Goal: Information Seeking & Learning: Learn about a topic

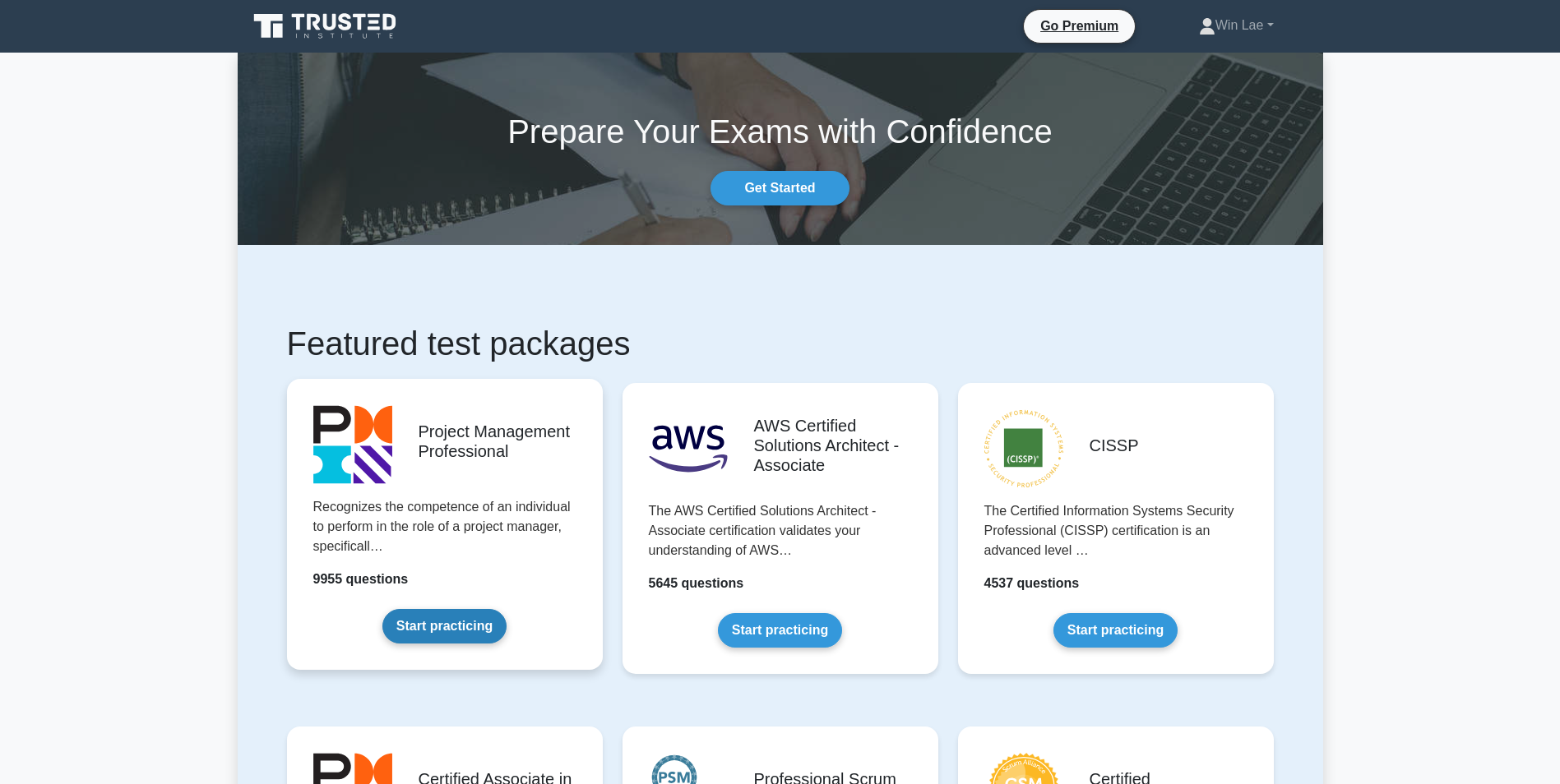
click at [446, 618] on link "Start practicing" at bounding box center [444, 627] width 124 height 35
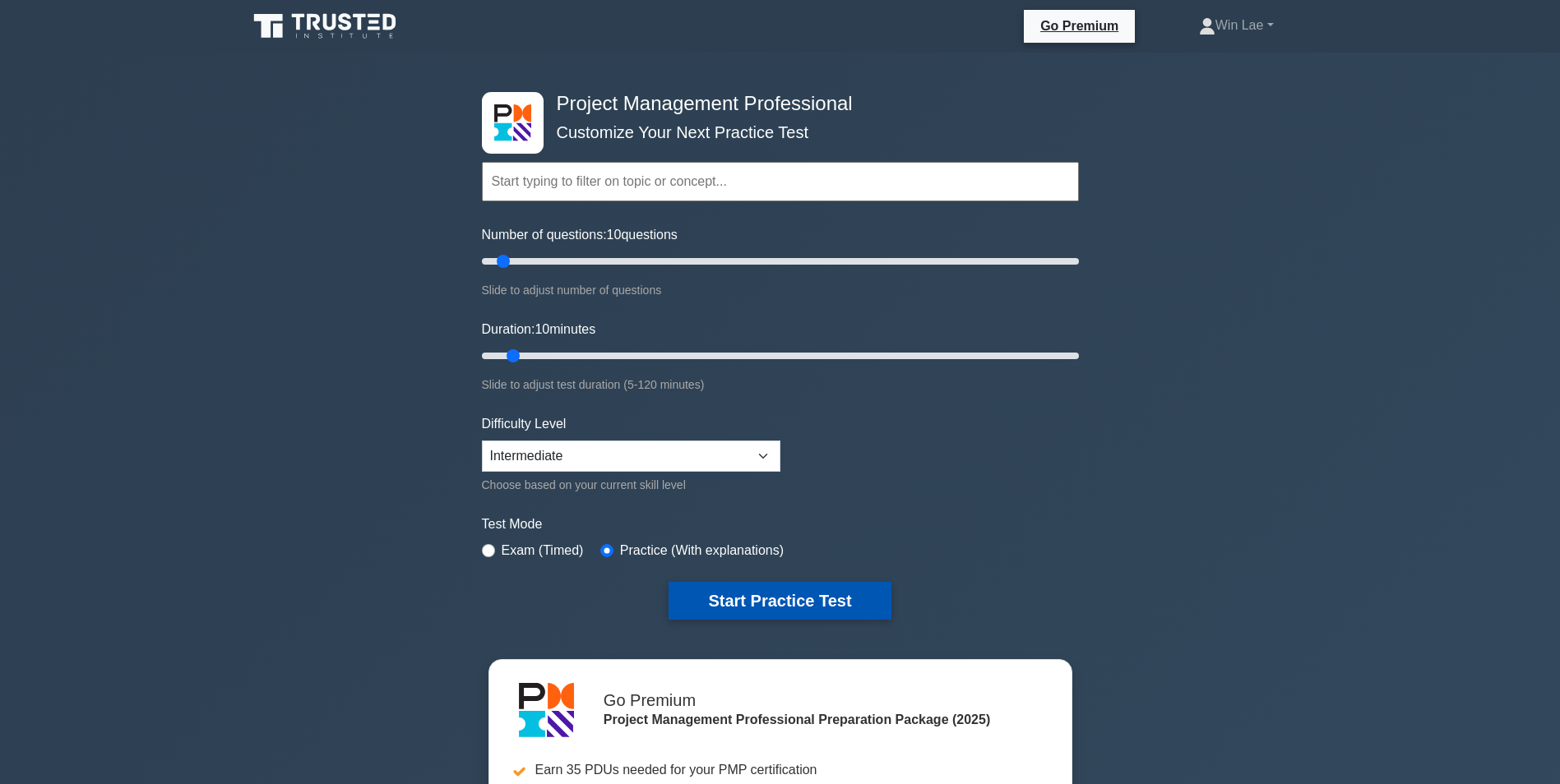
click at [725, 615] on button "Start Practice Test" at bounding box center [779, 601] width 222 height 37
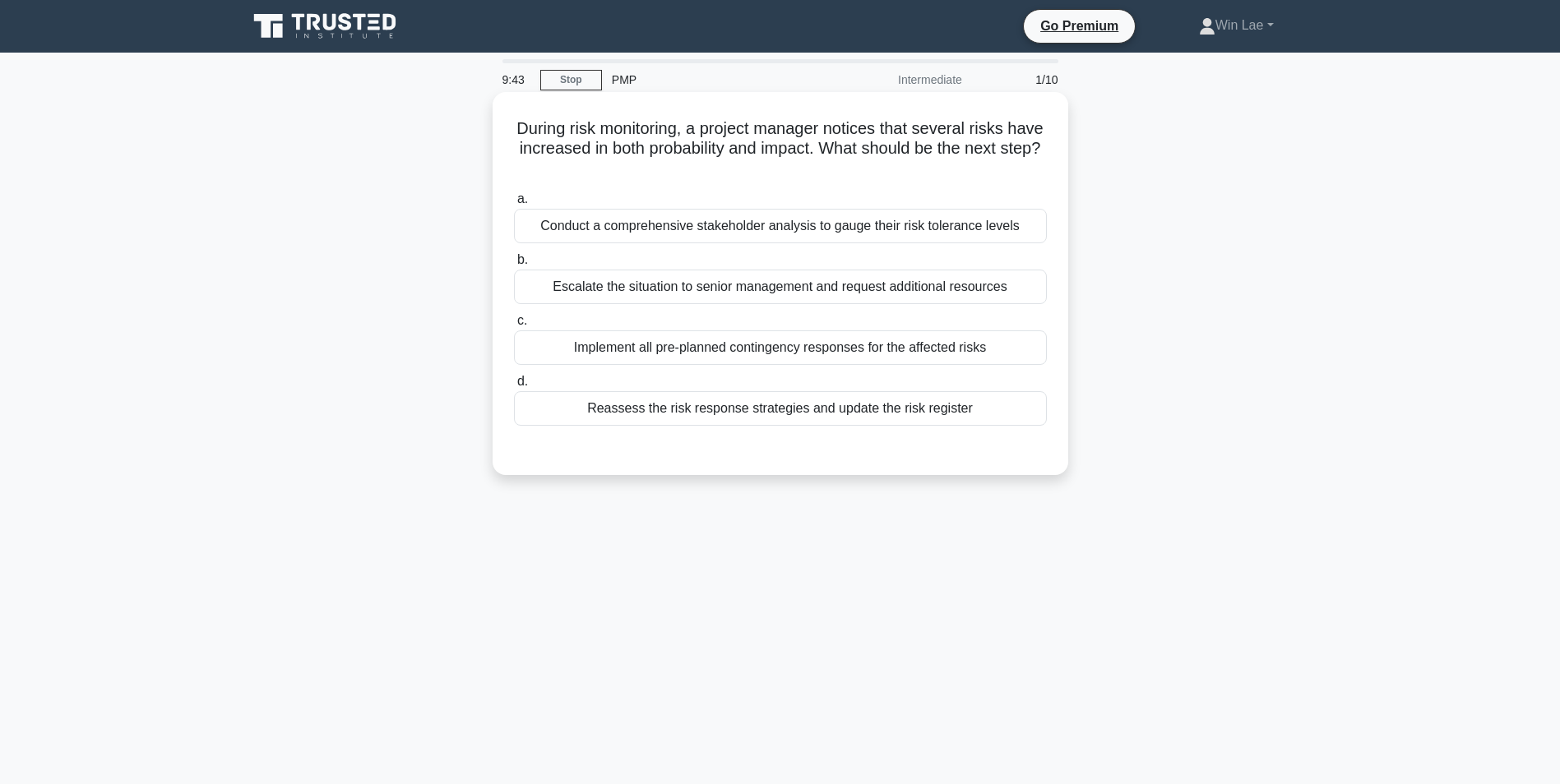
click at [617, 414] on div "Reassess the risk response strategies and update the risk register" at bounding box center [781, 409] width 533 height 35
click at [514, 387] on input "d. Reassess the risk response strategies and update the risk register" at bounding box center [514, 381] width 0 height 11
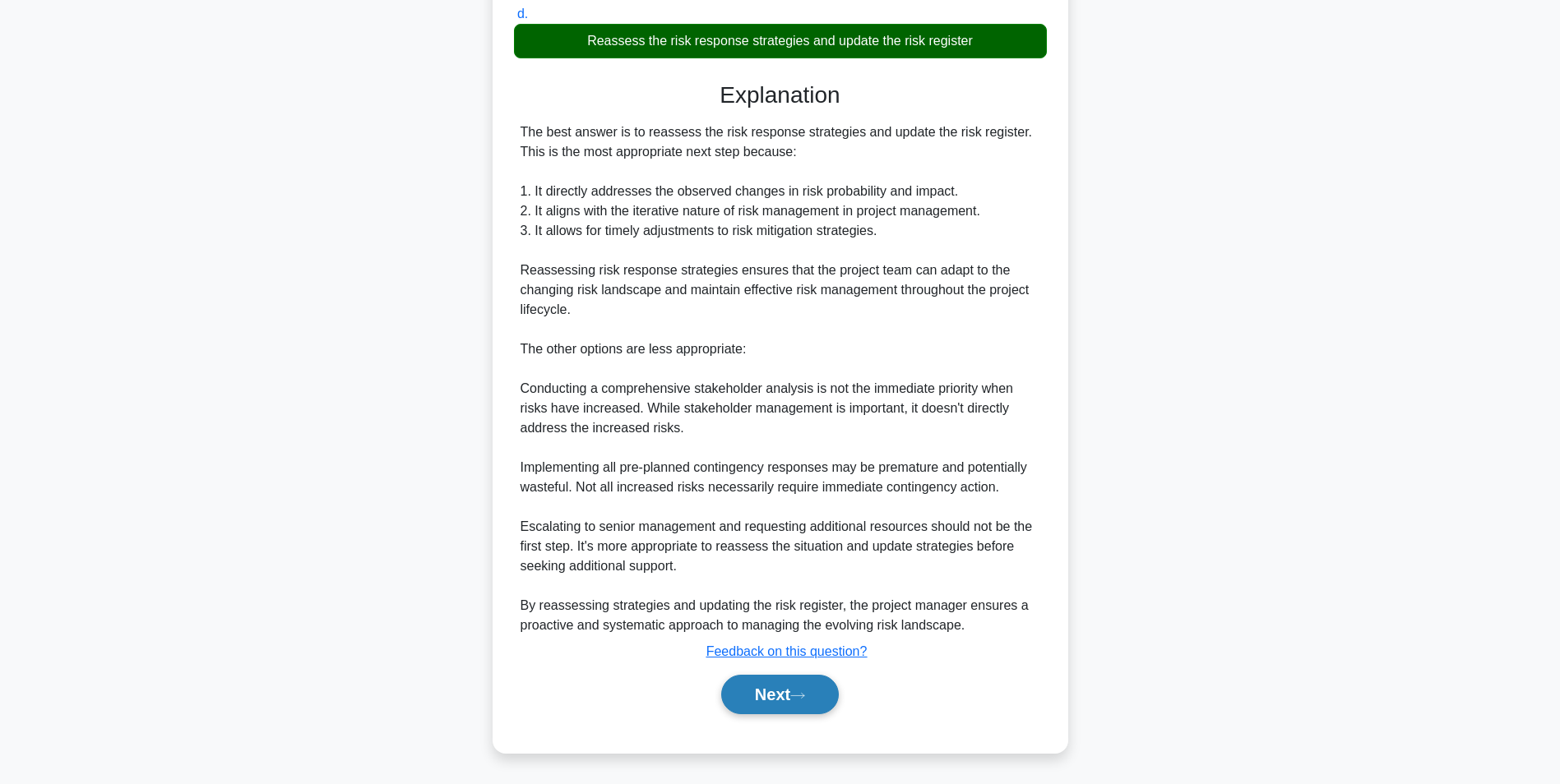
click at [776, 698] on button "Next" at bounding box center [780, 695] width 118 height 39
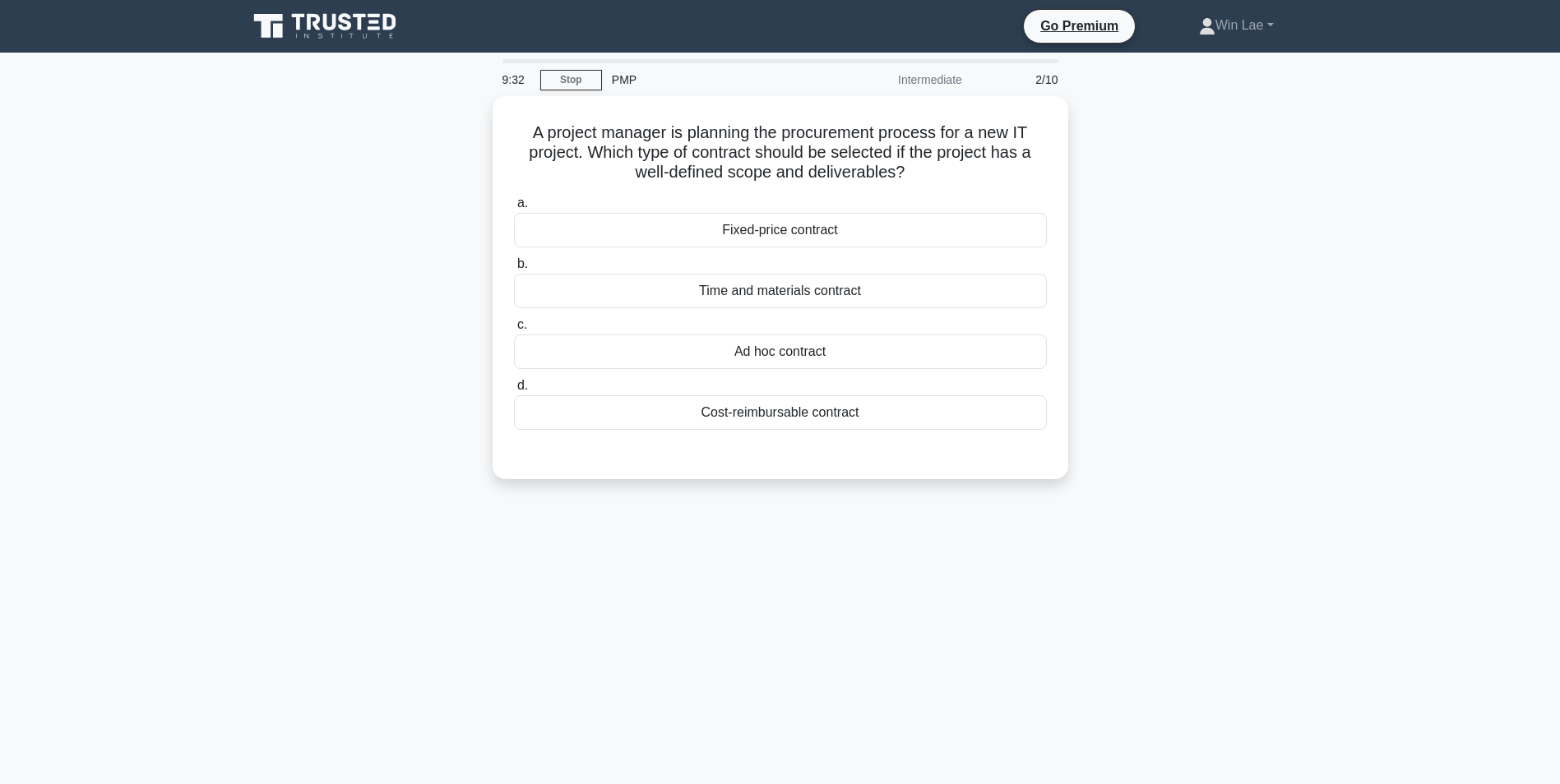
click at [313, 634] on div "9:32 Stop PMP Intermediate 2/10 A project manager is planning the procurement p…" at bounding box center [780, 471] width 1086 height 822
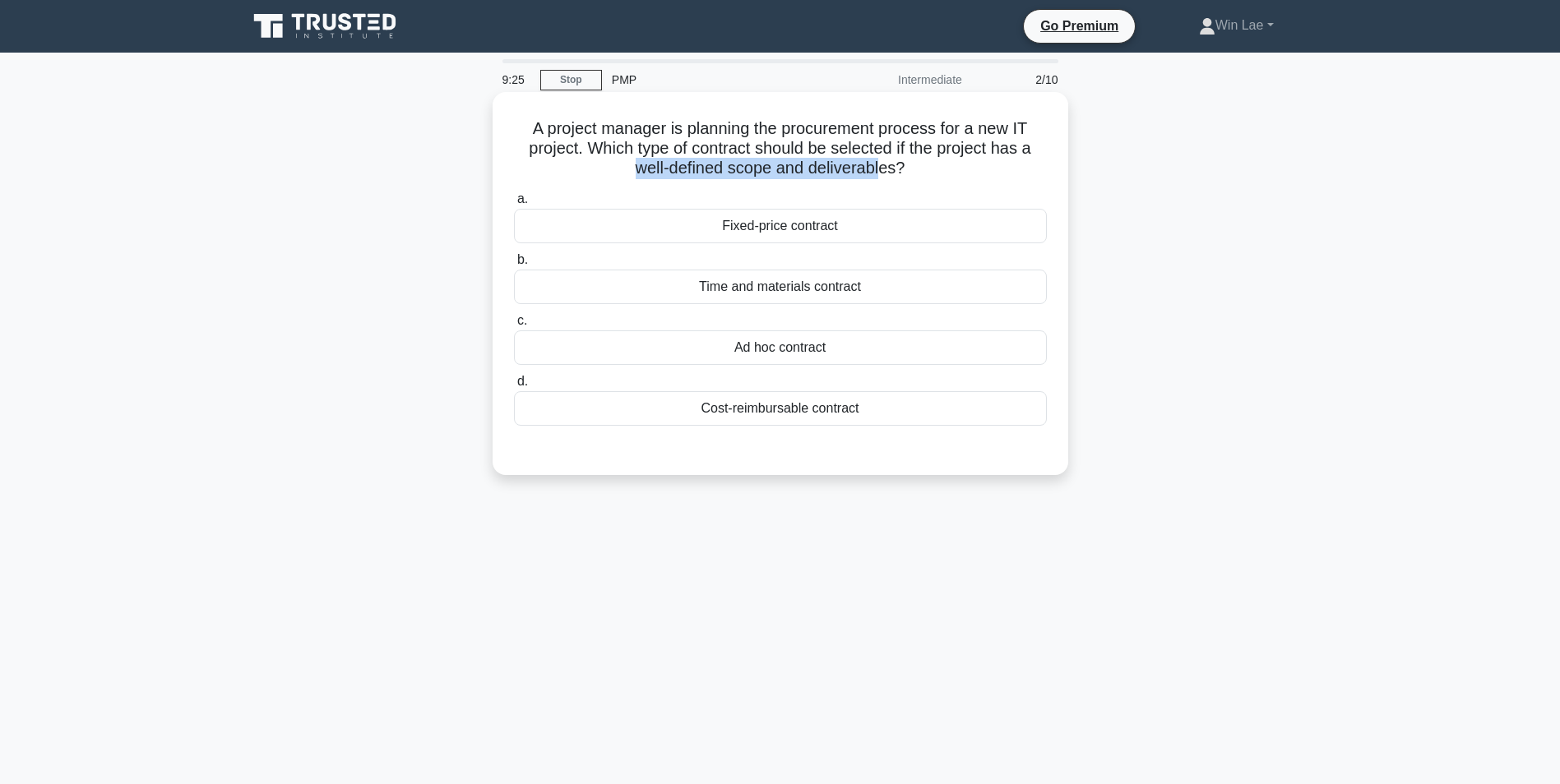
drag, startPoint x: 635, startPoint y: 171, endPoint x: 881, endPoint y: 170, distance: 246.0
click at [881, 170] on h5 "A project manager is planning the procurement process for a new IT project. Whi…" at bounding box center [781, 148] width 536 height 60
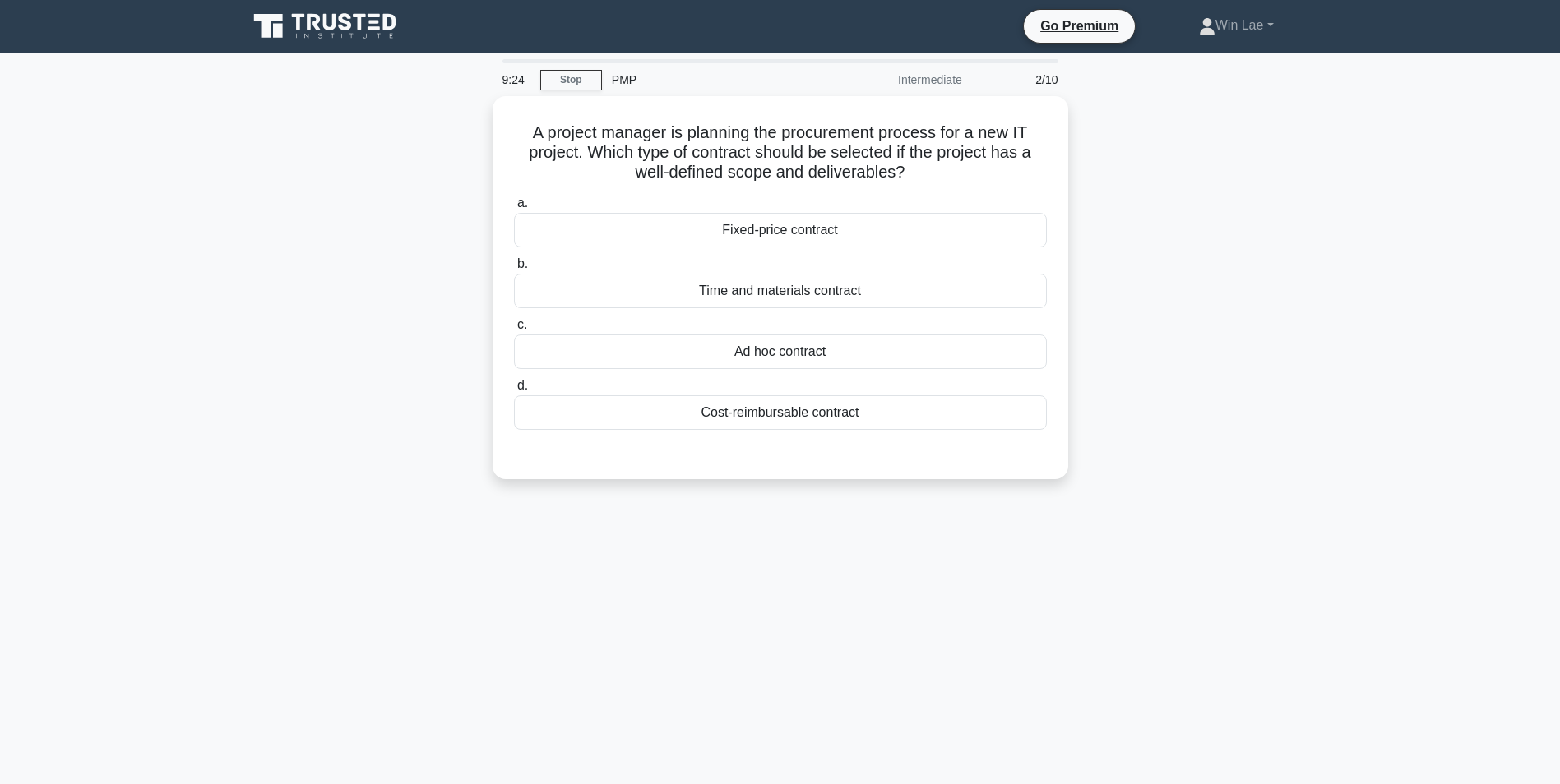
click at [129, 615] on main "9:24 Stop PMP Intermediate 2/10 A project manager is planning the procurement p…" at bounding box center [780, 470] width 1560 height 835
click at [629, 238] on div "Fixed-price contract" at bounding box center [781, 226] width 533 height 35
click at [514, 204] on input "a. Fixed-price contract" at bounding box center [514, 199] width 0 height 11
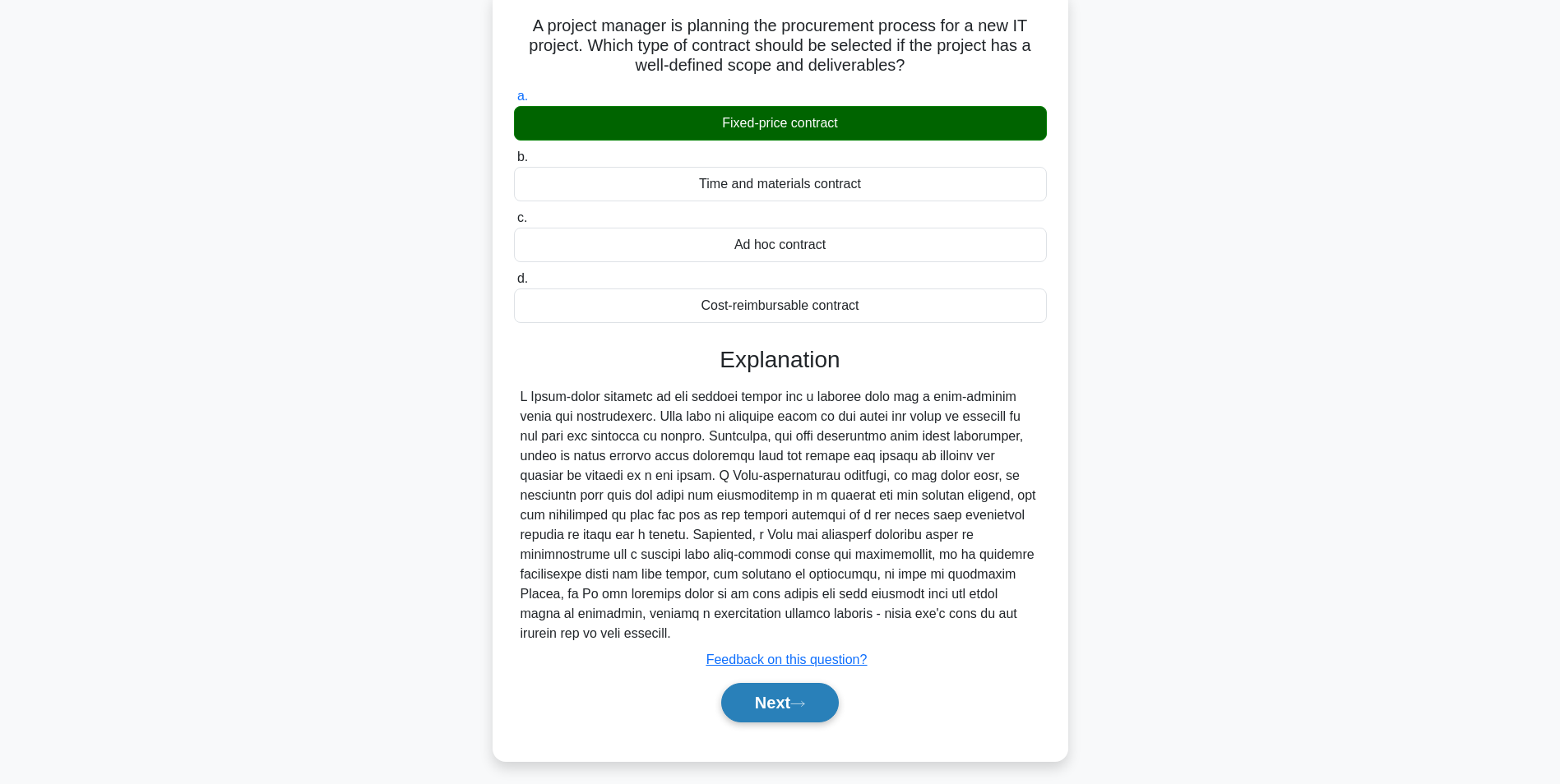
scroll to position [104, 0]
click at [801, 683] on button "Next" at bounding box center [780, 702] width 118 height 39
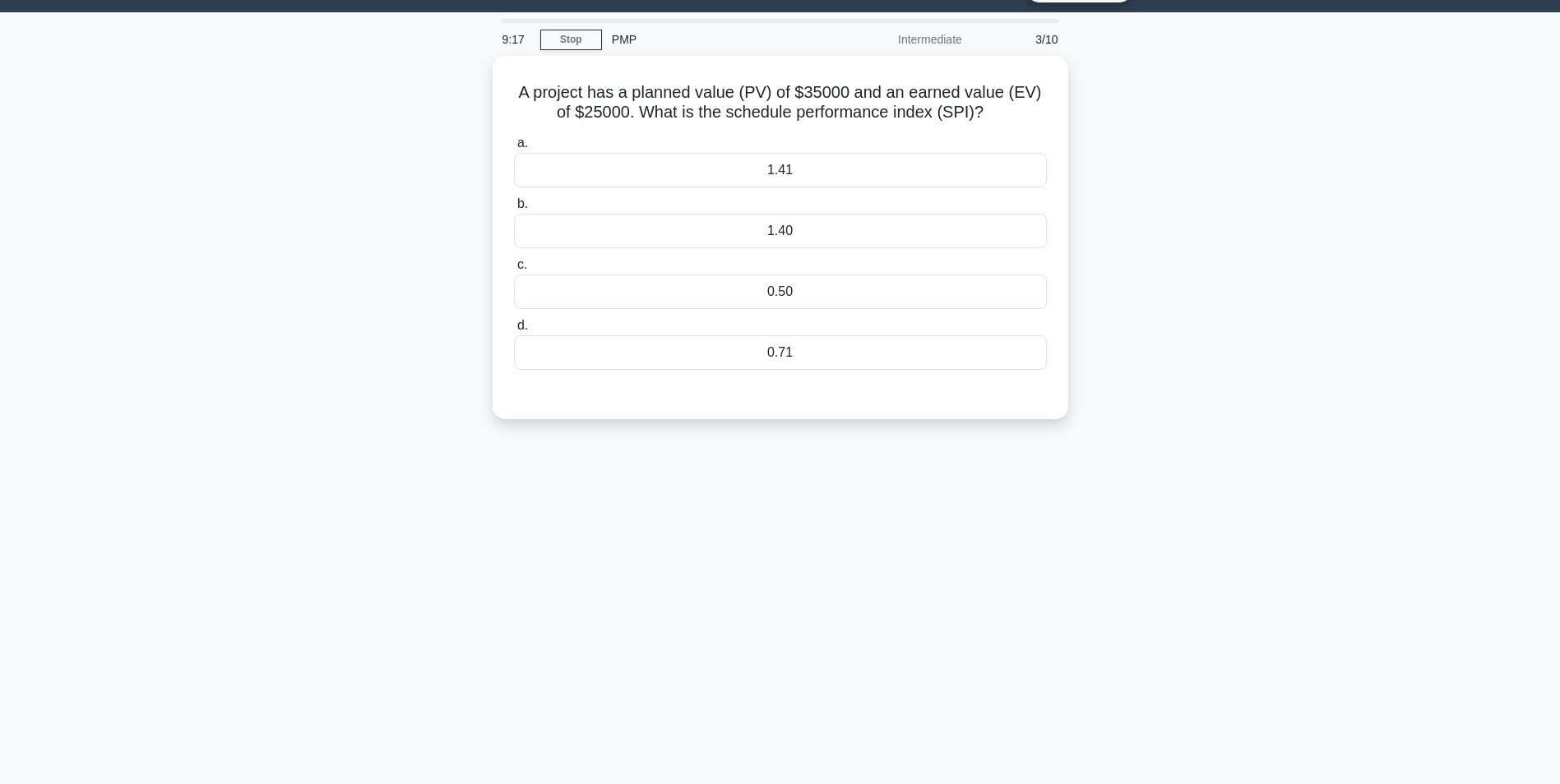
scroll to position [0, 0]
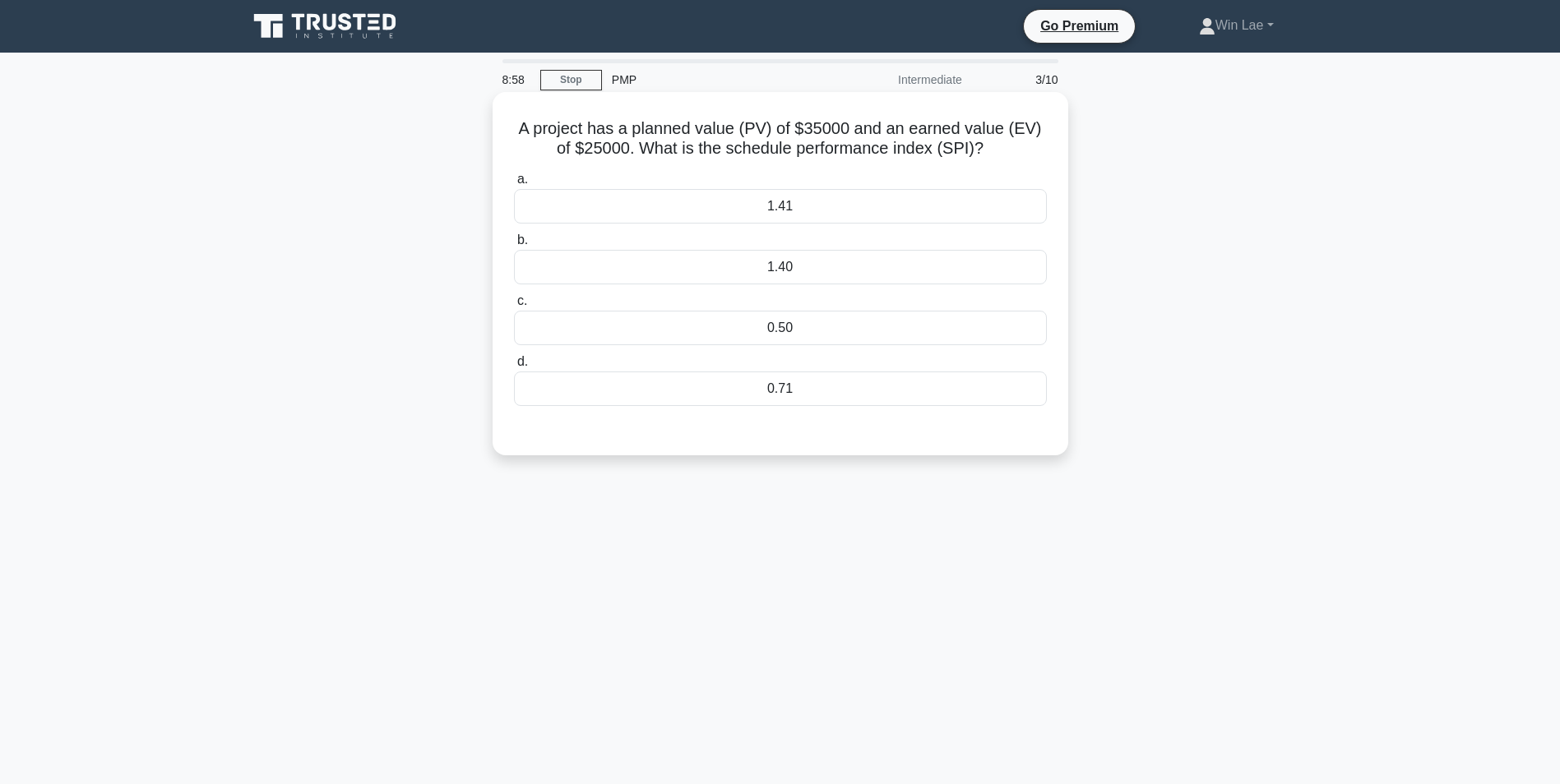
click at [713, 389] on div "0.71" at bounding box center [781, 389] width 533 height 35
click at [514, 368] on input "d. 0.71" at bounding box center [514, 362] width 0 height 11
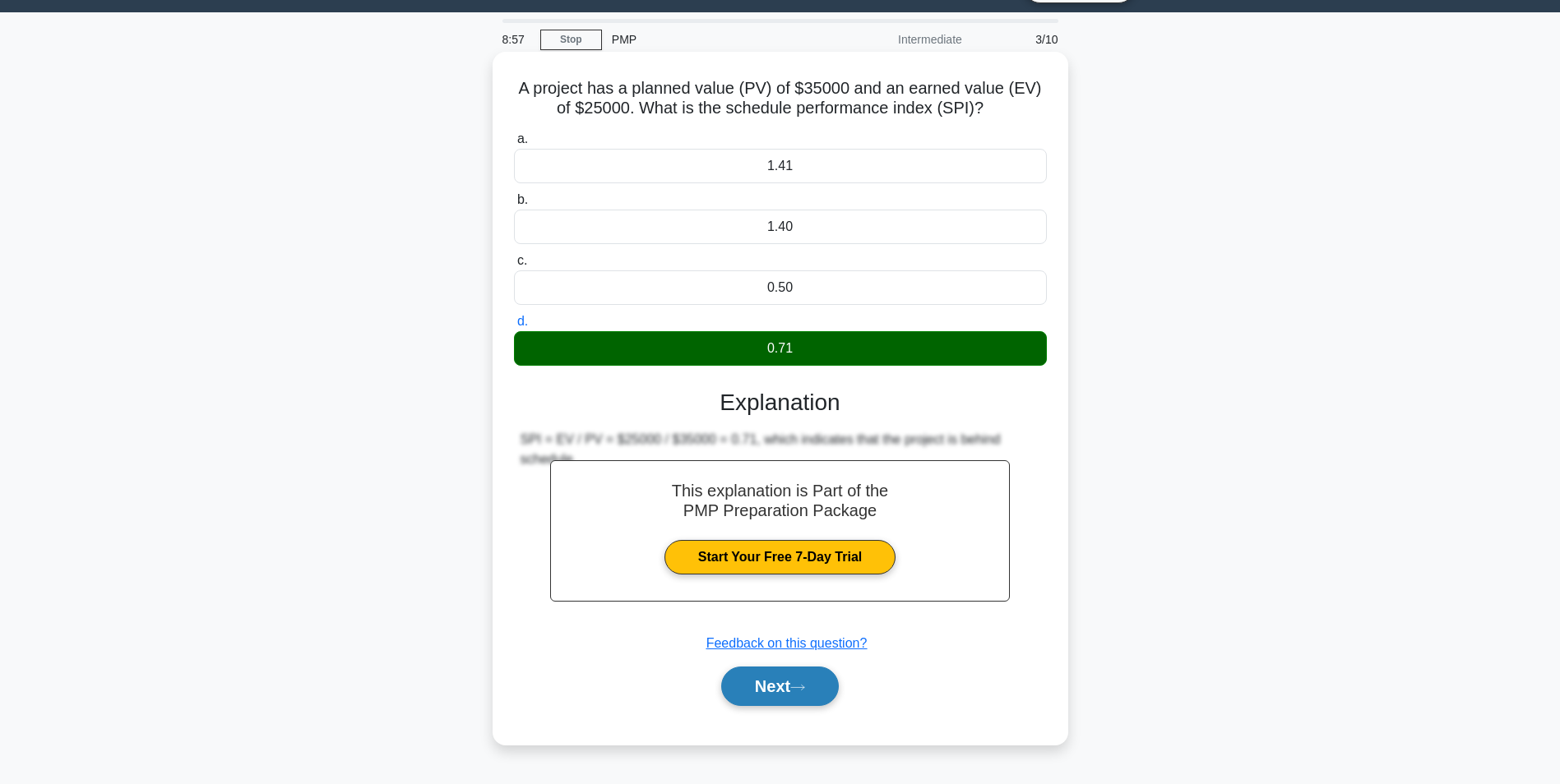
scroll to position [104, 0]
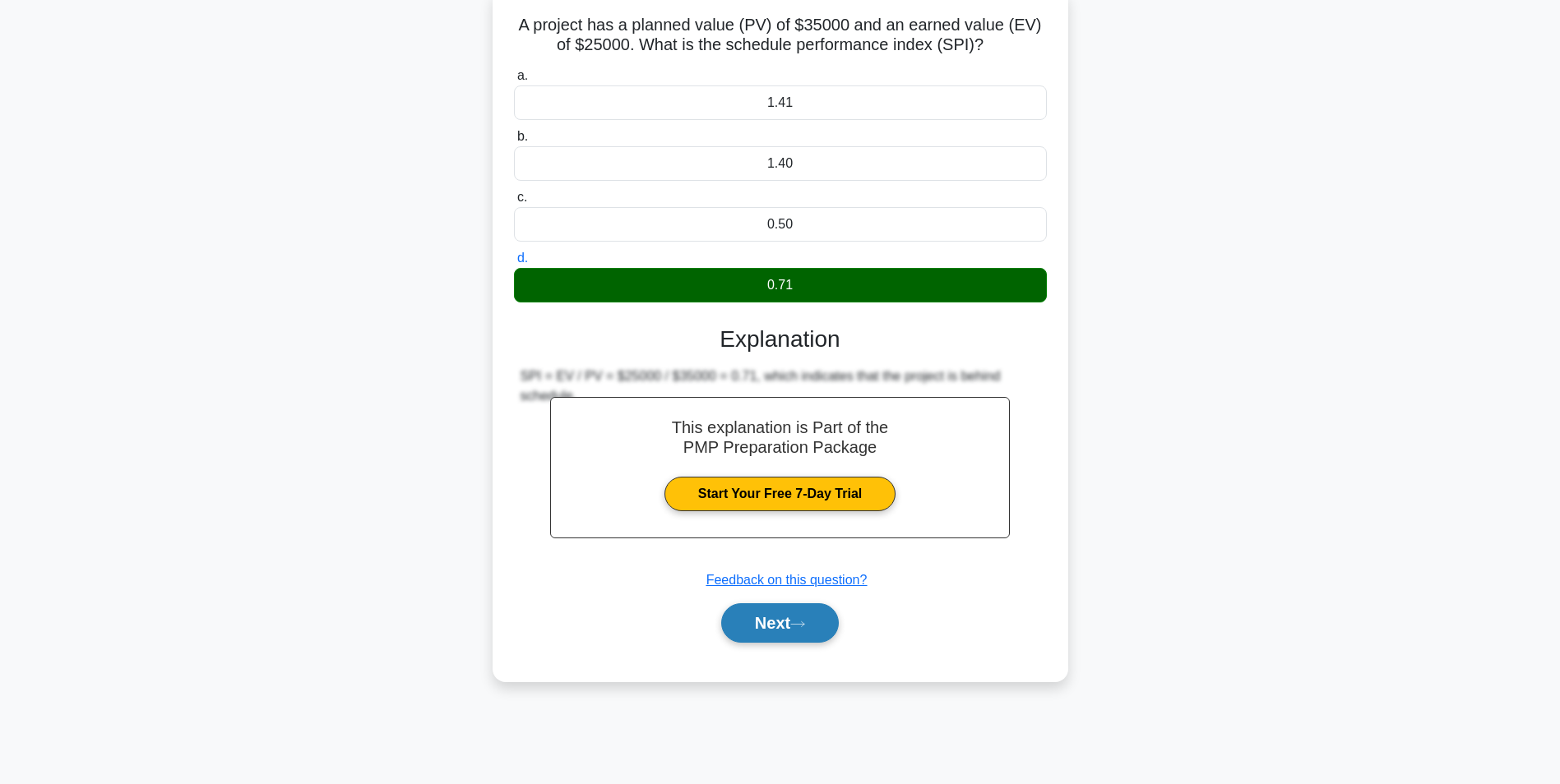
click at [784, 620] on button "Next" at bounding box center [780, 623] width 118 height 39
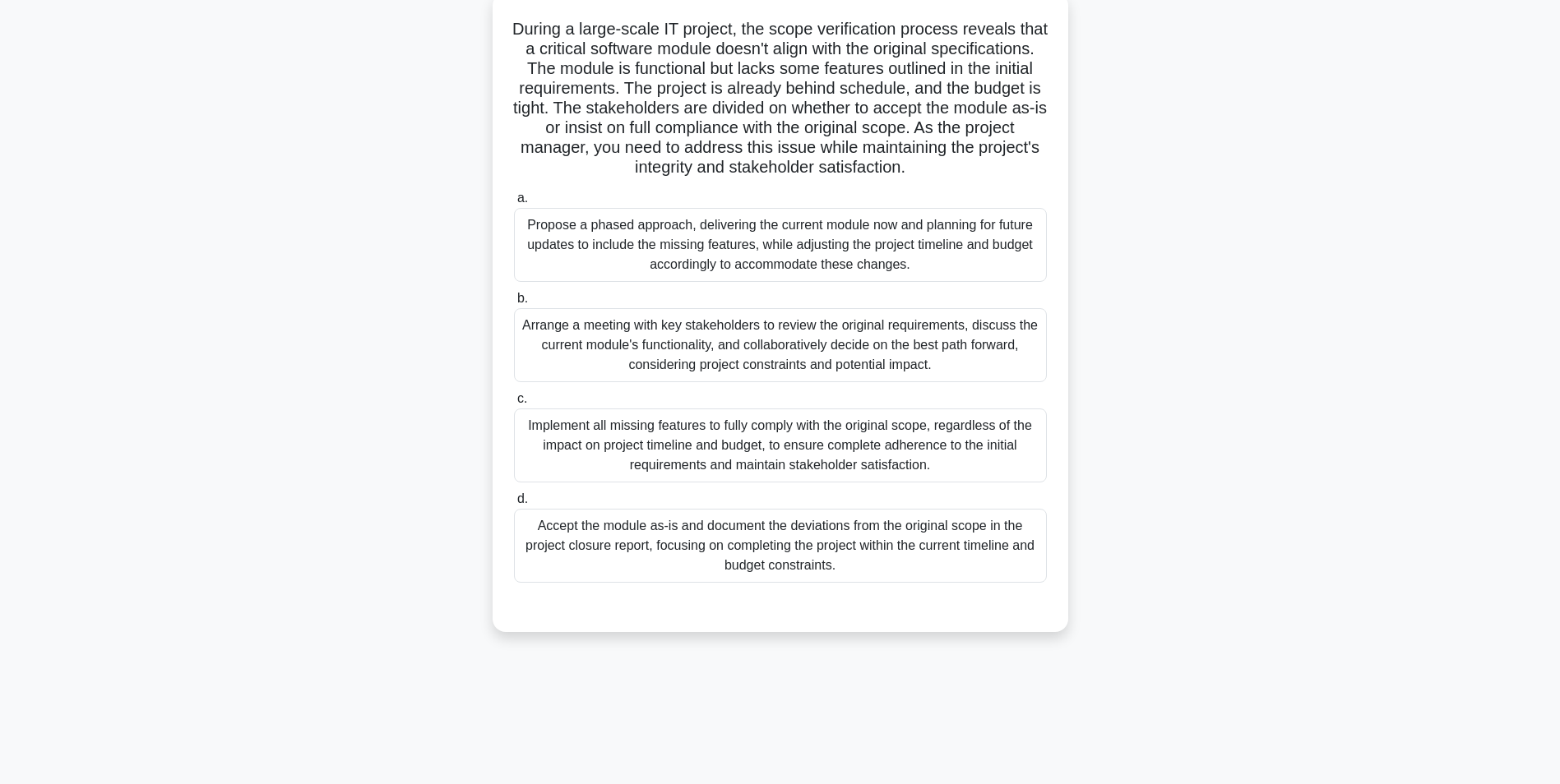
scroll to position [0, 0]
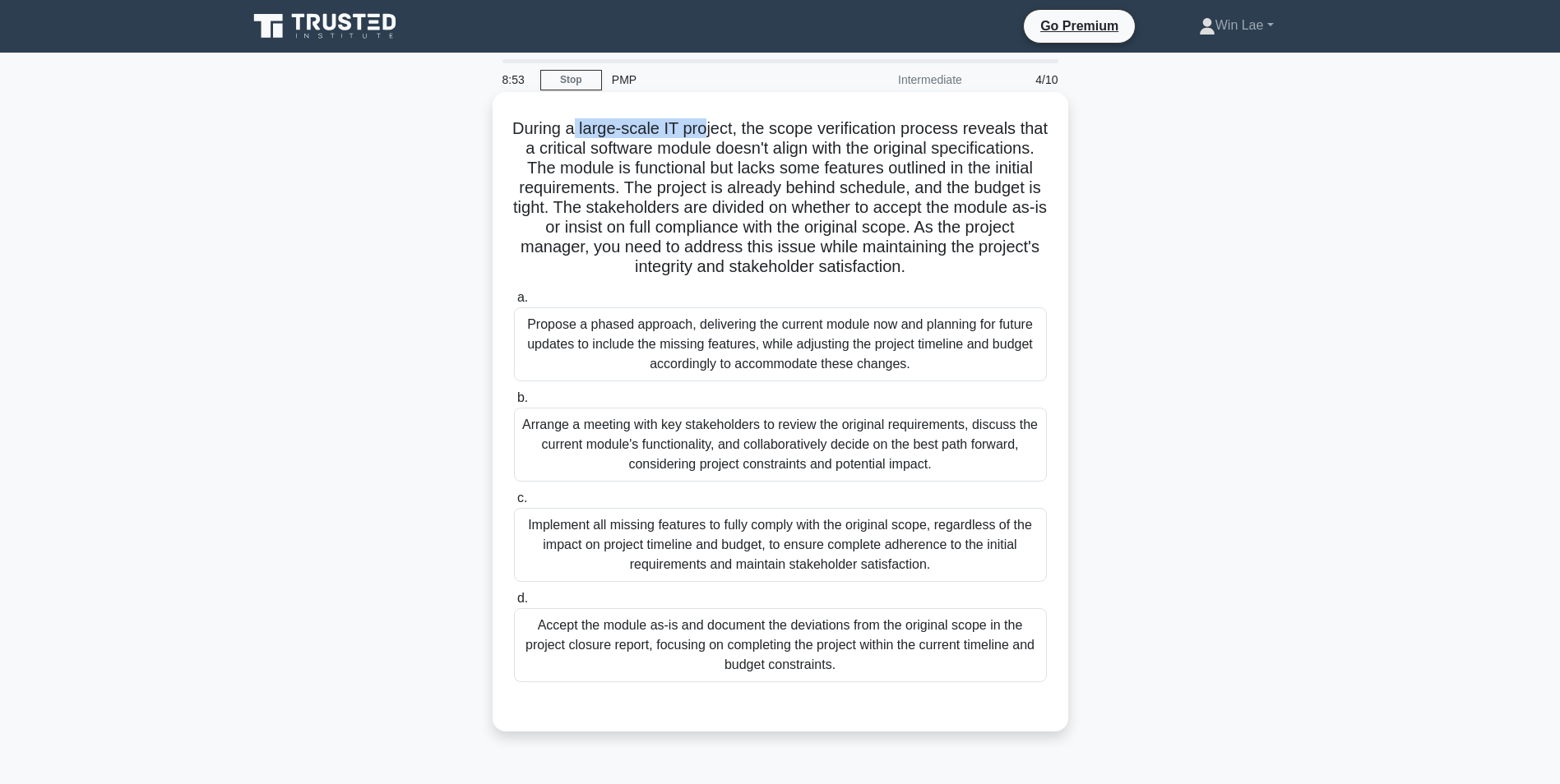
drag, startPoint x: 588, startPoint y: 126, endPoint x: 721, endPoint y: 127, distance: 133.0
click at [721, 127] on h5 "During a large-scale IT project, the scope verification process reveals that a …" at bounding box center [781, 197] width 536 height 159
drag, startPoint x: 721, startPoint y: 127, endPoint x: 693, endPoint y: 175, distance: 55.6
click at [693, 175] on h5 "During a large-scale IT project, the scope verification process reveals that a …" at bounding box center [781, 197] width 536 height 159
drag, startPoint x: 541, startPoint y: 186, endPoint x: 707, endPoint y: 186, distance: 166.0
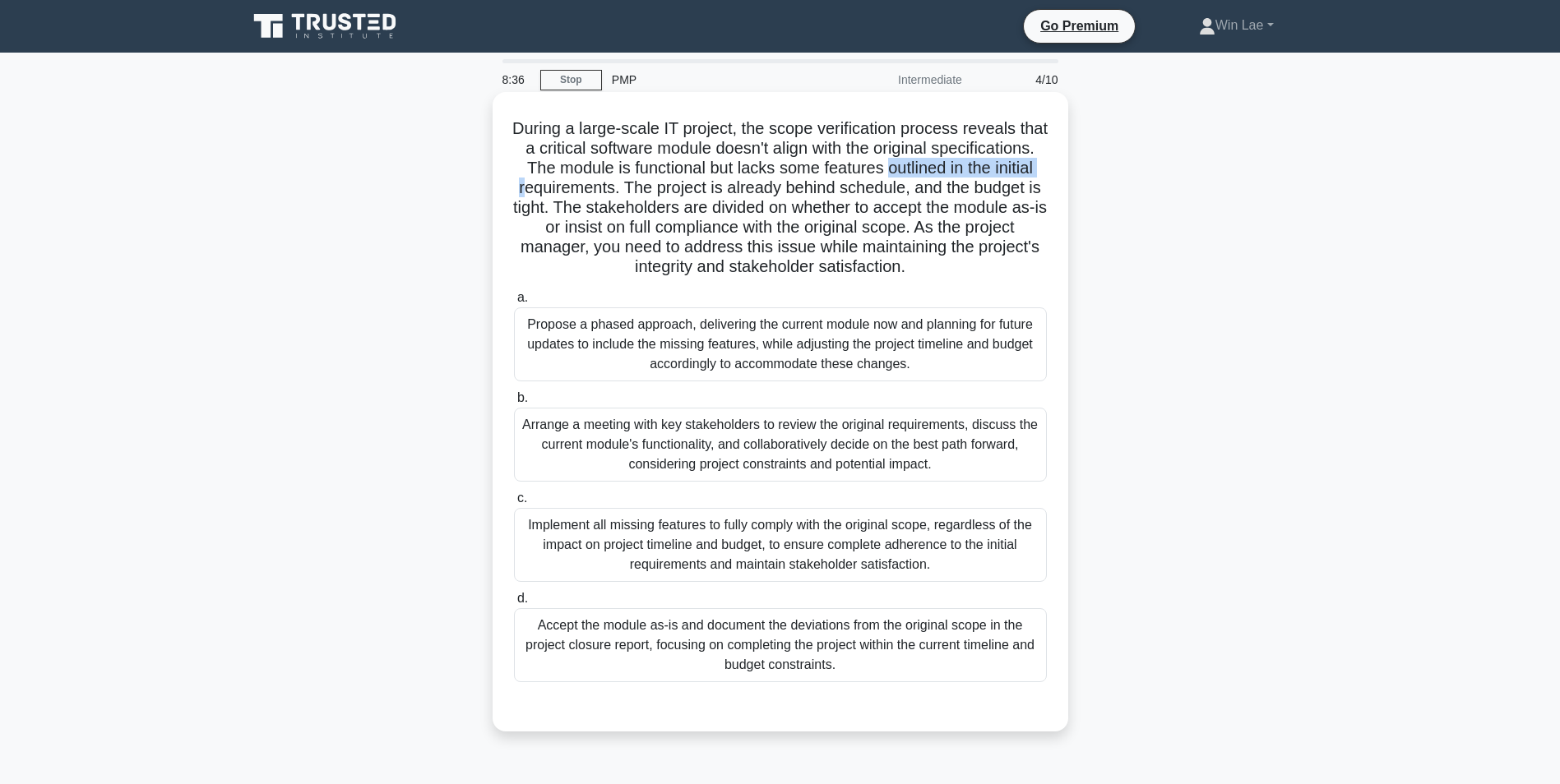
click at [707, 186] on h5 "During a large-scale IT project, the scope verification process reveals that a …" at bounding box center [781, 197] width 536 height 159
drag, startPoint x: 707, startPoint y: 186, endPoint x: 704, endPoint y: 215, distance: 29.2
click at [704, 215] on h5 "During a large-scale IT project, the scope verification process reveals that a …" at bounding box center [781, 197] width 536 height 159
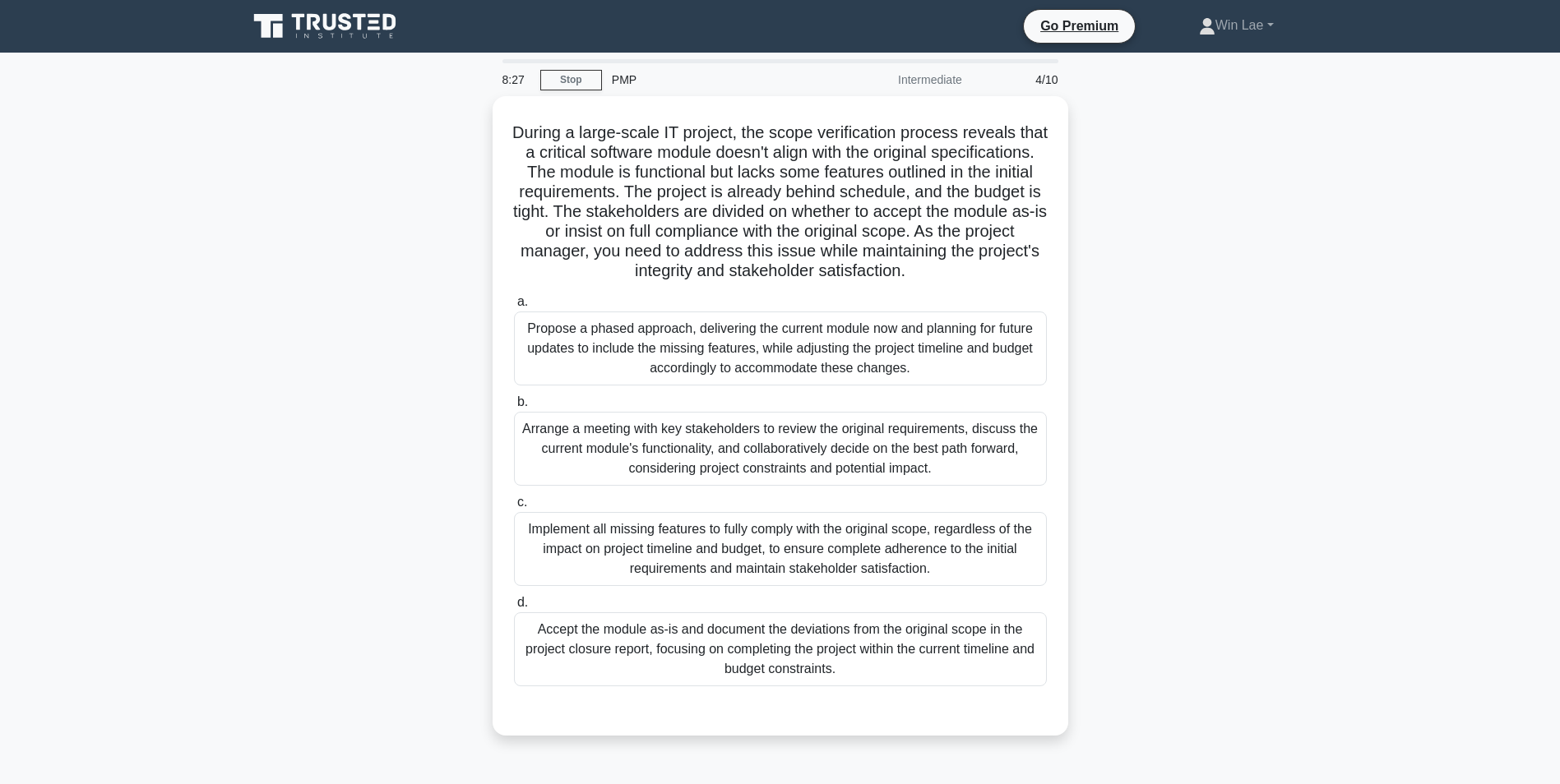
click at [350, 272] on div "During a large-scale IT project, the scope verification process reveals that a …" at bounding box center [780, 426] width 1086 height 660
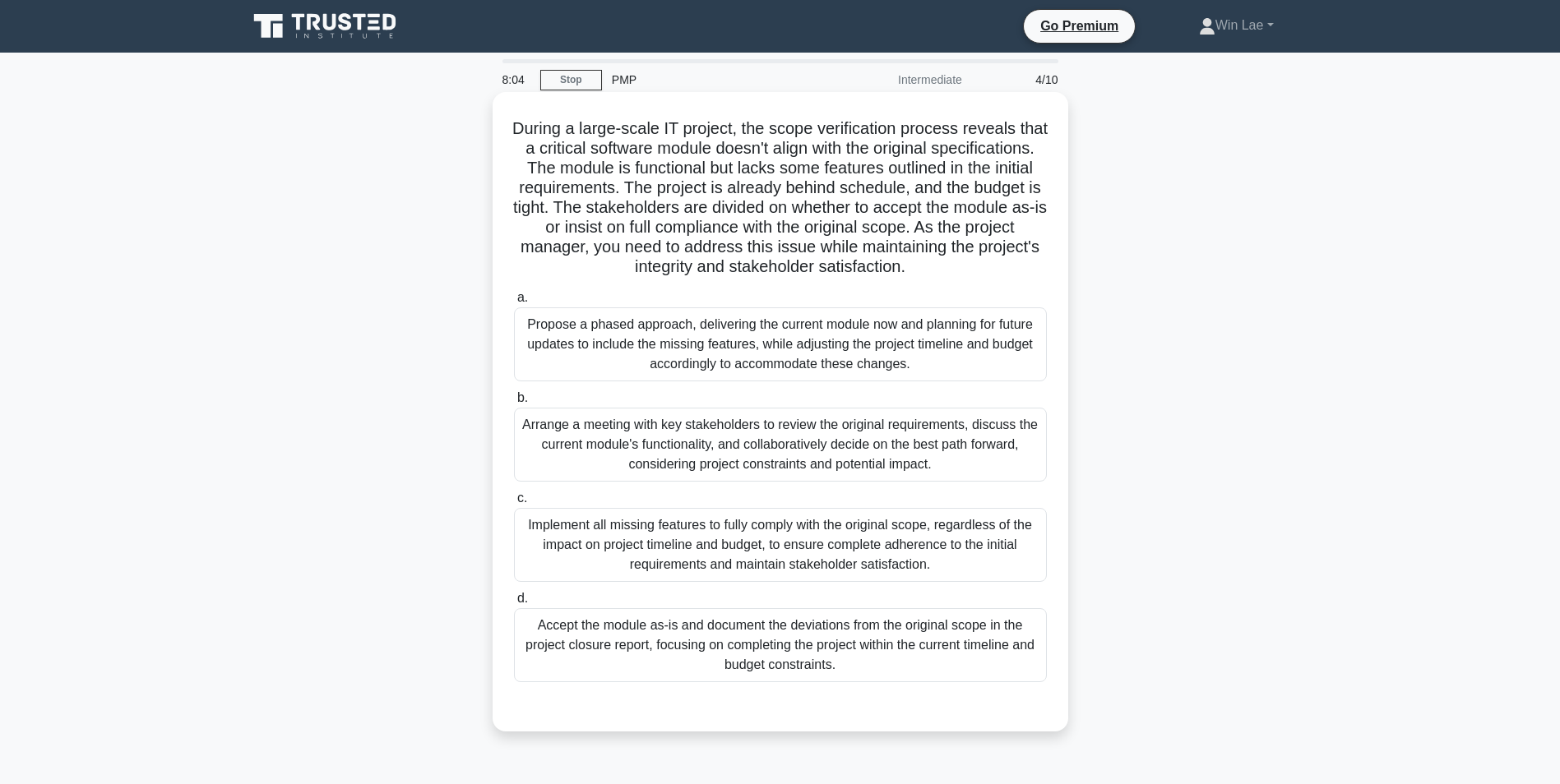
click at [781, 462] on div "Arrange a meeting with key stakeholders to review the original requirements, di…" at bounding box center [781, 444] width 533 height 74
click at [514, 403] on input "b. Arrange a meeting with key stakeholders to review the original requirements,…" at bounding box center [514, 398] width 0 height 11
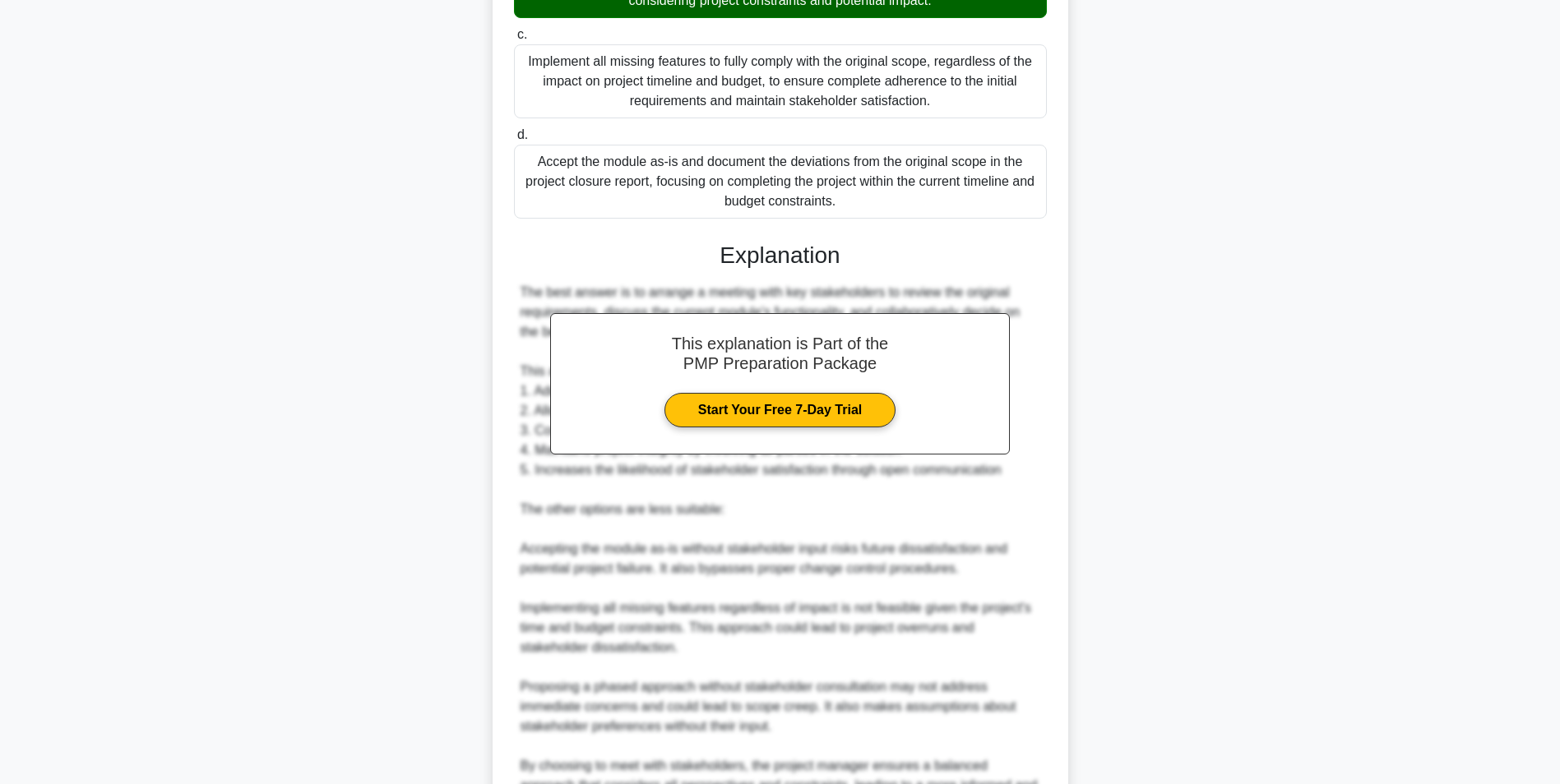
scroll to position [575, 0]
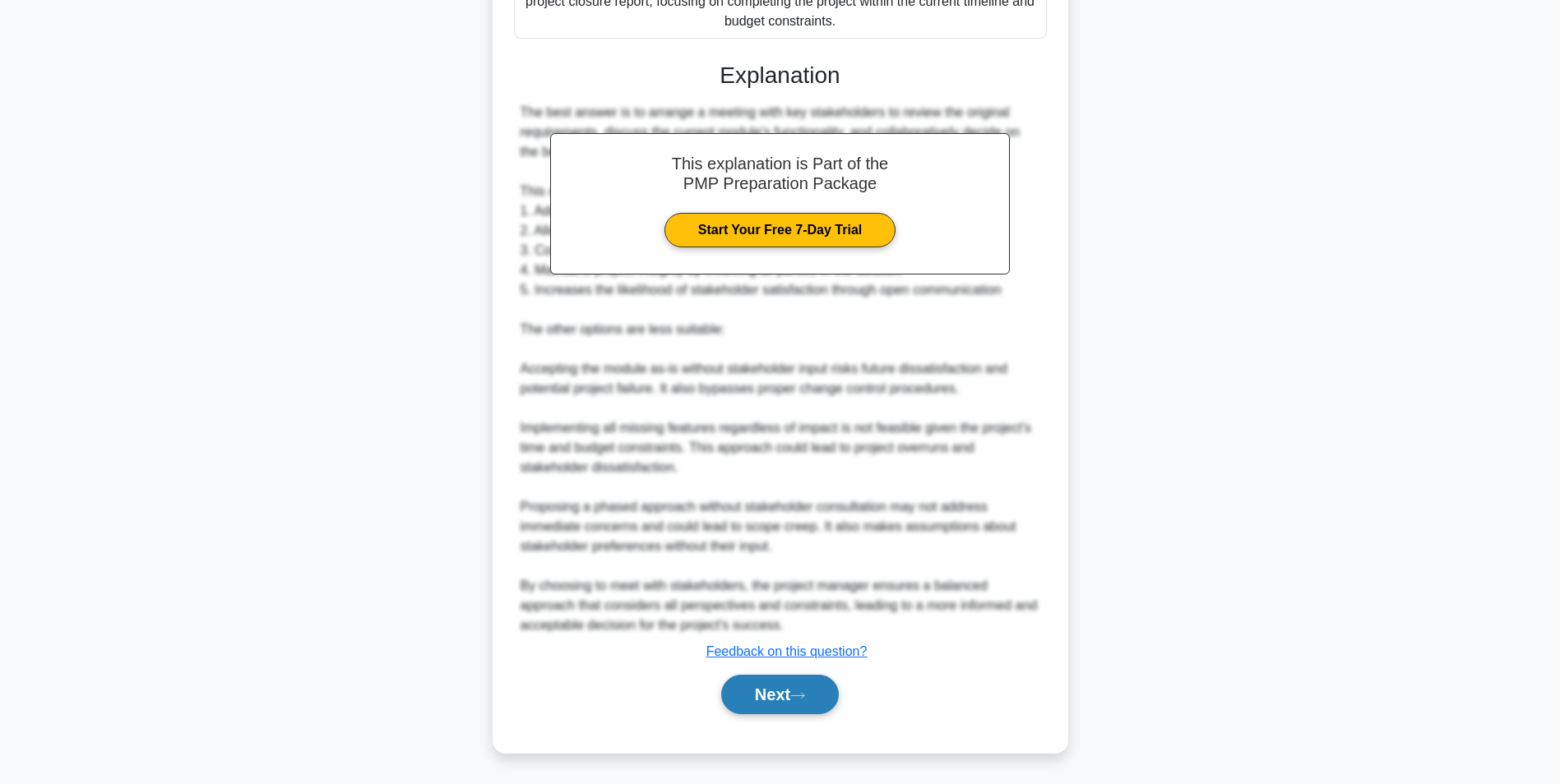
click at [776, 701] on button "Next" at bounding box center [780, 695] width 118 height 39
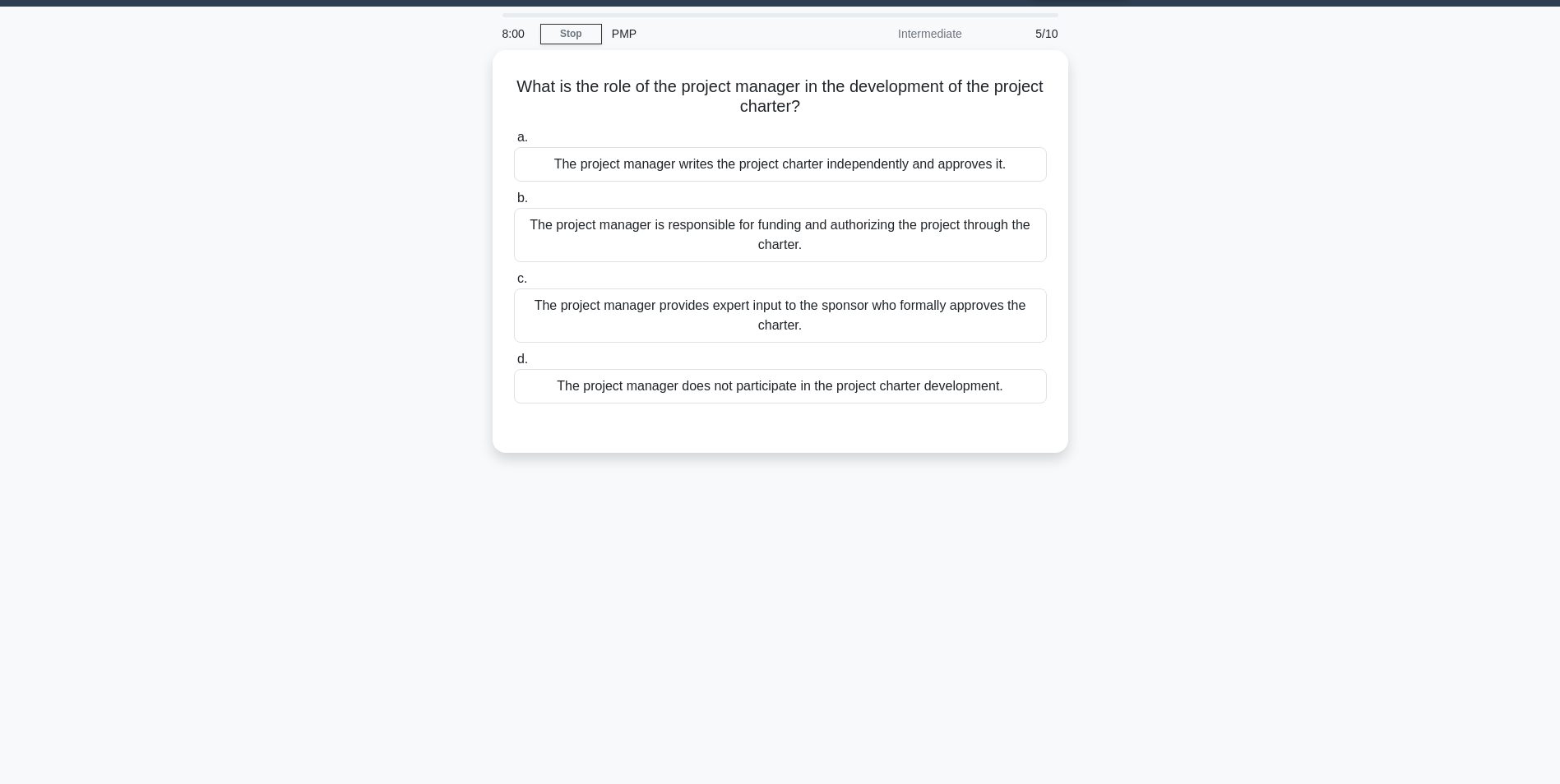
scroll to position [0, 0]
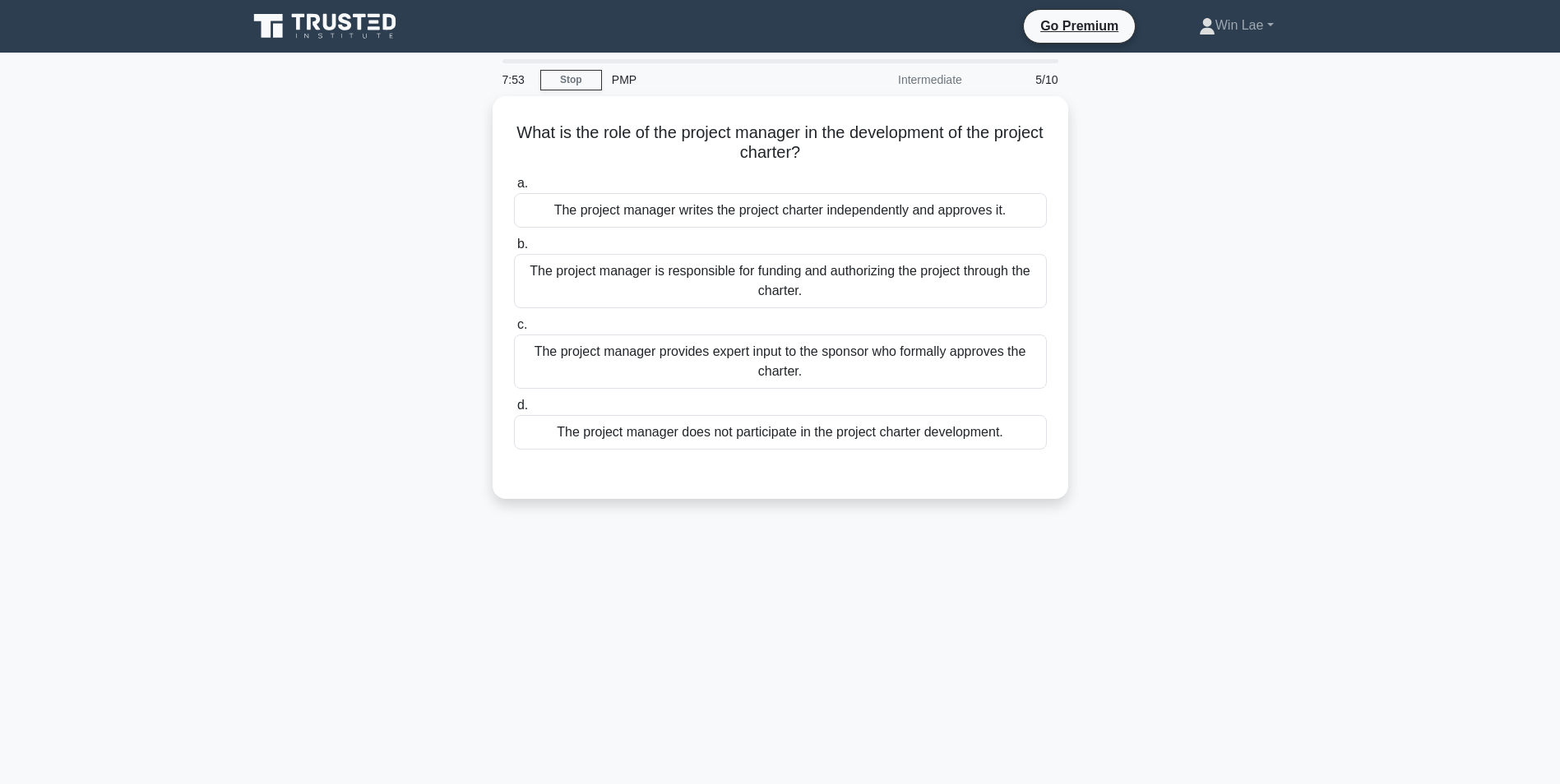
click at [395, 564] on div "7:53 Stop PMP Intermediate 5/10 What is the role of the project manager in the …" at bounding box center [780, 471] width 1086 height 822
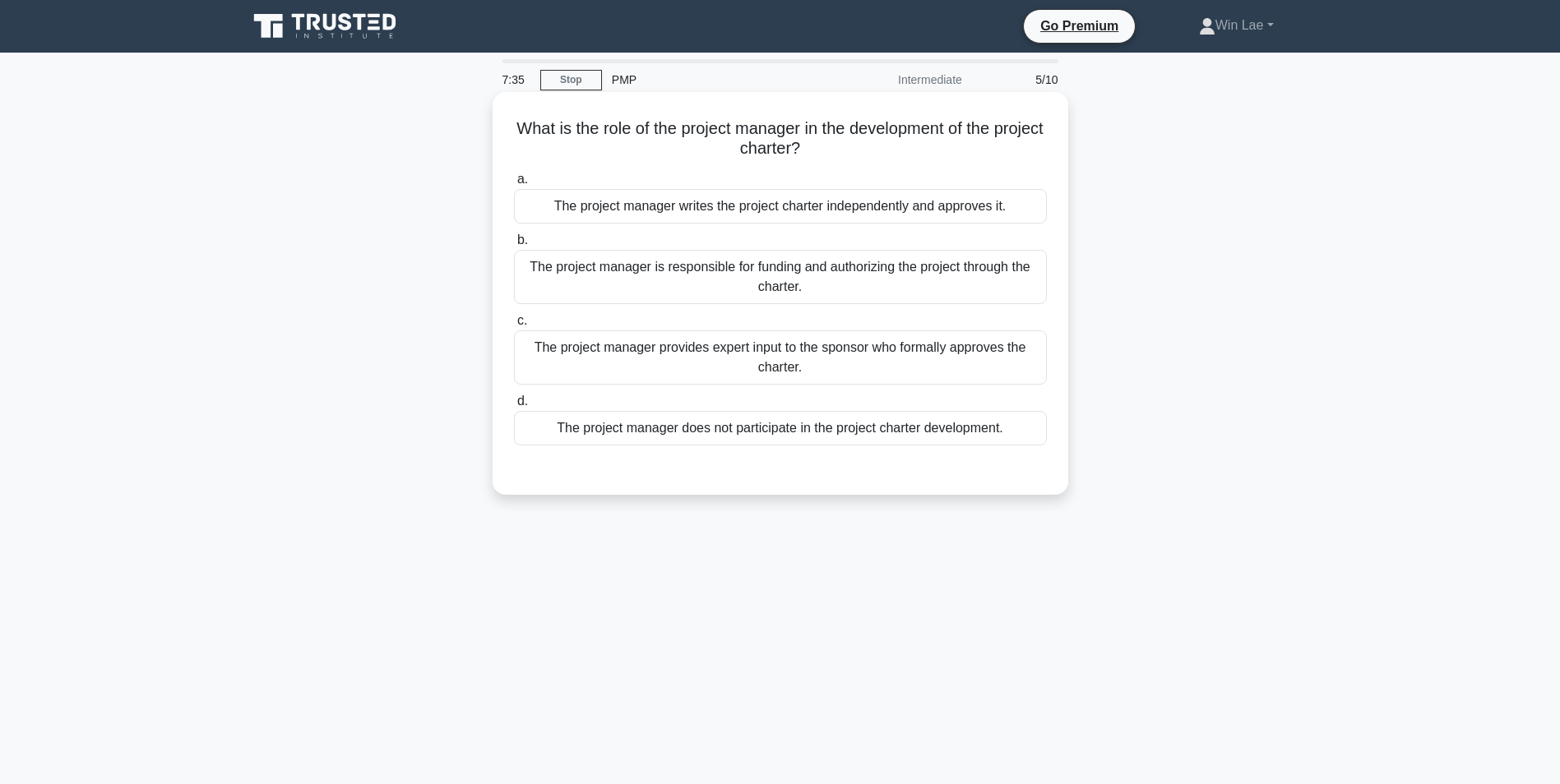
click at [801, 432] on div "The project manager does not participate in the project charter development." at bounding box center [781, 428] width 533 height 35
click at [514, 407] on input "d. The project manager does not participate in the project charter development." at bounding box center [514, 402] width 0 height 11
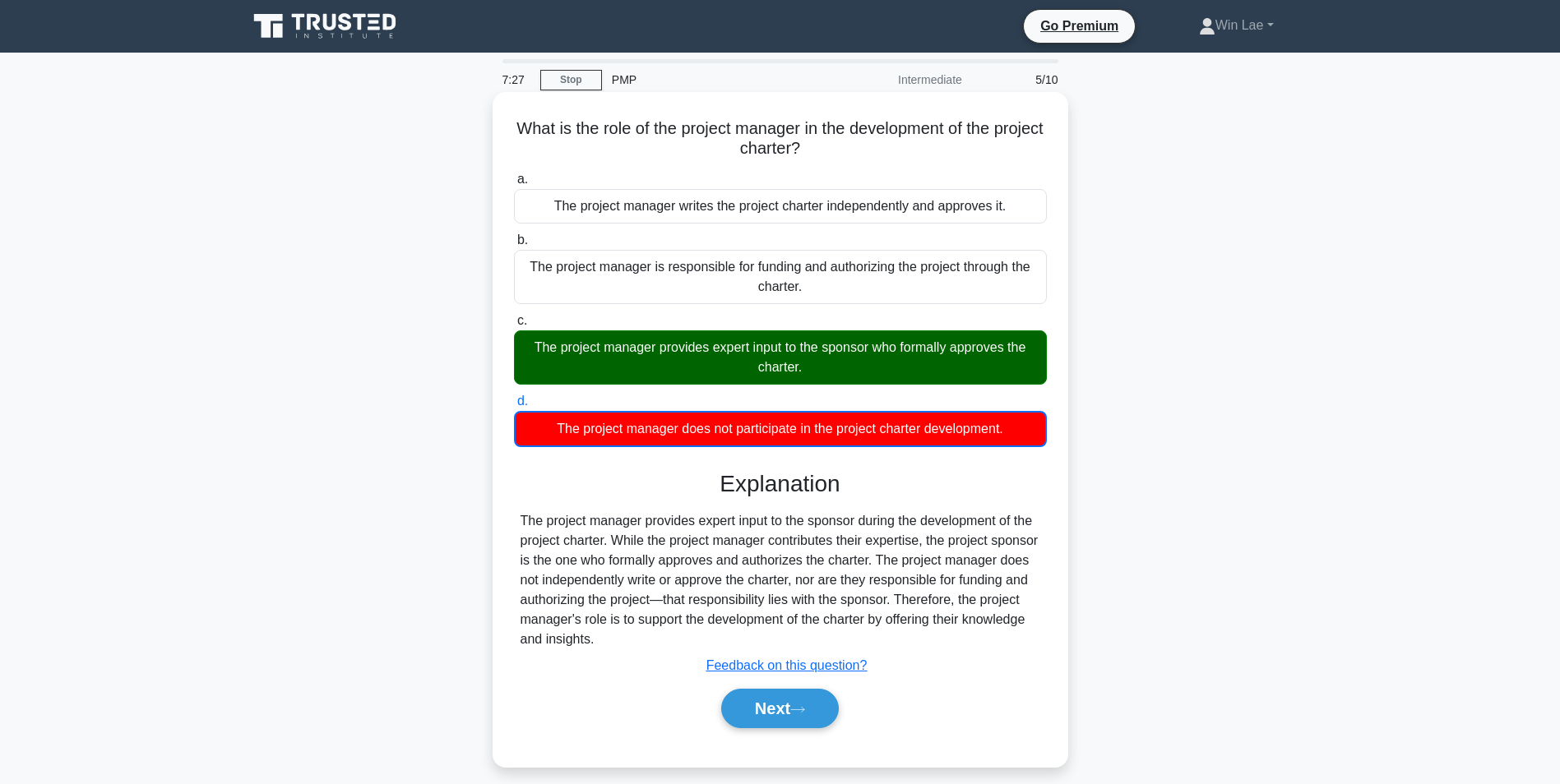
drag, startPoint x: 528, startPoint y: 352, endPoint x: 961, endPoint y: 381, distance: 434.0
click at [961, 381] on div "The project manager provides expert input to the sponsor who formally approves …" at bounding box center [781, 358] width 533 height 54
click at [822, 709] on button "Next" at bounding box center [780, 708] width 118 height 39
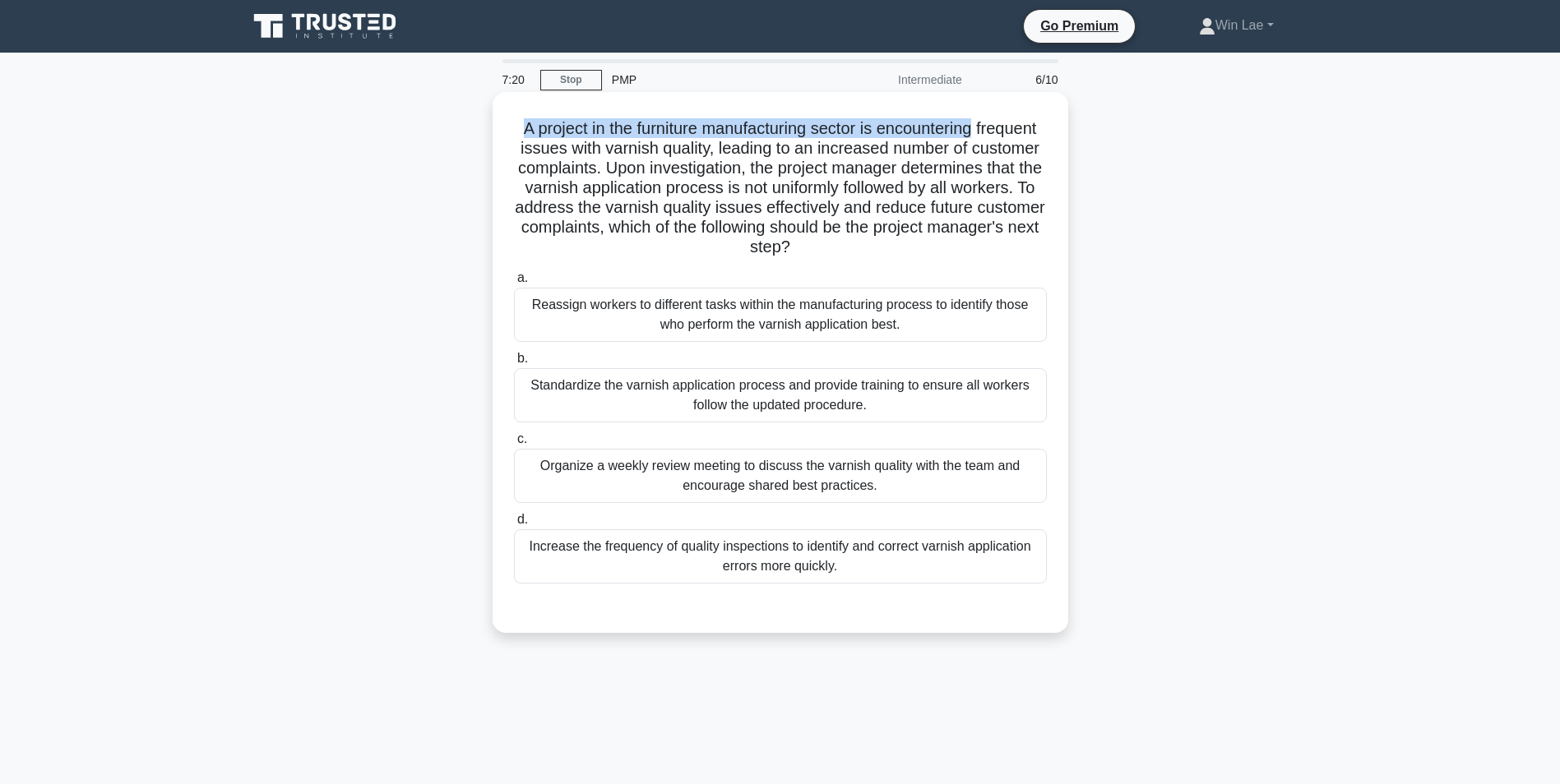
drag, startPoint x: 548, startPoint y: 127, endPoint x: 1011, endPoint y: 139, distance: 463.2
click at [1011, 139] on h5 "A project in the furniture manufacturing sector is encountering frequent issues…" at bounding box center [781, 188] width 536 height 140
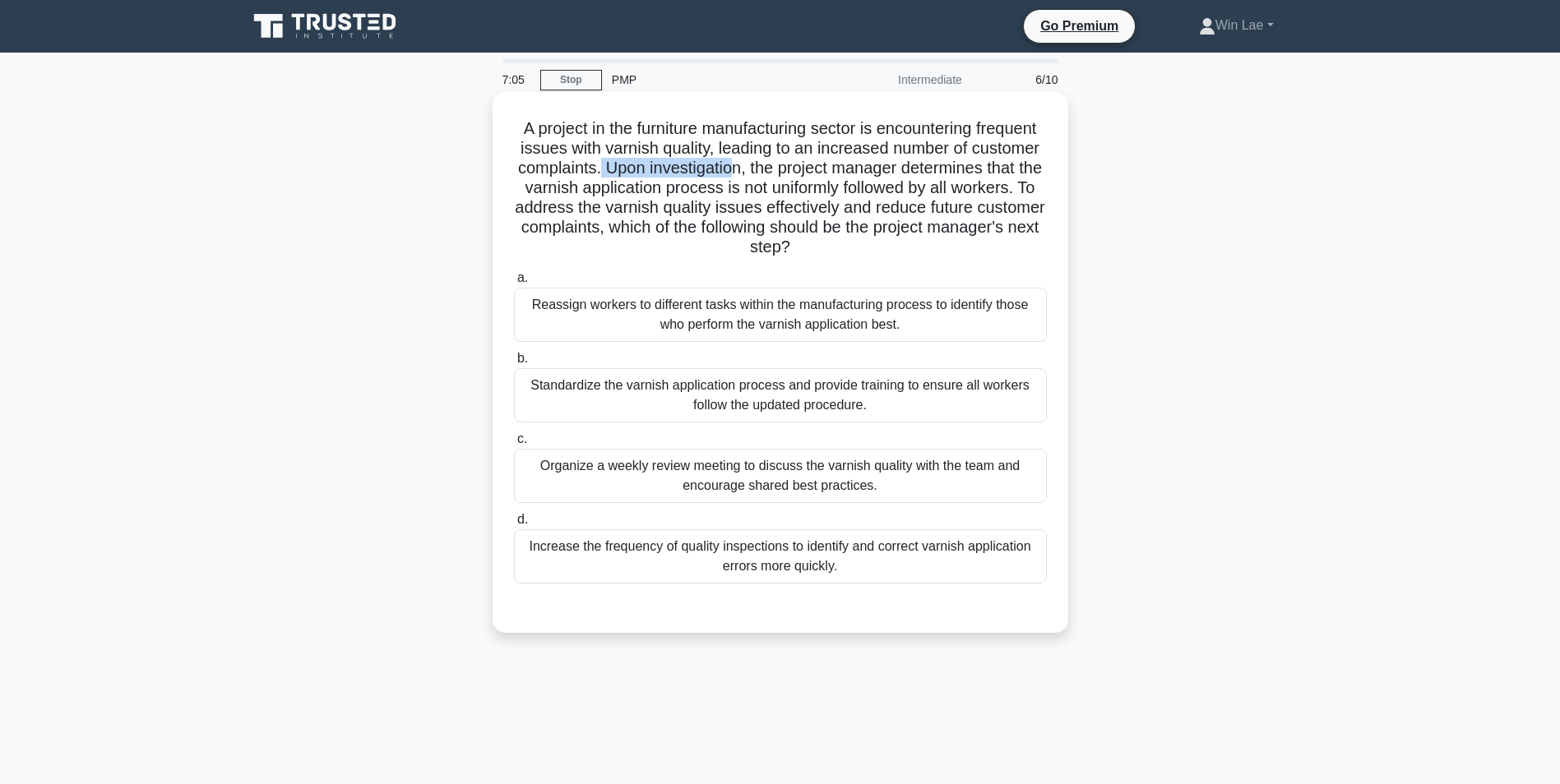
drag, startPoint x: 708, startPoint y: 170, endPoint x: 840, endPoint y: 171, distance: 132.0
click at [840, 171] on h5 "A project in the furniture manufacturing sector is encountering frequent issues…" at bounding box center [781, 188] width 536 height 140
click at [596, 186] on h5 "A project in the furniture manufacturing sector is encountering frequent issues…" at bounding box center [781, 188] width 536 height 140
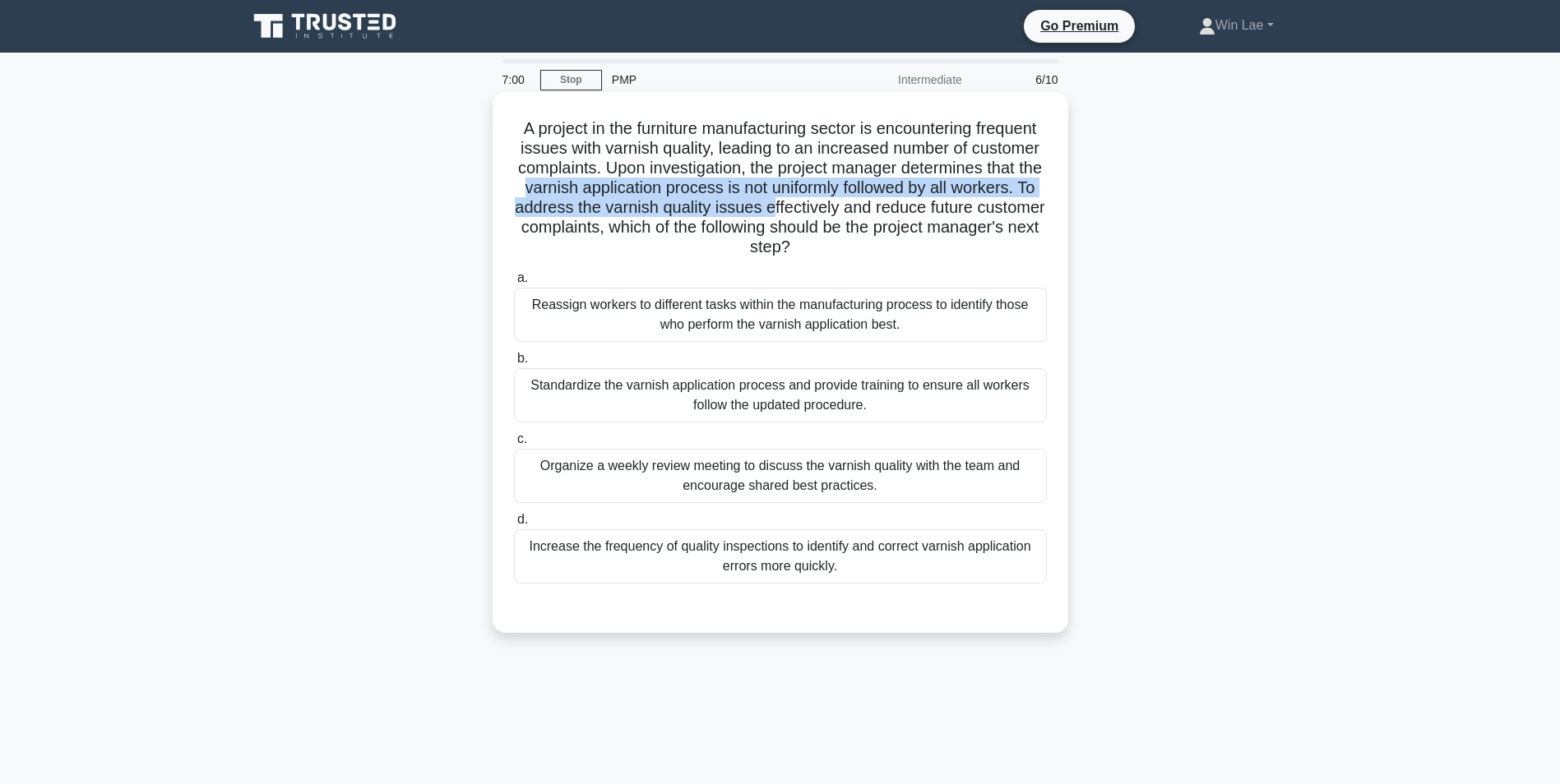
drag, startPoint x: 693, startPoint y: 193, endPoint x: 980, endPoint y: 202, distance: 287.1
click at [980, 202] on h5 "A project in the furniture manufacturing sector is encountering frequent issues…" at bounding box center [781, 188] width 536 height 140
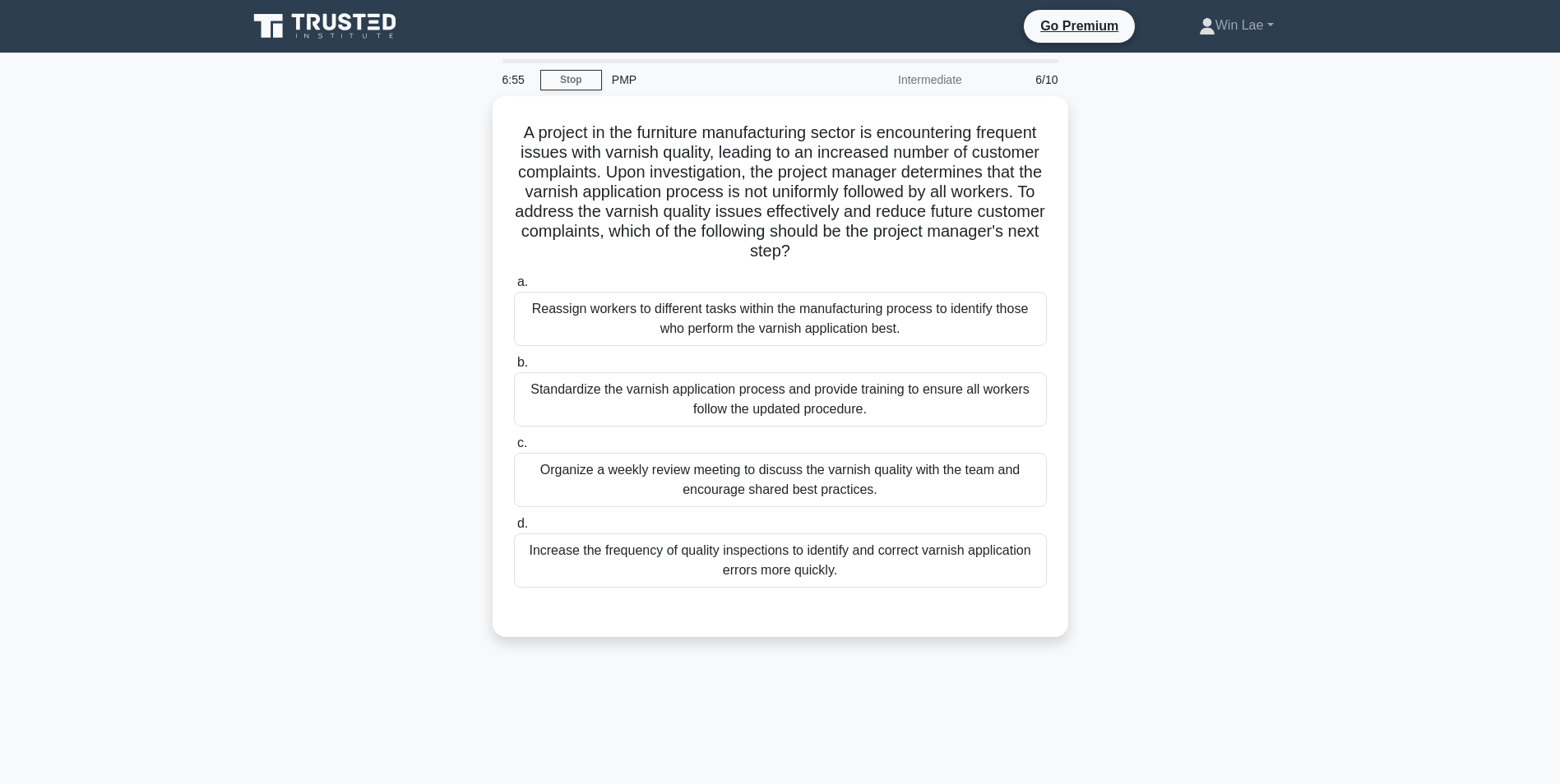
click at [318, 283] on div "A project in the furniture manufacturing sector is encountering frequent issues…" at bounding box center [780, 376] width 1086 height 561
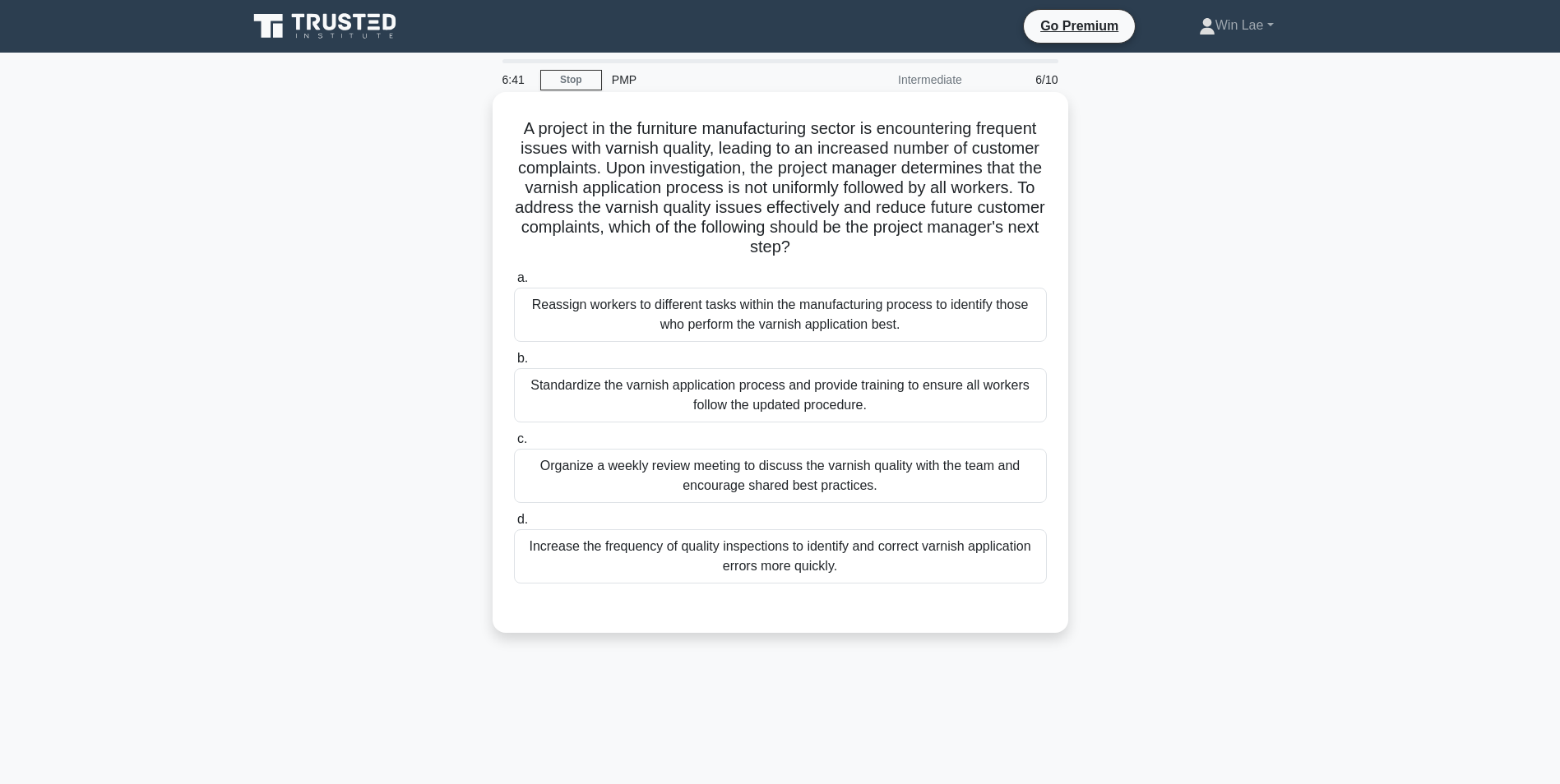
click at [973, 395] on div "Standardize the varnish application process and provide training to ensure all …" at bounding box center [781, 396] width 533 height 54
click at [514, 364] on input "b. Standardize the varnish application process and provide training to ensure a…" at bounding box center [514, 358] width 0 height 11
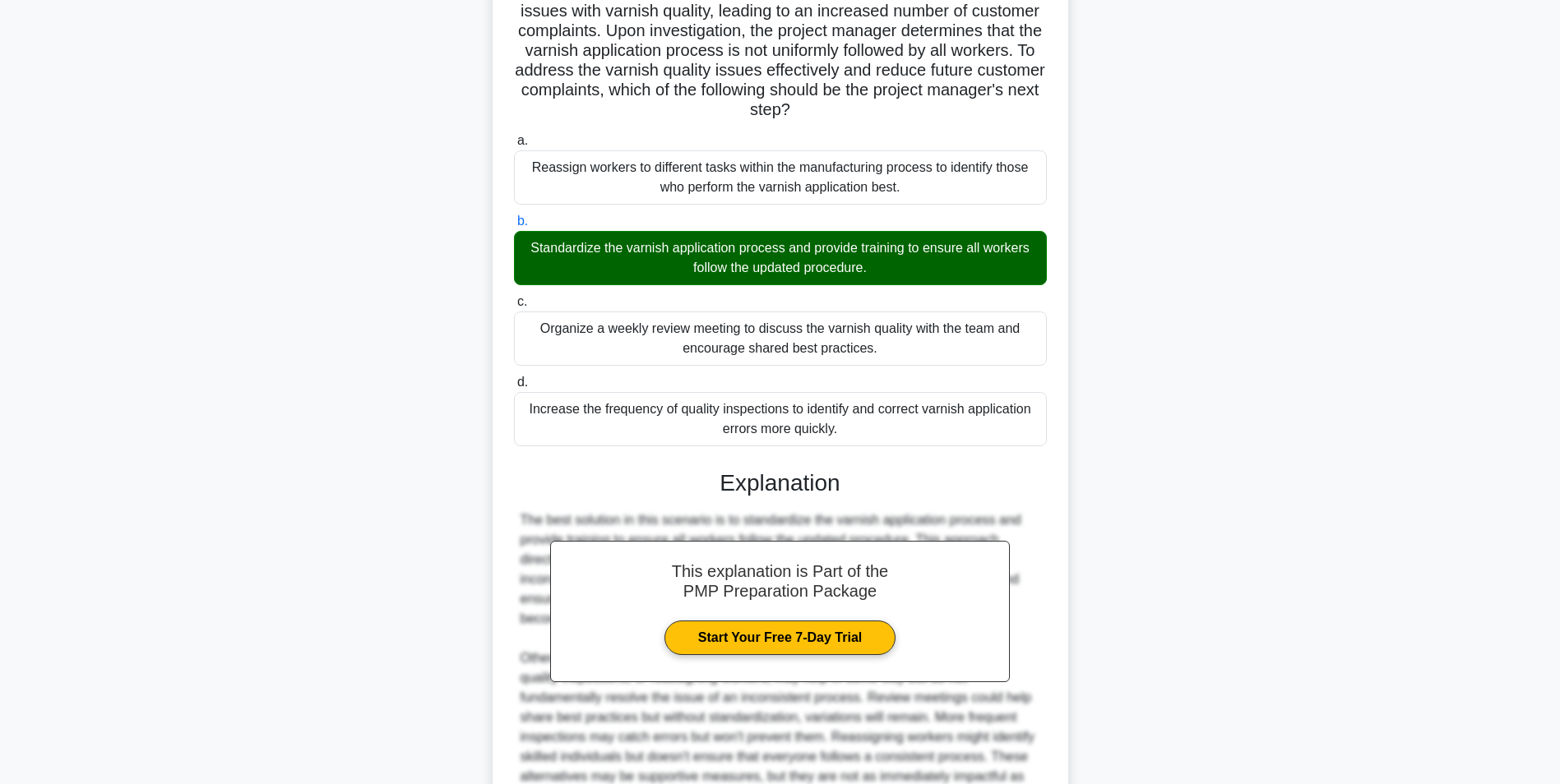
scroll to position [247, 0]
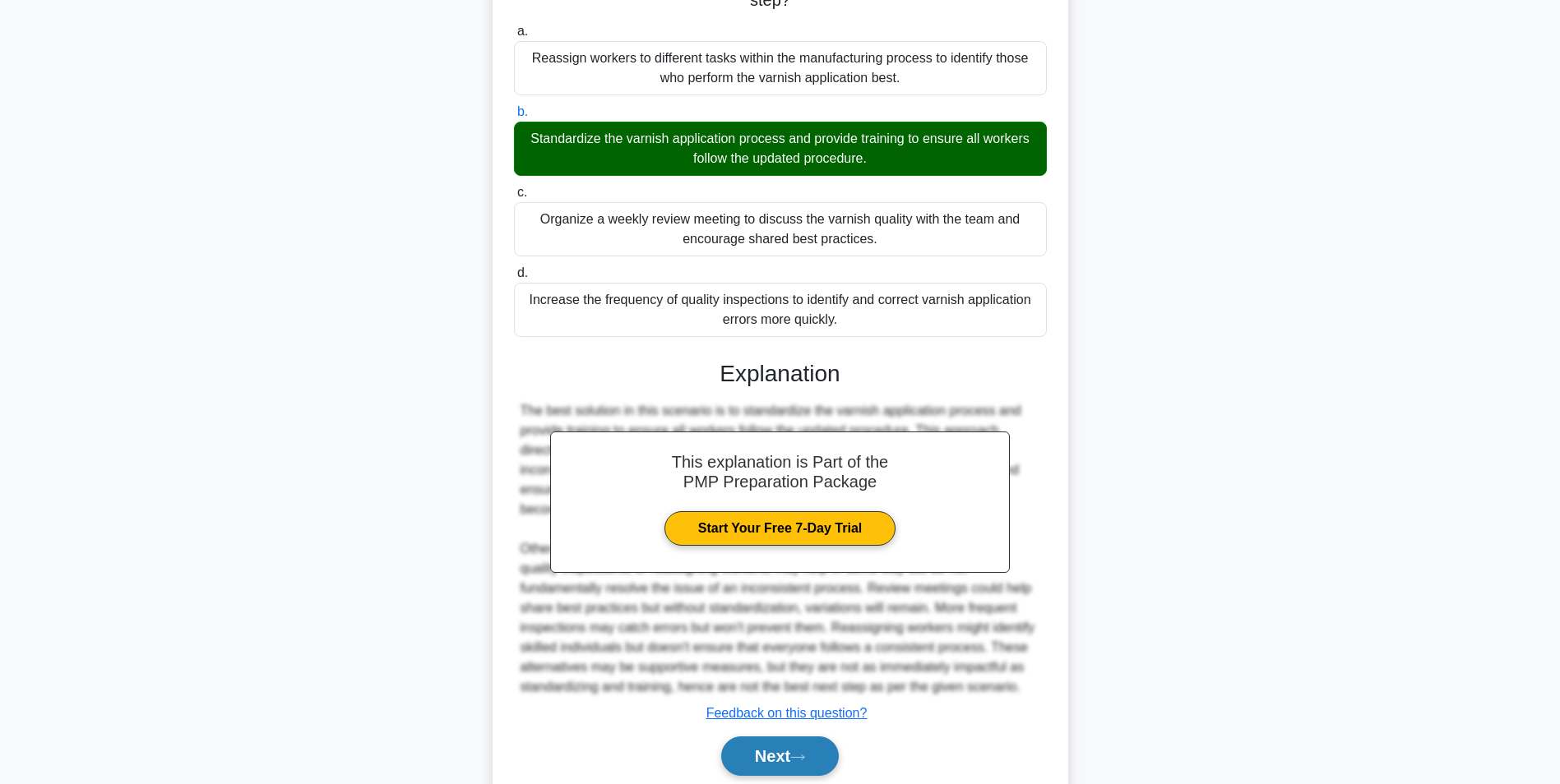
click at [806, 756] on icon at bounding box center [797, 758] width 14 height 9
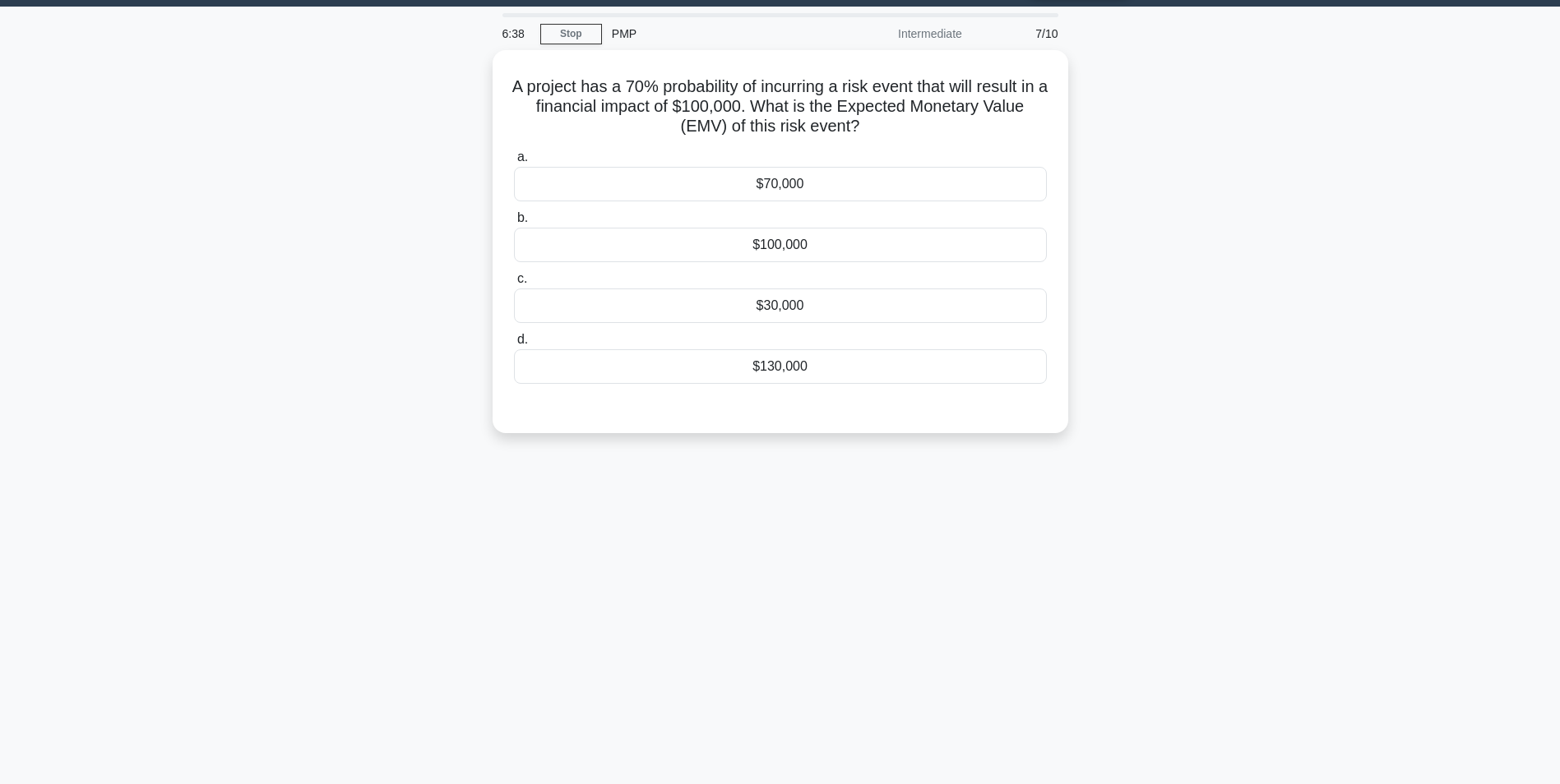
scroll to position [0, 0]
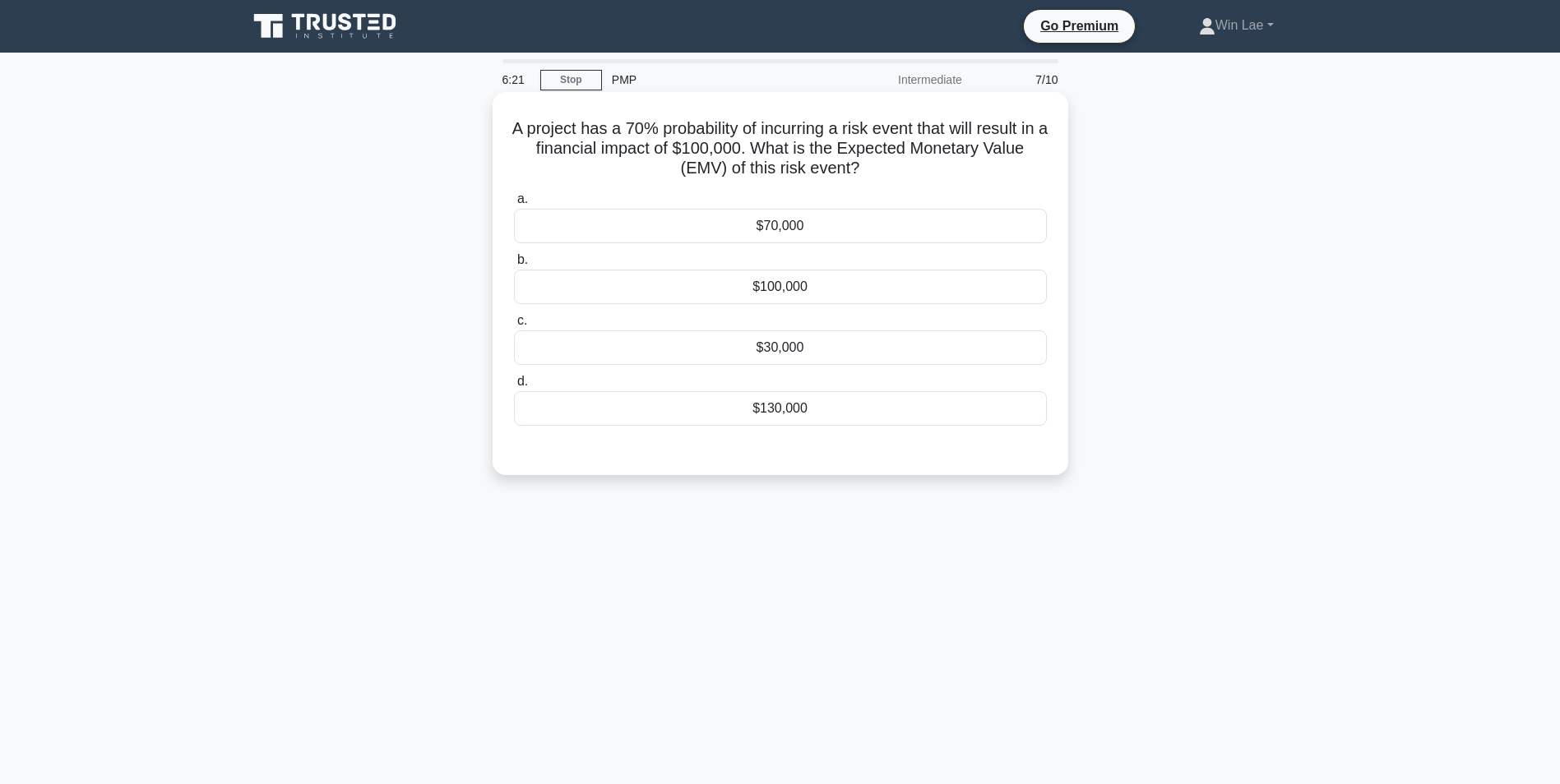
click at [781, 227] on div "$70,000" at bounding box center [781, 226] width 533 height 35
click at [514, 204] on input "a. $70,000" at bounding box center [514, 199] width 0 height 11
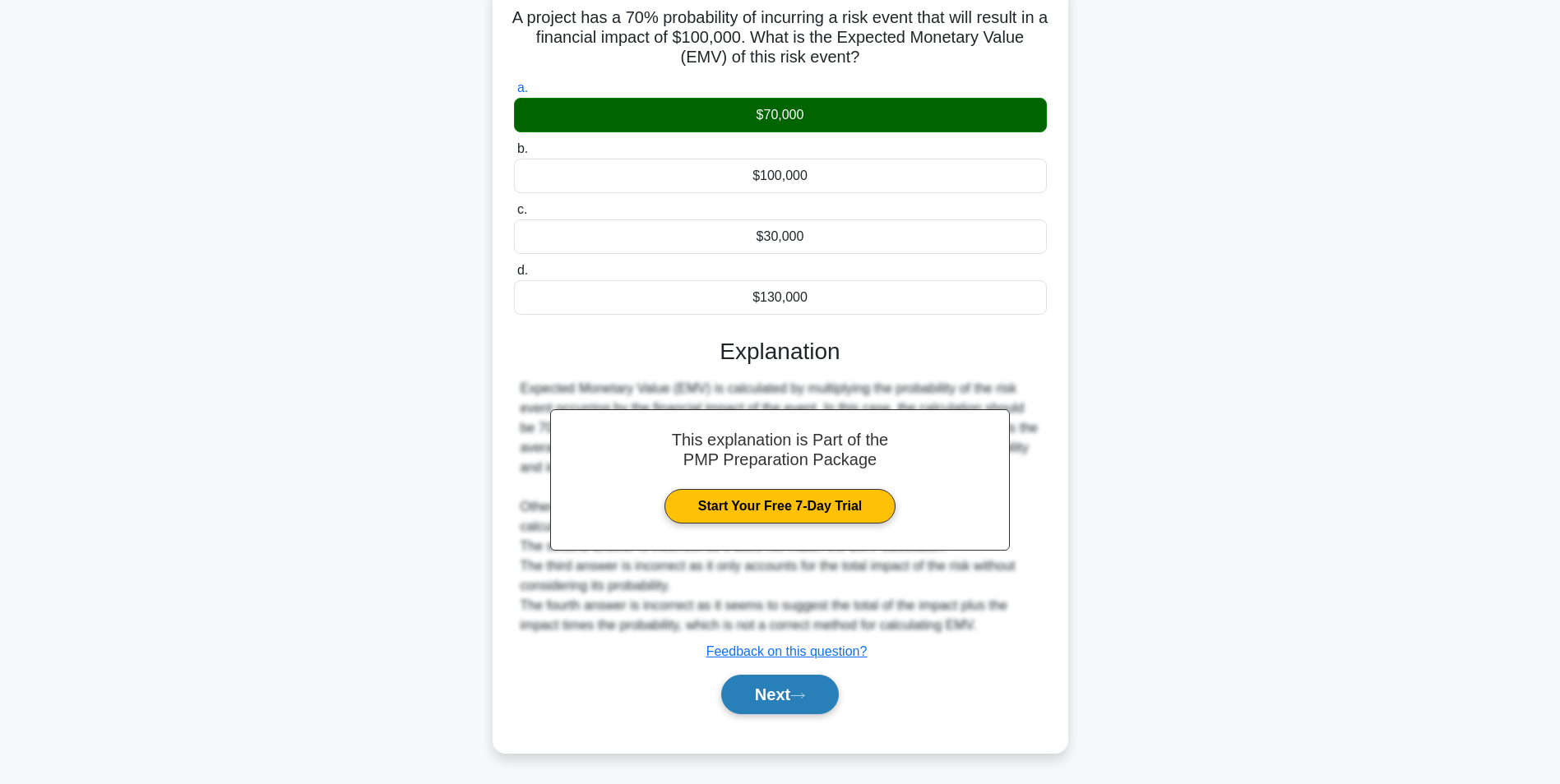
click at [817, 691] on button "Next" at bounding box center [780, 695] width 118 height 39
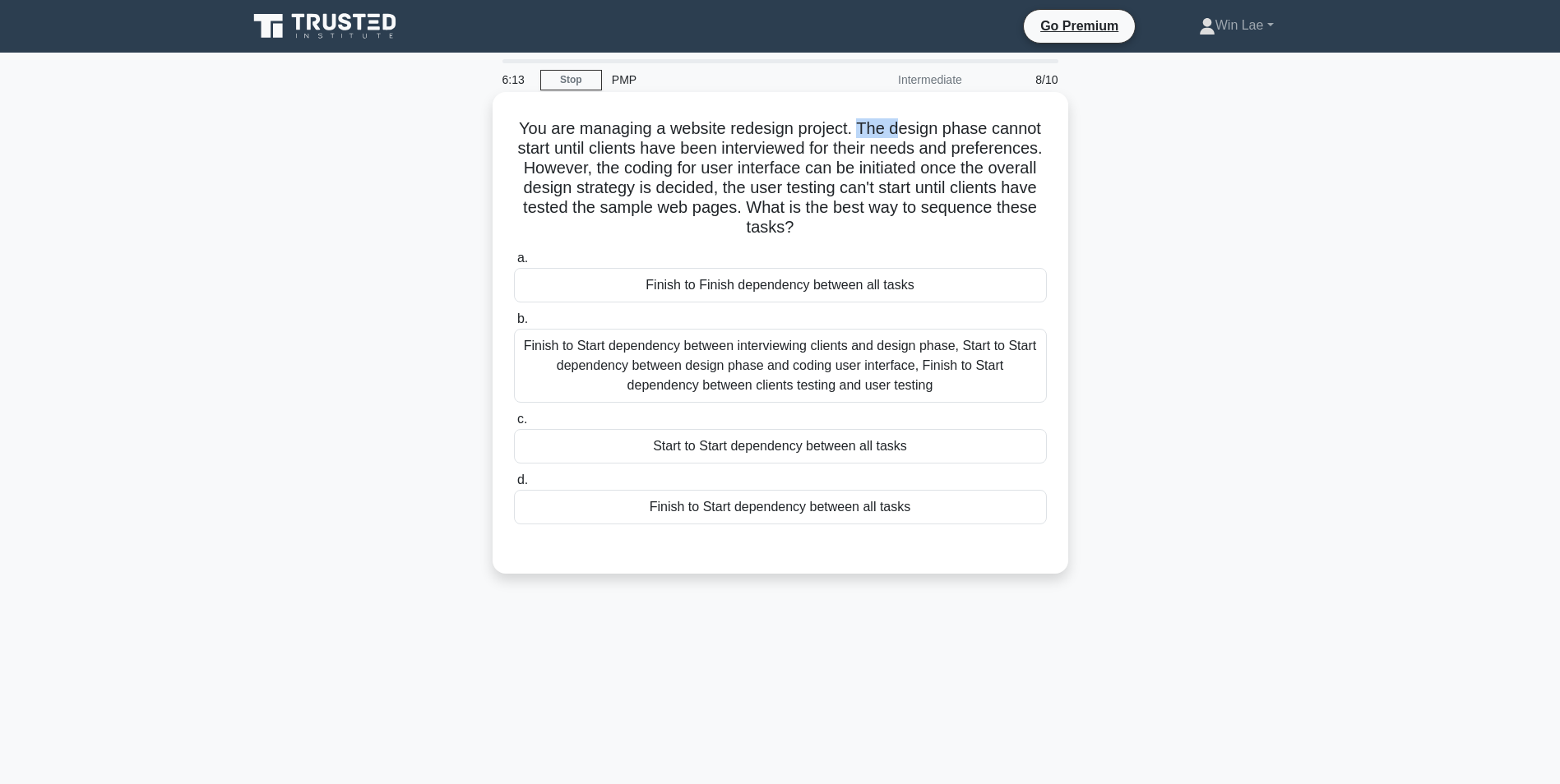
drag, startPoint x: 859, startPoint y: 130, endPoint x: 897, endPoint y: 129, distance: 38.0
click at [897, 129] on h5 "You are managing a website redesign project. The design phase cannot start unti…" at bounding box center [781, 178] width 536 height 120
click at [644, 164] on h5 "You are managing a website redesign project. The design phase cannot start unti…" at bounding box center [781, 178] width 536 height 120
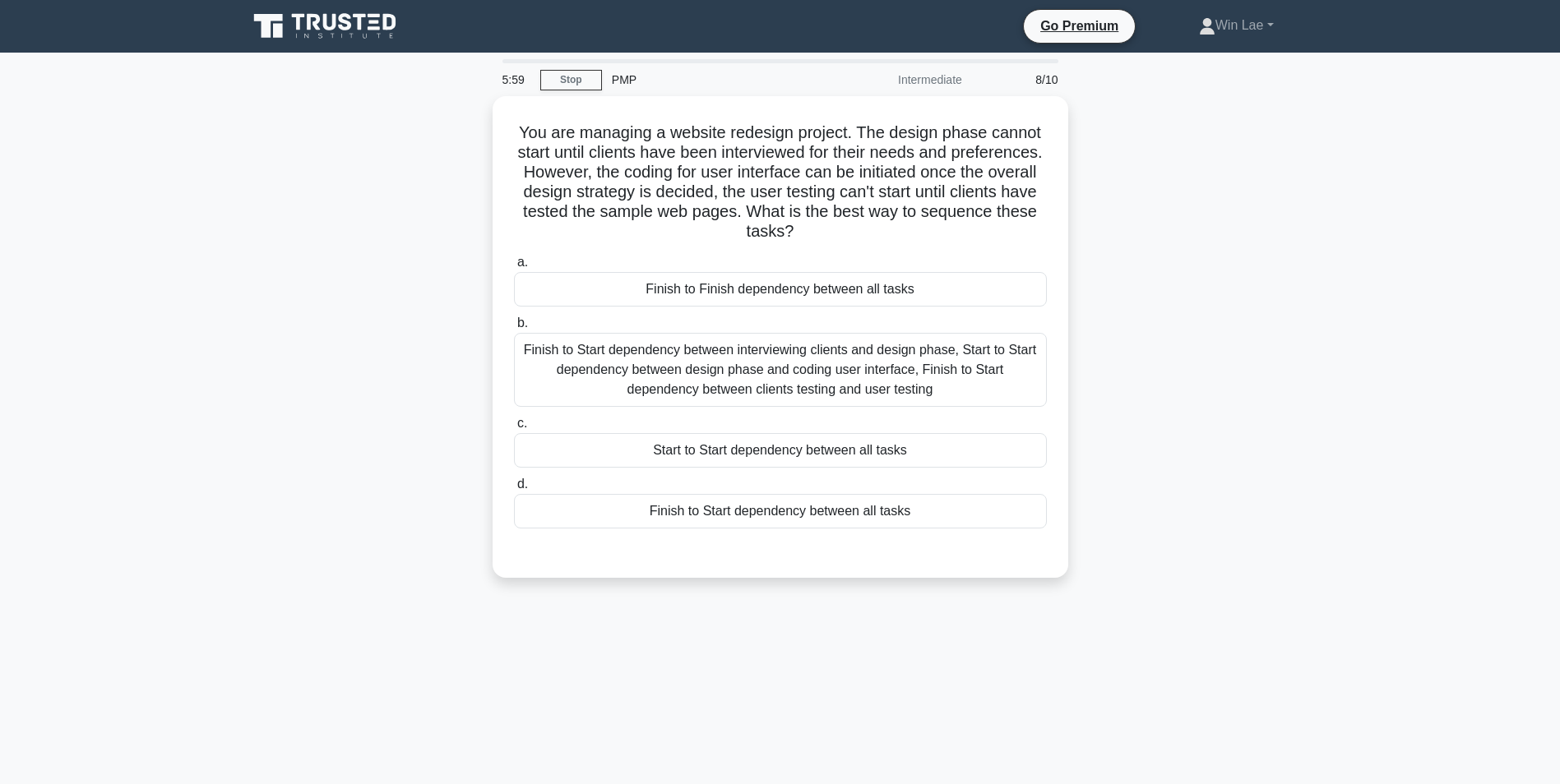
click at [288, 369] on div "You are managing a website redesign project. The design phase cannot start unti…" at bounding box center [780, 346] width 1086 height 501
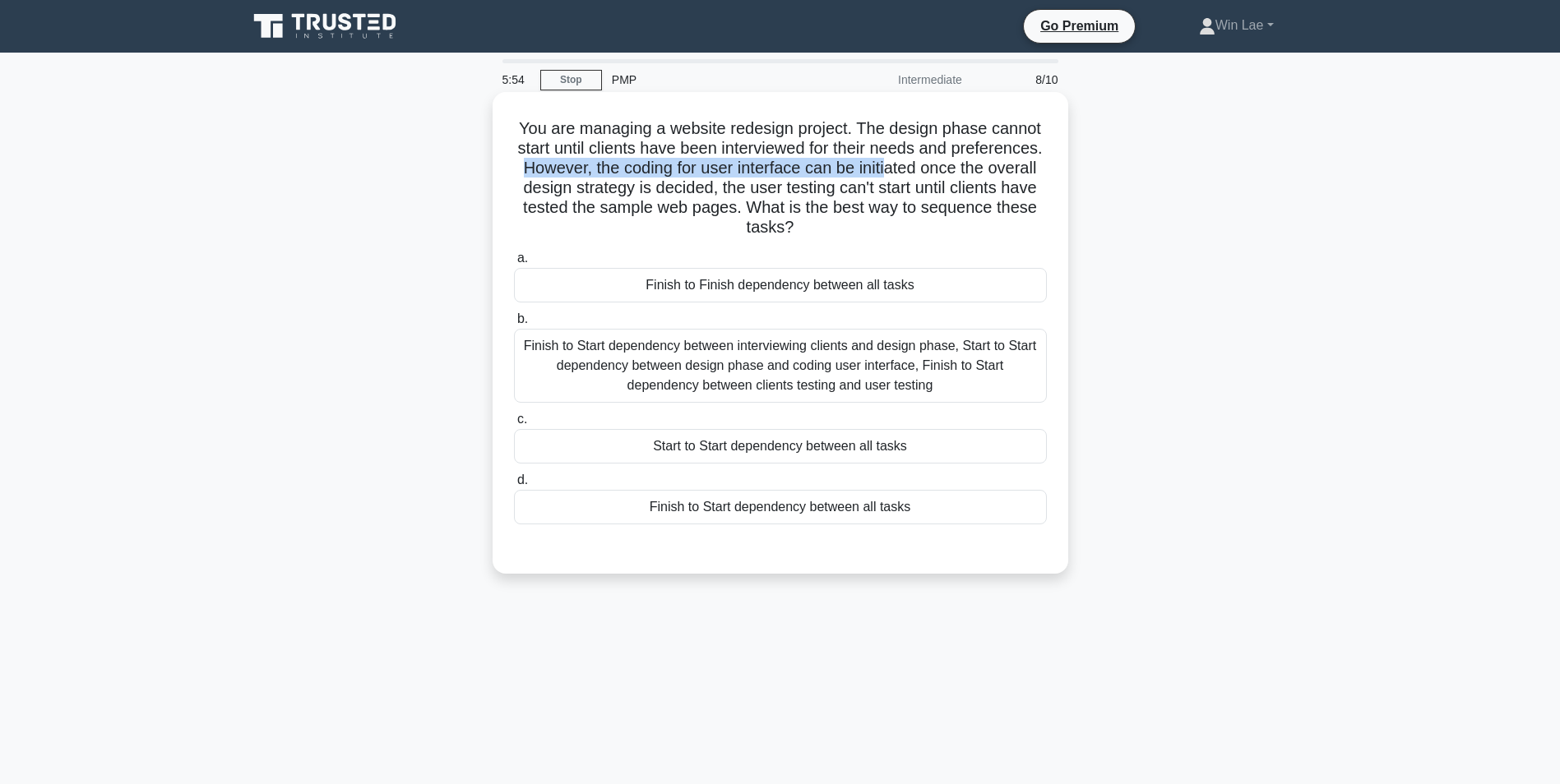
drag, startPoint x: 622, startPoint y: 167, endPoint x: 996, endPoint y: 170, distance: 374.0
click at [996, 170] on h5 "You are managing a website redesign project. The design phase cannot start unti…" at bounding box center [781, 178] width 536 height 120
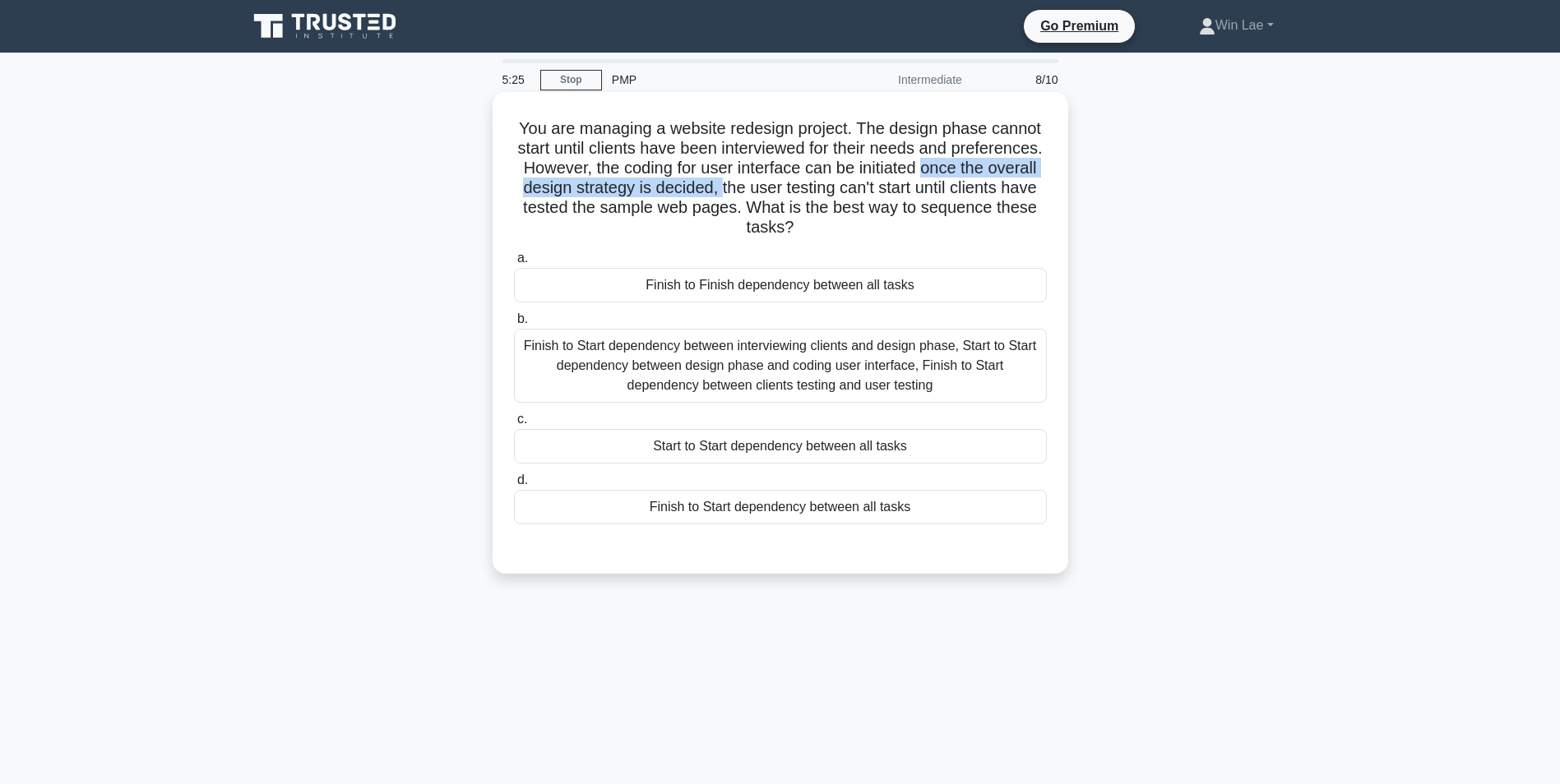
drag, startPoint x: 519, startPoint y: 190, endPoint x: 844, endPoint y: 192, distance: 325.0
click at [844, 192] on h5 "You are managing a website redesign project. The design phase cannot start unti…" at bounding box center [781, 178] width 536 height 120
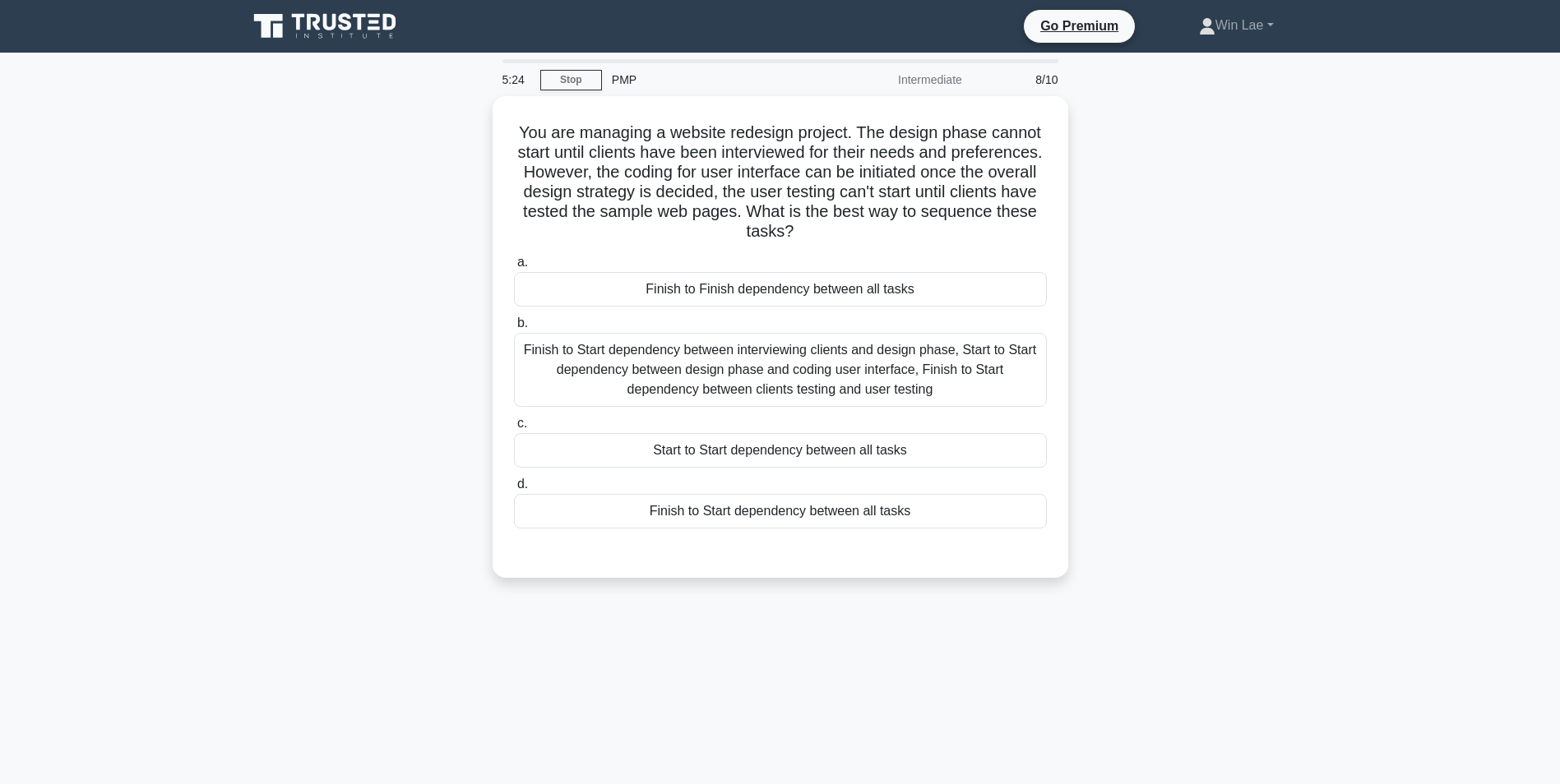
click at [328, 295] on div "You are managing a website redesign project. The design phase cannot start unti…" at bounding box center [780, 346] width 1086 height 501
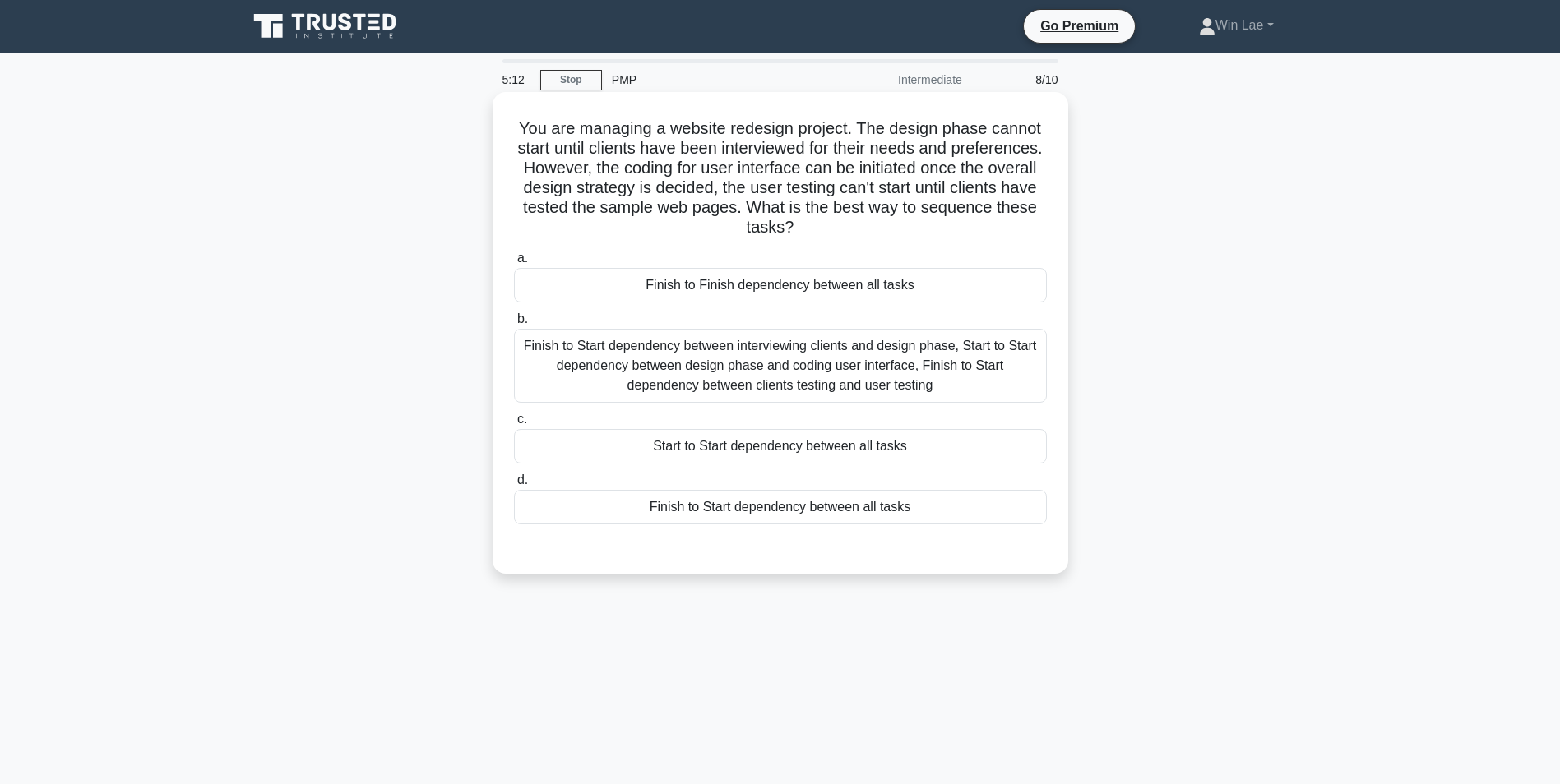
click at [782, 372] on div "Finish to Start dependency between interviewing clients and design phase, Start…" at bounding box center [781, 365] width 533 height 74
click at [514, 324] on input "b. Finish to Start dependency between interviewing clients and design phase, St…" at bounding box center [514, 319] width 0 height 11
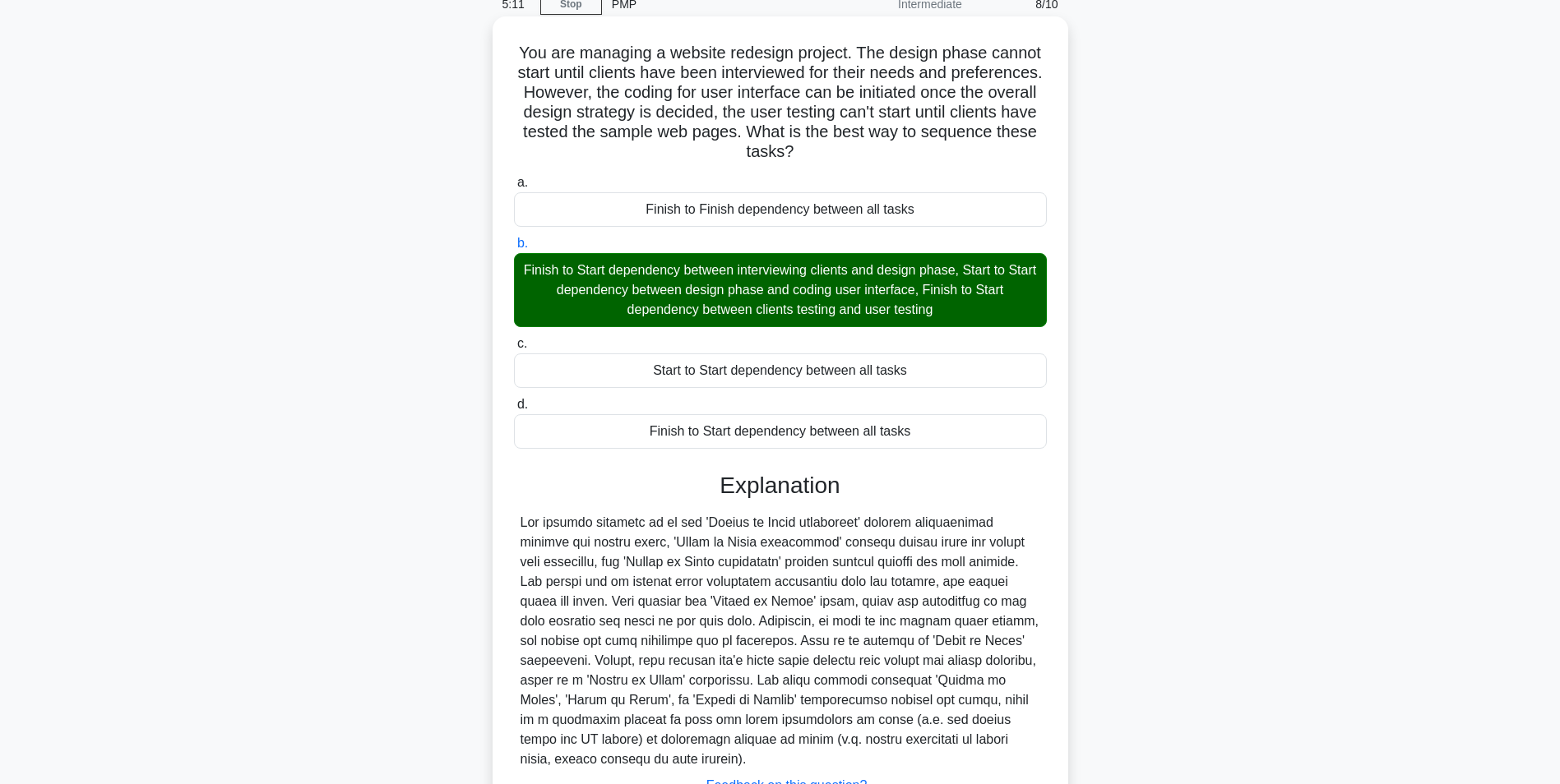
scroll to position [191, 0]
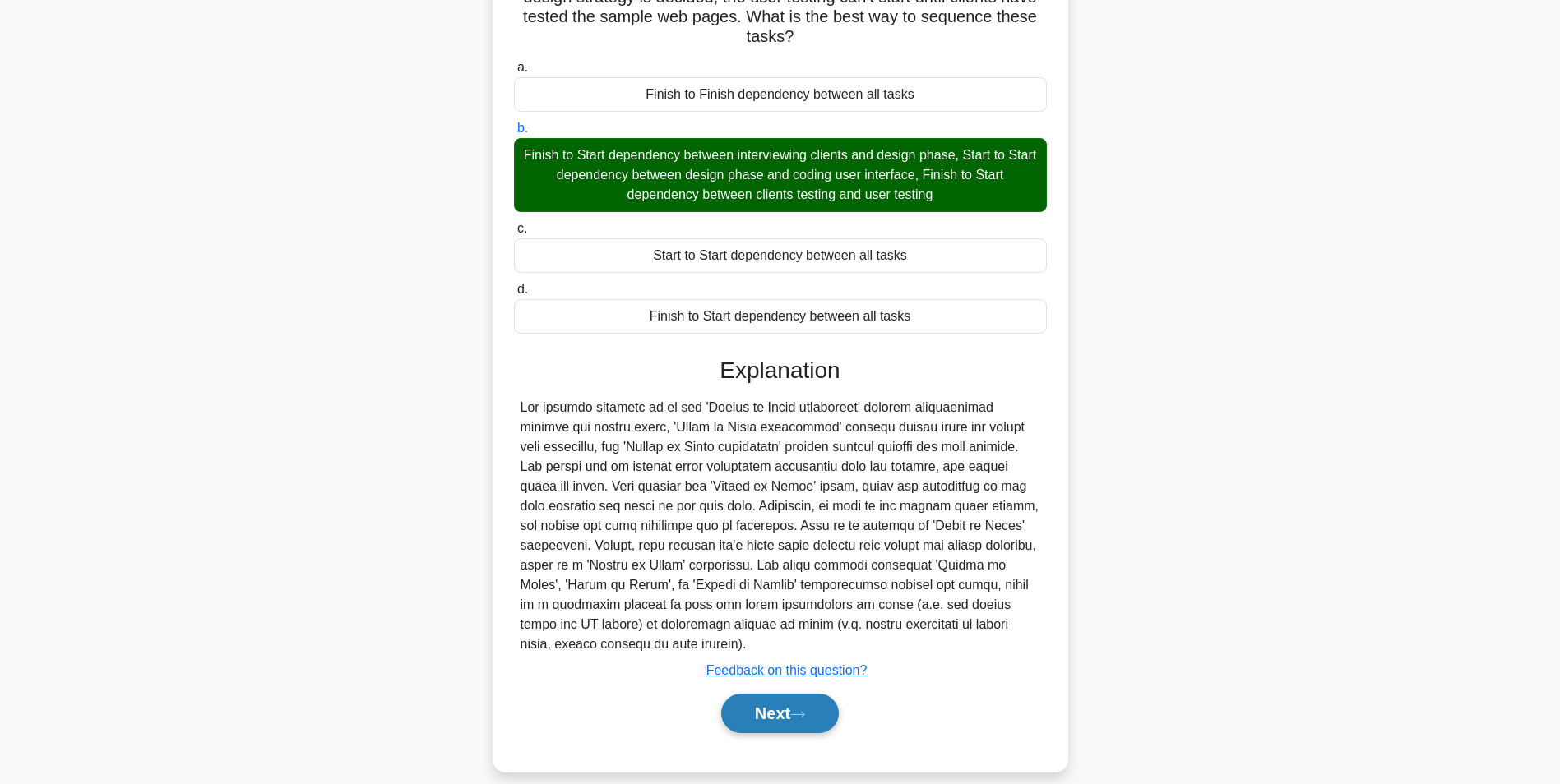
click at [753, 694] on button "Next" at bounding box center [780, 713] width 118 height 39
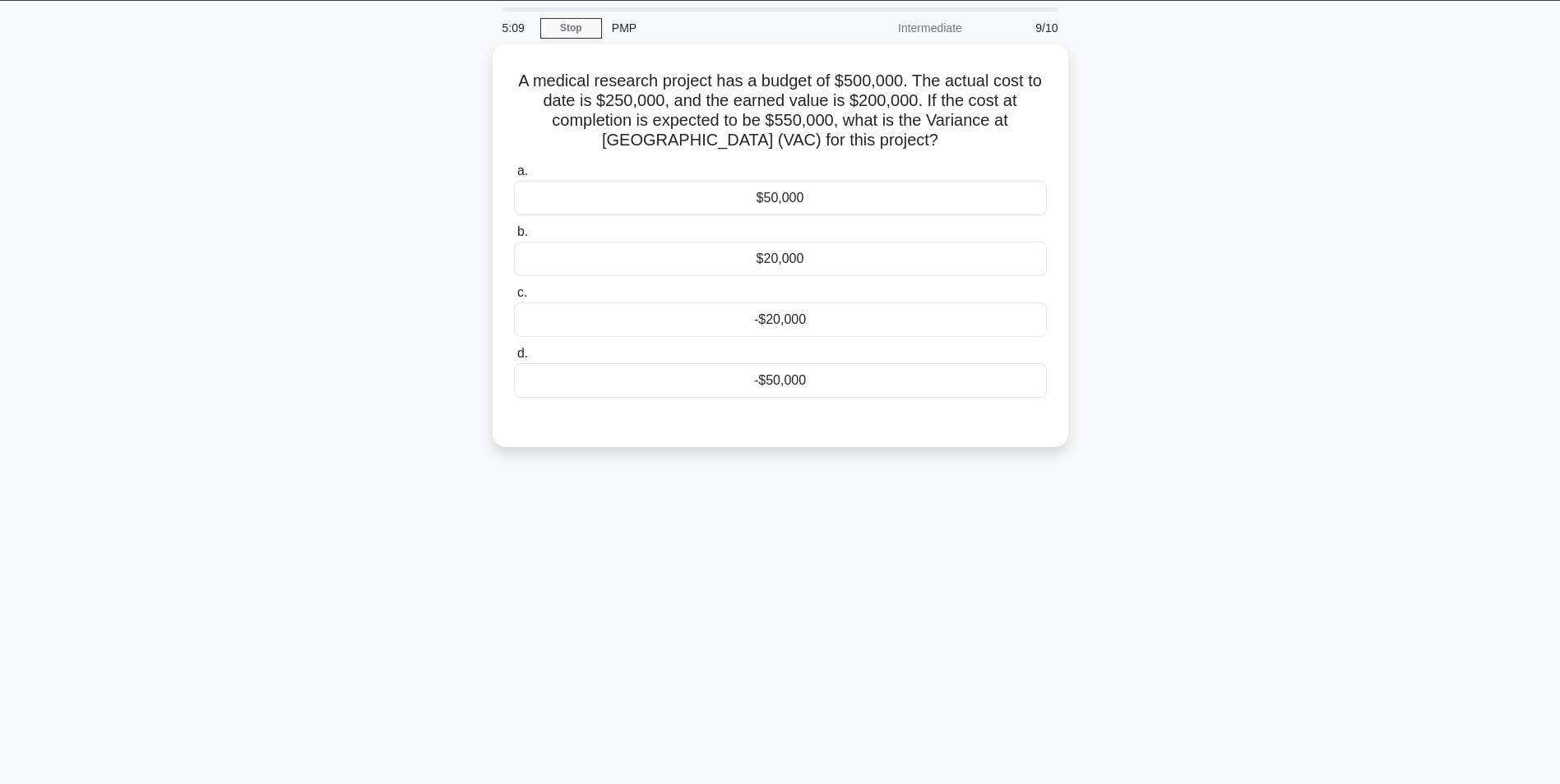
scroll to position [0, 0]
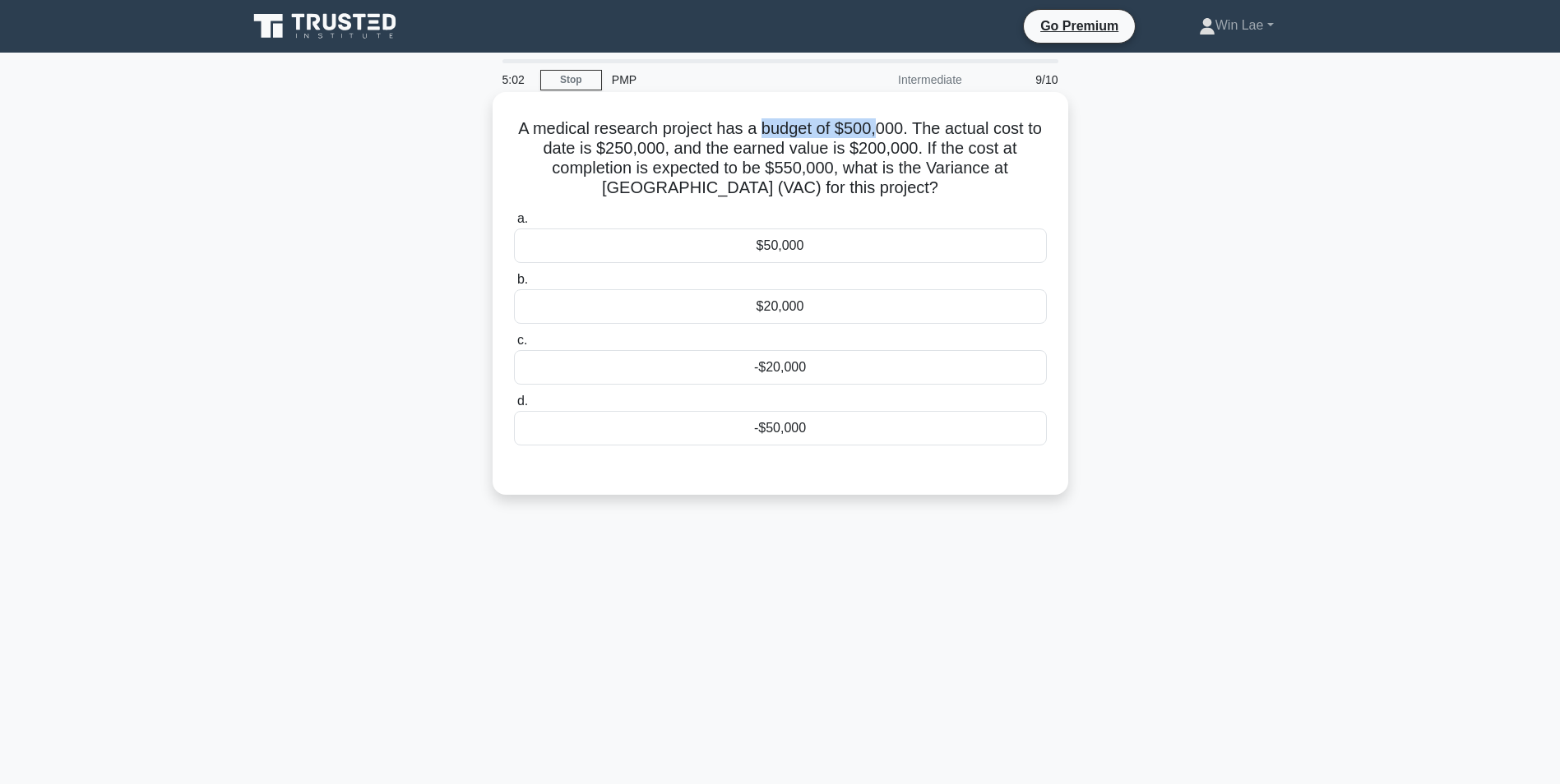
drag, startPoint x: 757, startPoint y: 131, endPoint x: 880, endPoint y: 126, distance: 123.1
click at [880, 126] on h5 "A medical research project has a budget of $500,000. The actual cost to date is…" at bounding box center [781, 158] width 536 height 81
click at [725, 158] on h5 "A medical research project has a budget of $500,000. The actual cost to date is…" at bounding box center [781, 158] width 536 height 81
drag, startPoint x: 602, startPoint y: 152, endPoint x: 665, endPoint y: 155, distance: 63.1
click at [665, 155] on h5 "A medical research project has a budget of $500,000. The actual cost to date is…" at bounding box center [781, 158] width 536 height 81
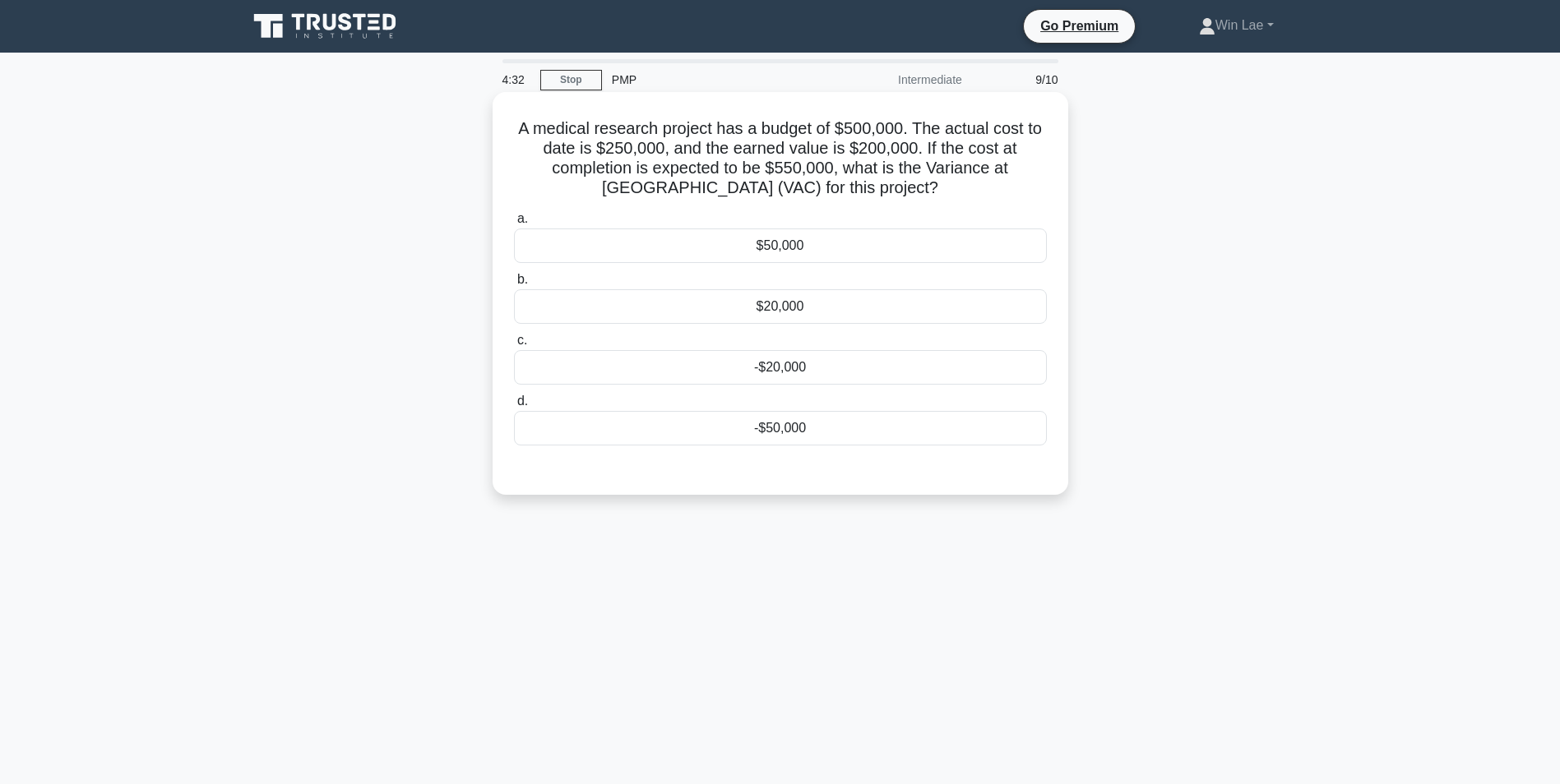
click at [804, 159] on h5 "A medical research project has a budget of $500,000. The actual cost to date is…" at bounding box center [781, 158] width 536 height 81
drag, startPoint x: 852, startPoint y: 147, endPoint x: 906, endPoint y: 147, distance: 54.0
click at [906, 147] on h5 "A medical research project has a budget of $500,000. The actual cost to date is…" at bounding box center [781, 158] width 536 height 81
drag, startPoint x: 597, startPoint y: 146, endPoint x: 655, endPoint y: 146, distance: 58.0
click at [655, 146] on h5 "A medical research project has a budget of $500,000. The actual cost to date is…" at bounding box center [781, 158] width 536 height 81
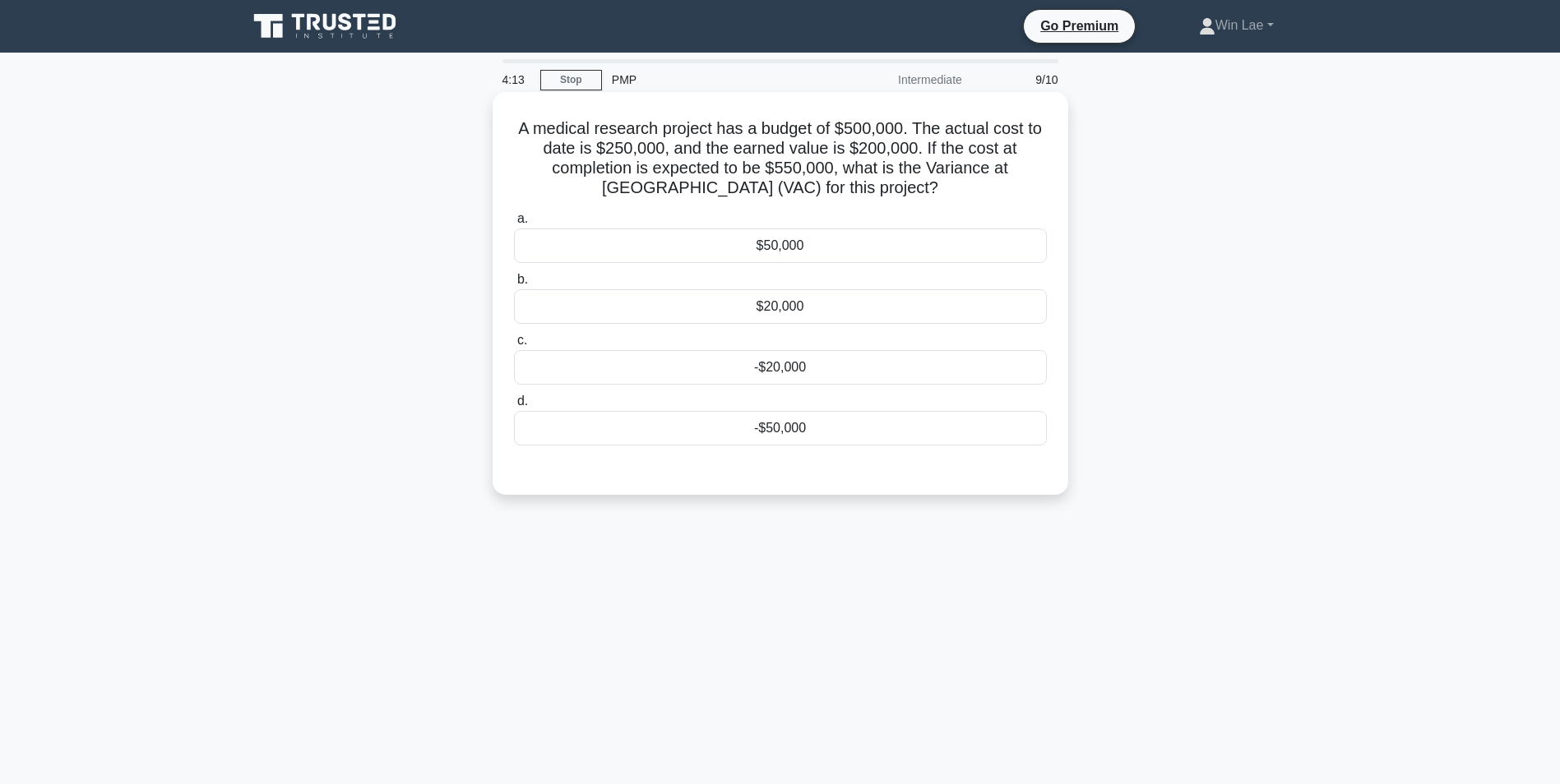
drag, startPoint x: 655, startPoint y: 146, endPoint x: 783, endPoint y: 167, distance: 129.7
click at [783, 167] on h5 "A medical research project has a budget of $500,000. The actual cost to date is…" at bounding box center [781, 158] width 536 height 81
drag, startPoint x: 846, startPoint y: 152, endPoint x: 916, endPoint y: 155, distance: 70.1
click at [916, 155] on h5 "A medical research project has a budget of $500,000. The actual cost to date is…" at bounding box center [781, 158] width 536 height 81
click at [728, 174] on h5 "A medical research project has a budget of $500,000. The actual cost to date is…" at bounding box center [781, 158] width 536 height 81
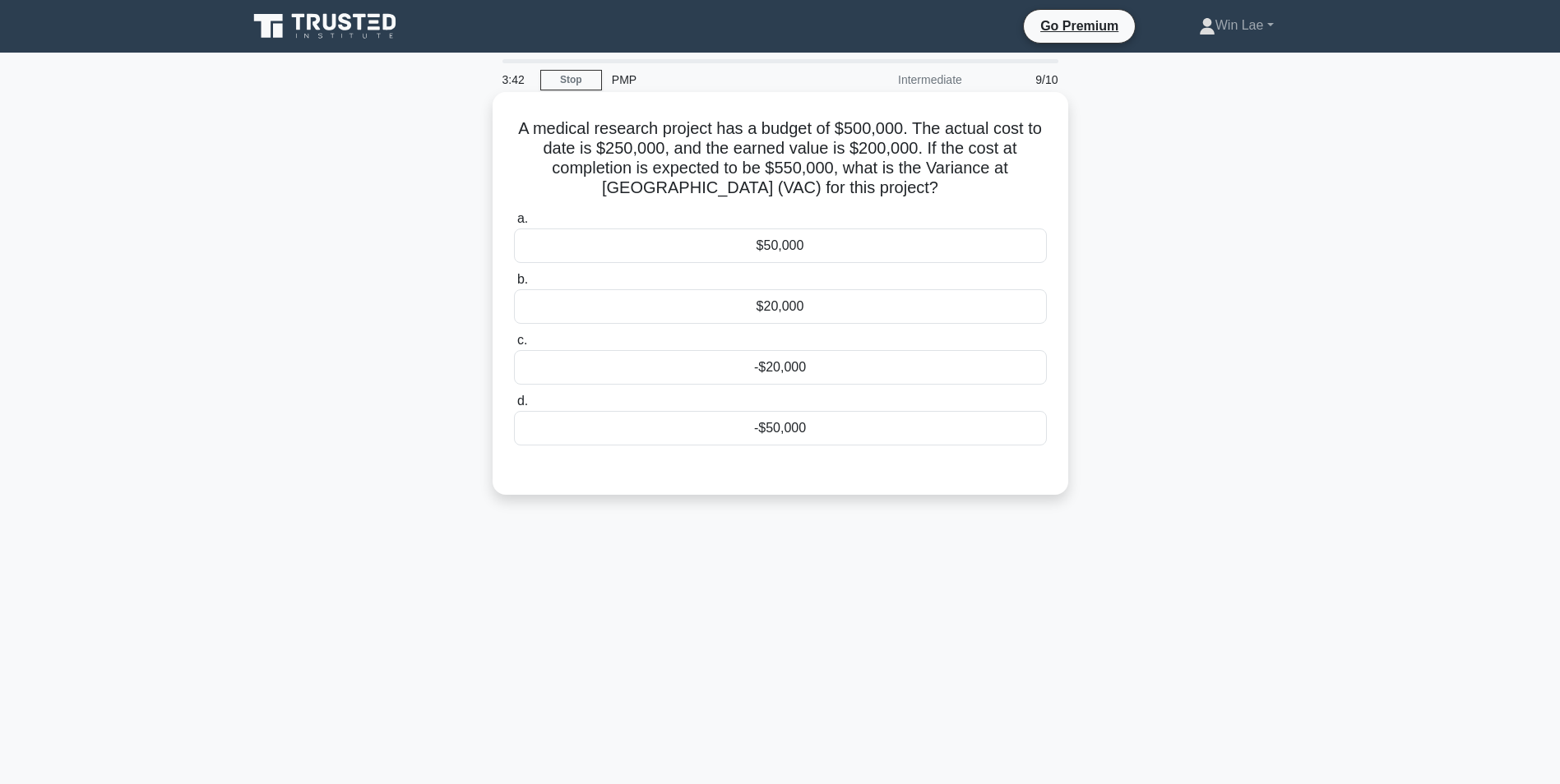
click at [768, 171] on h5 "A medical research project has a budget of $500,000. The actual cost to date is…" at bounding box center [781, 158] width 536 height 81
click at [797, 431] on div "-$50,000" at bounding box center [781, 428] width 533 height 35
click at [514, 407] on input "d. -$50,000" at bounding box center [514, 402] width 0 height 11
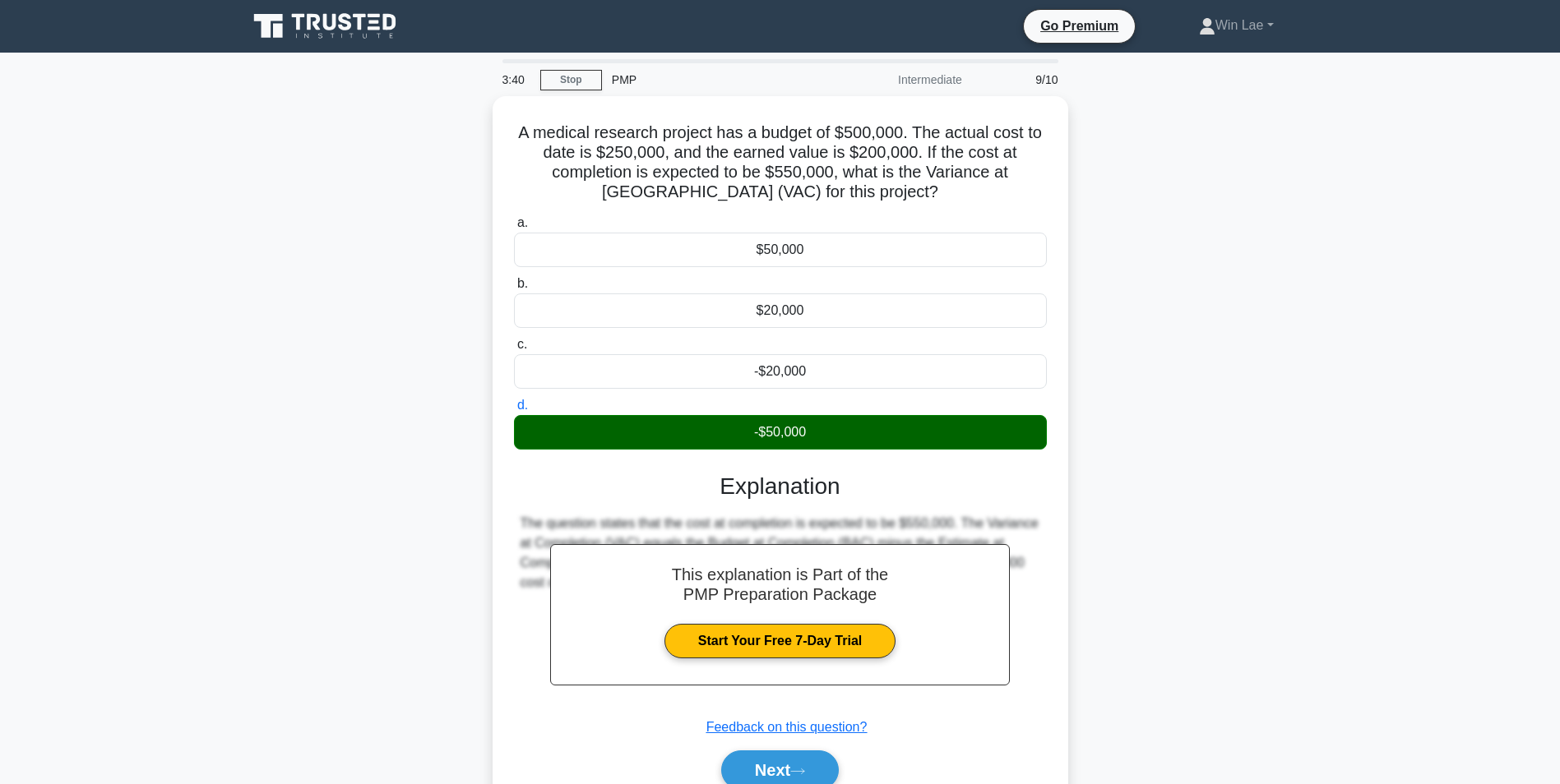
scroll to position [104, 0]
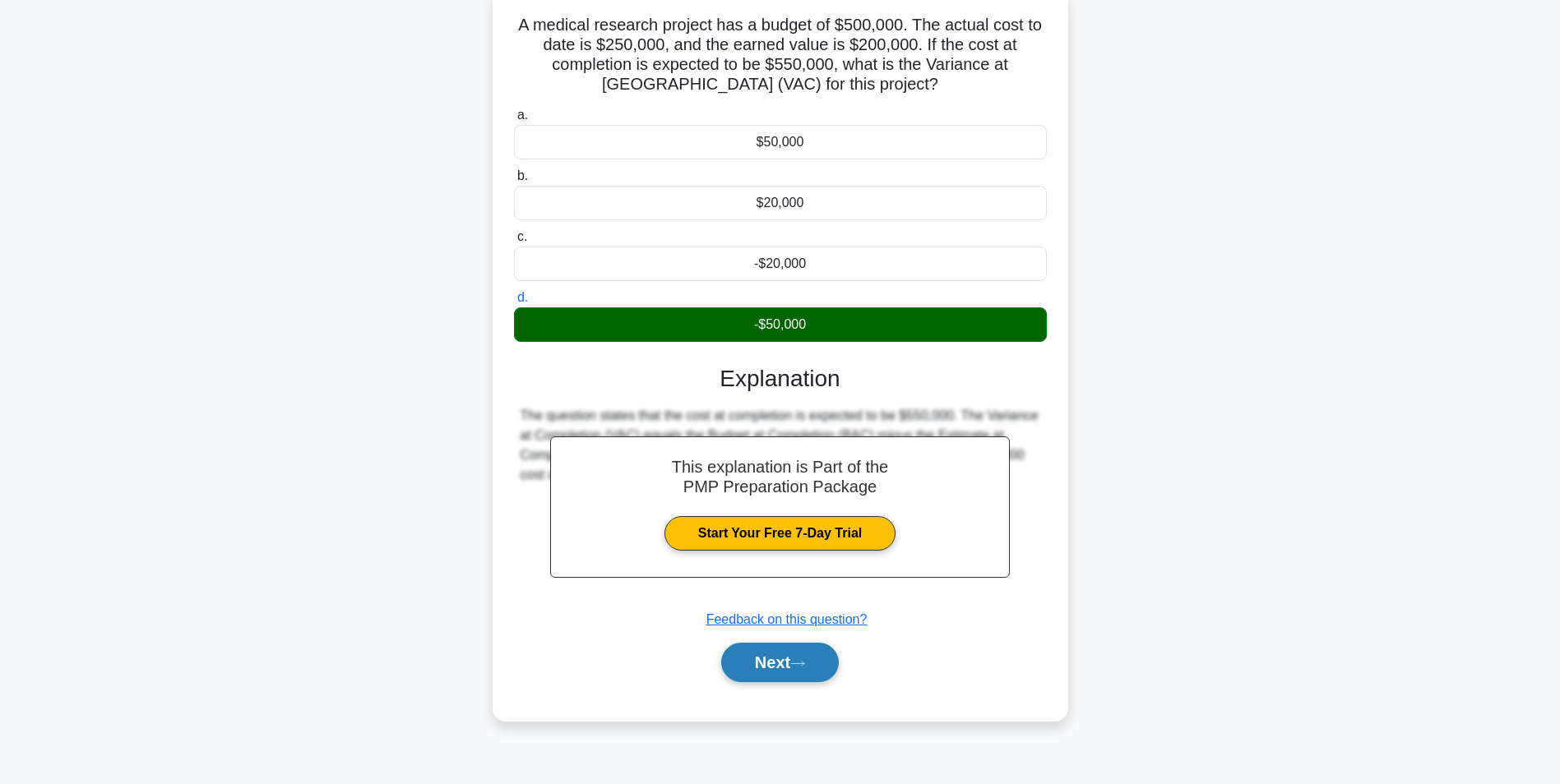
click at [747, 655] on button "Next" at bounding box center [780, 662] width 118 height 39
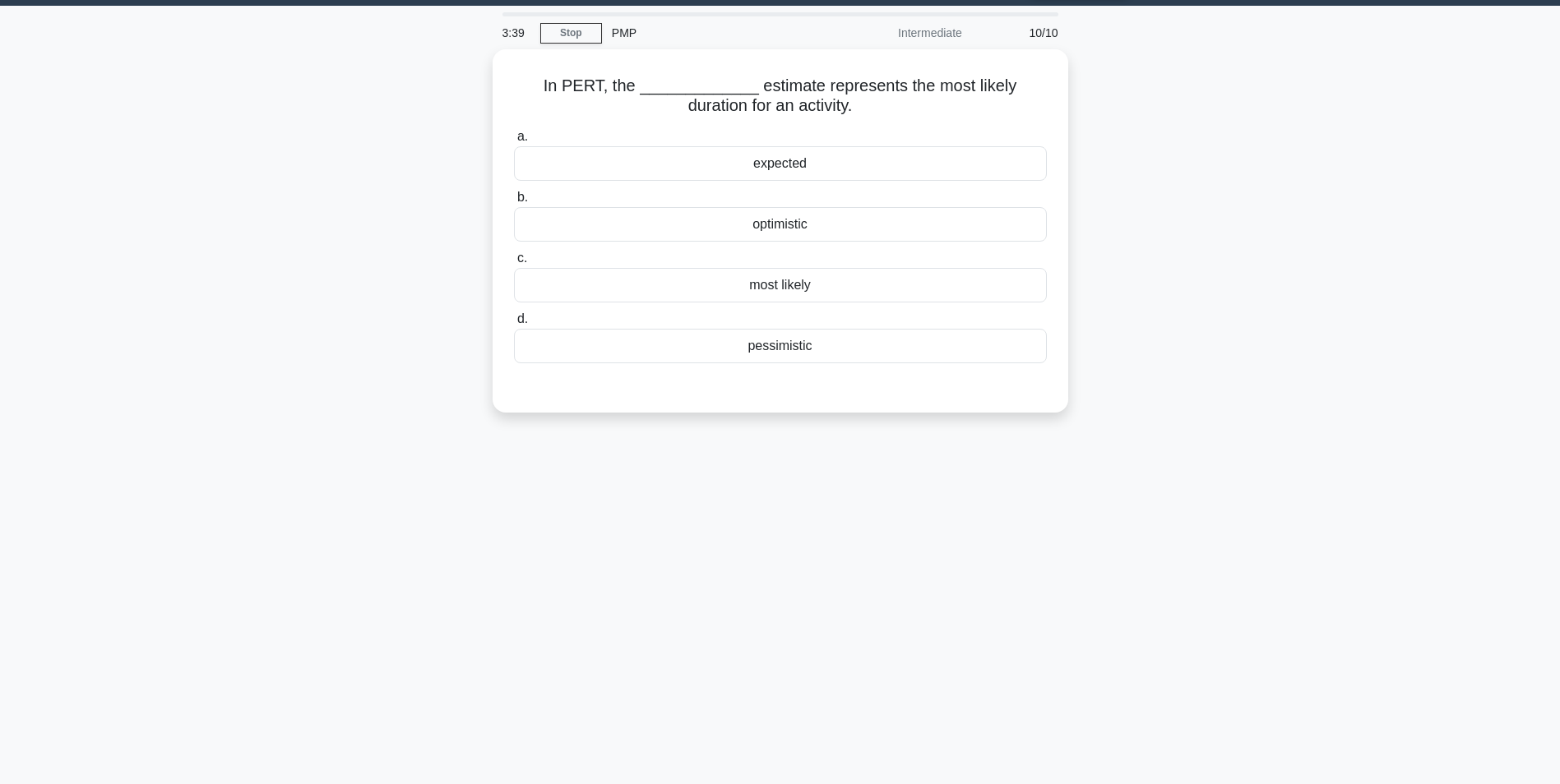
scroll to position [0, 0]
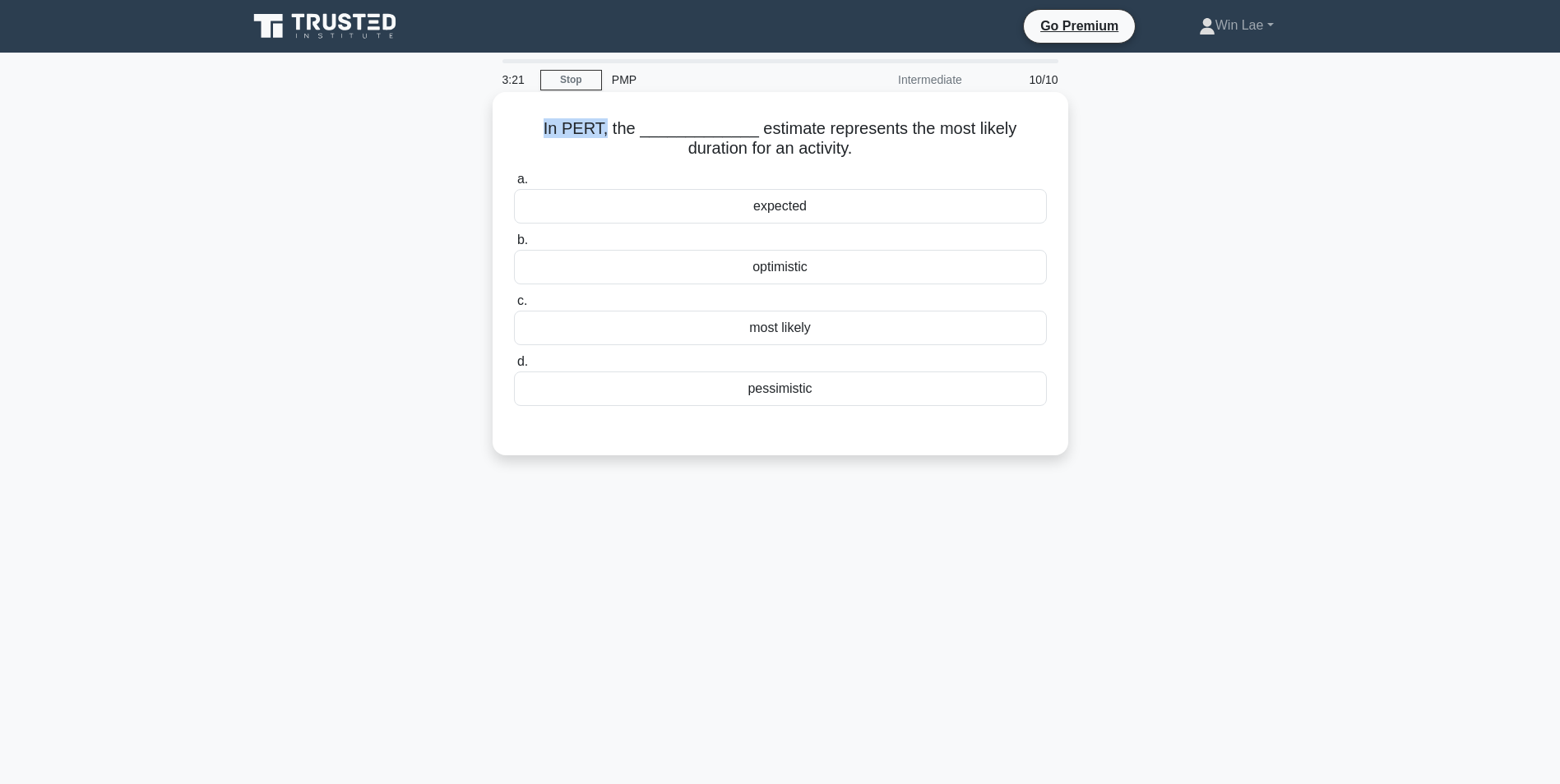
drag, startPoint x: 522, startPoint y: 128, endPoint x: 581, endPoint y: 133, distance: 59.2
click at [581, 133] on h5 "In PERT, the _____________ estimate represents the most likely duration for an …" at bounding box center [781, 139] width 536 height 41
click at [882, 329] on div "most likely" at bounding box center [781, 328] width 533 height 35
click at [514, 306] on input "c. most likely" at bounding box center [514, 301] width 0 height 11
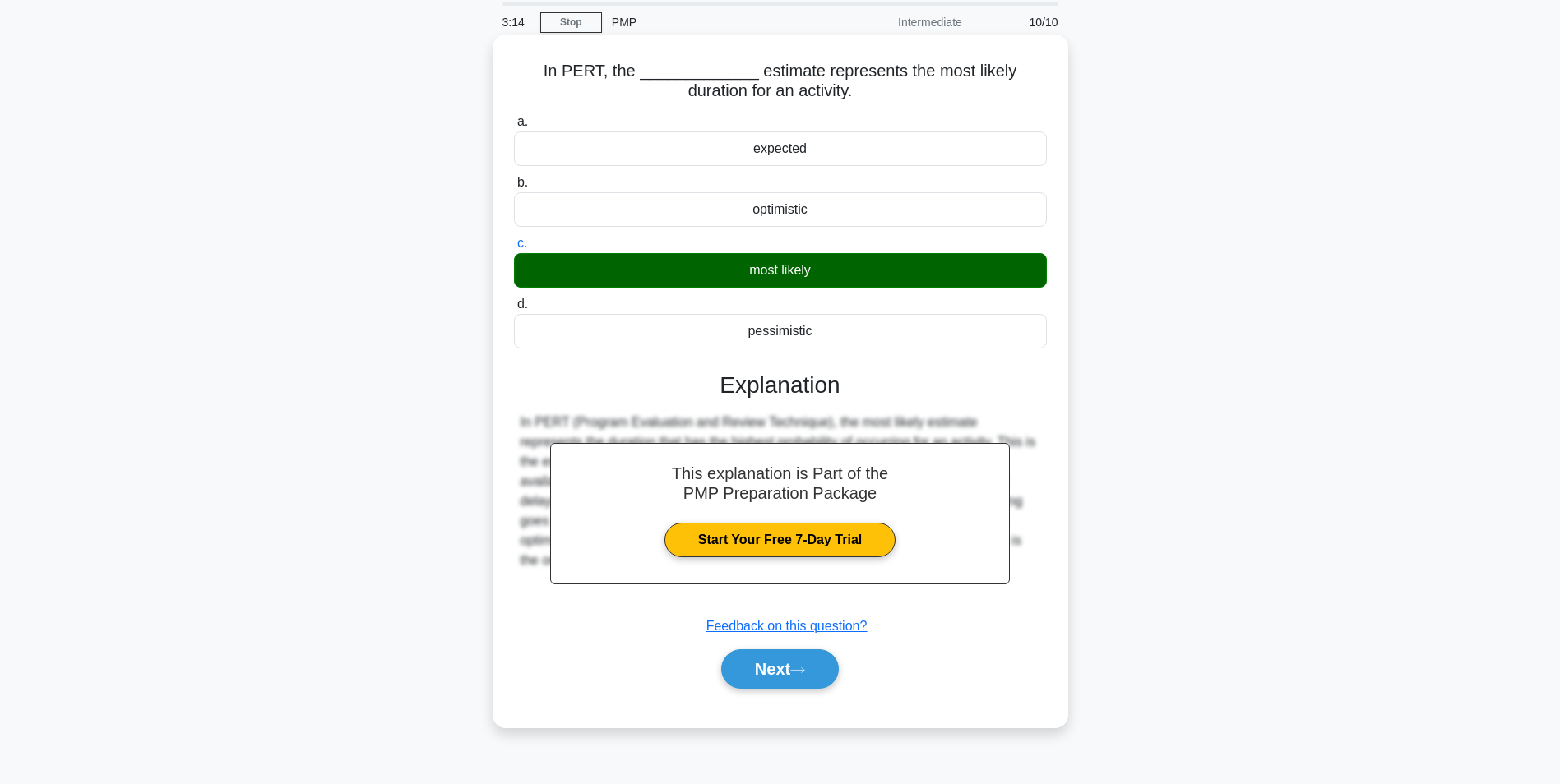
scroll to position [104, 0]
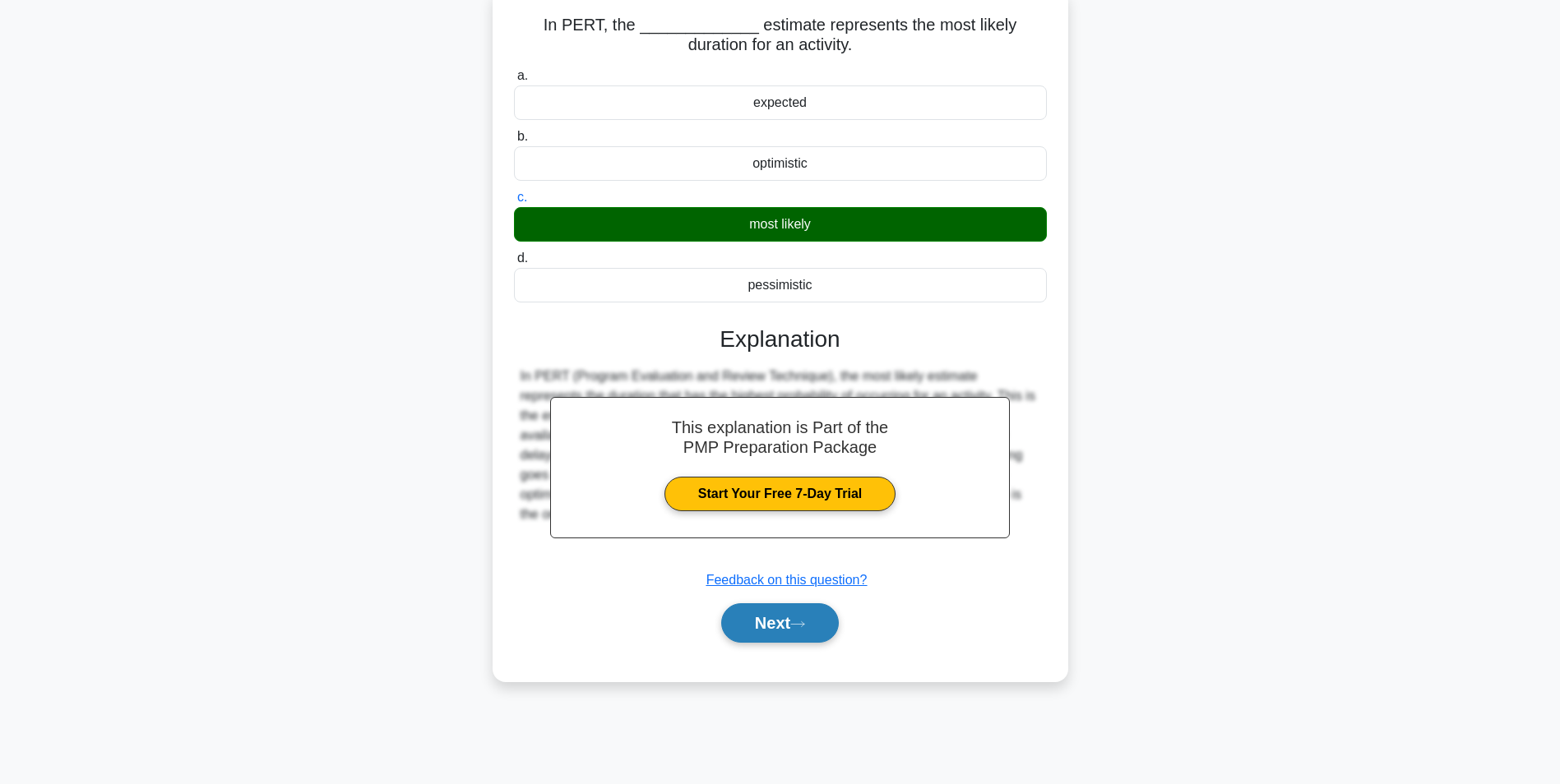
click at [752, 635] on button "Next" at bounding box center [780, 623] width 118 height 39
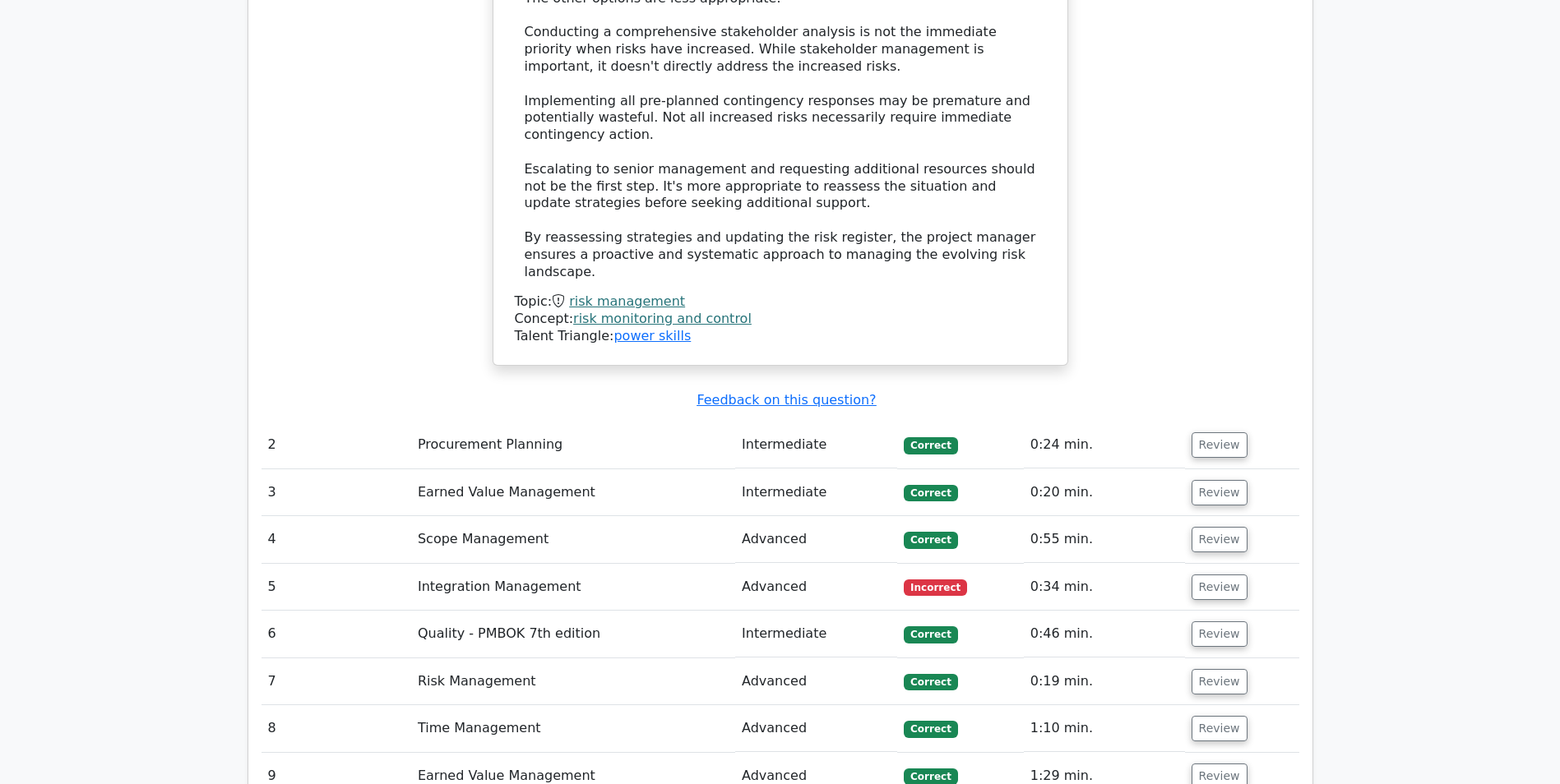
scroll to position [2302, 0]
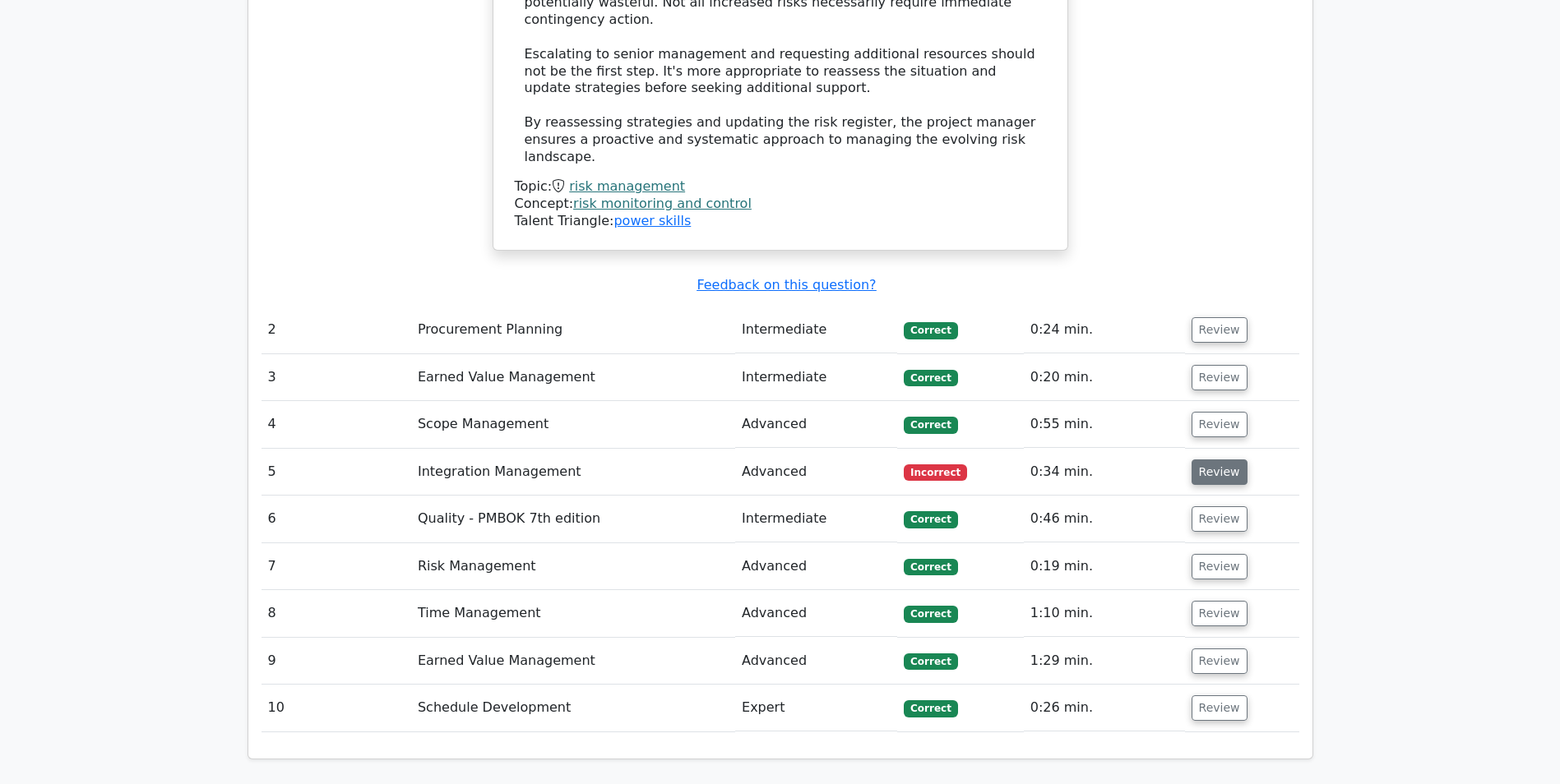
click at [1212, 460] on button "Review" at bounding box center [1219, 472] width 56 height 26
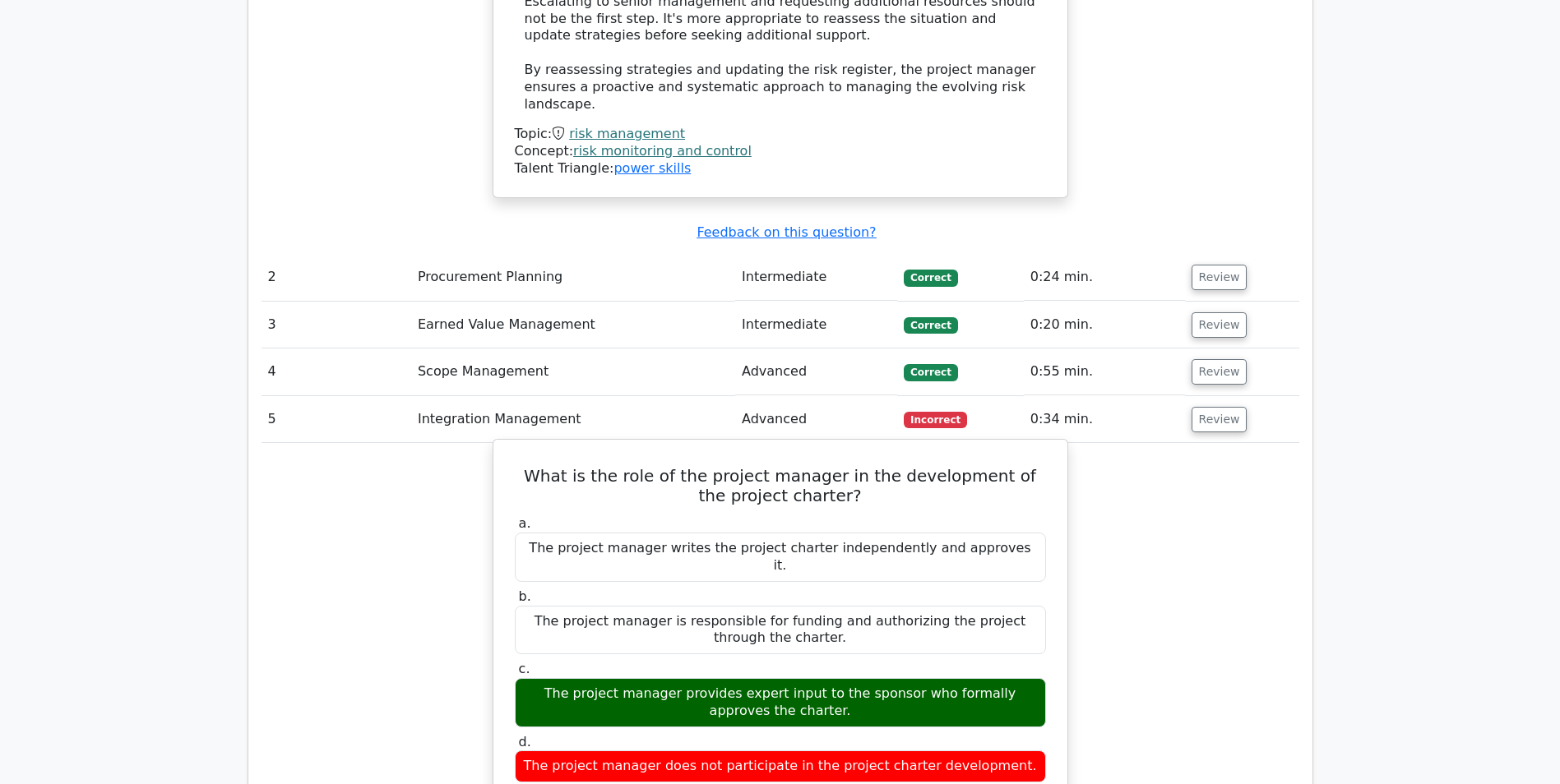
scroll to position [2384, 0]
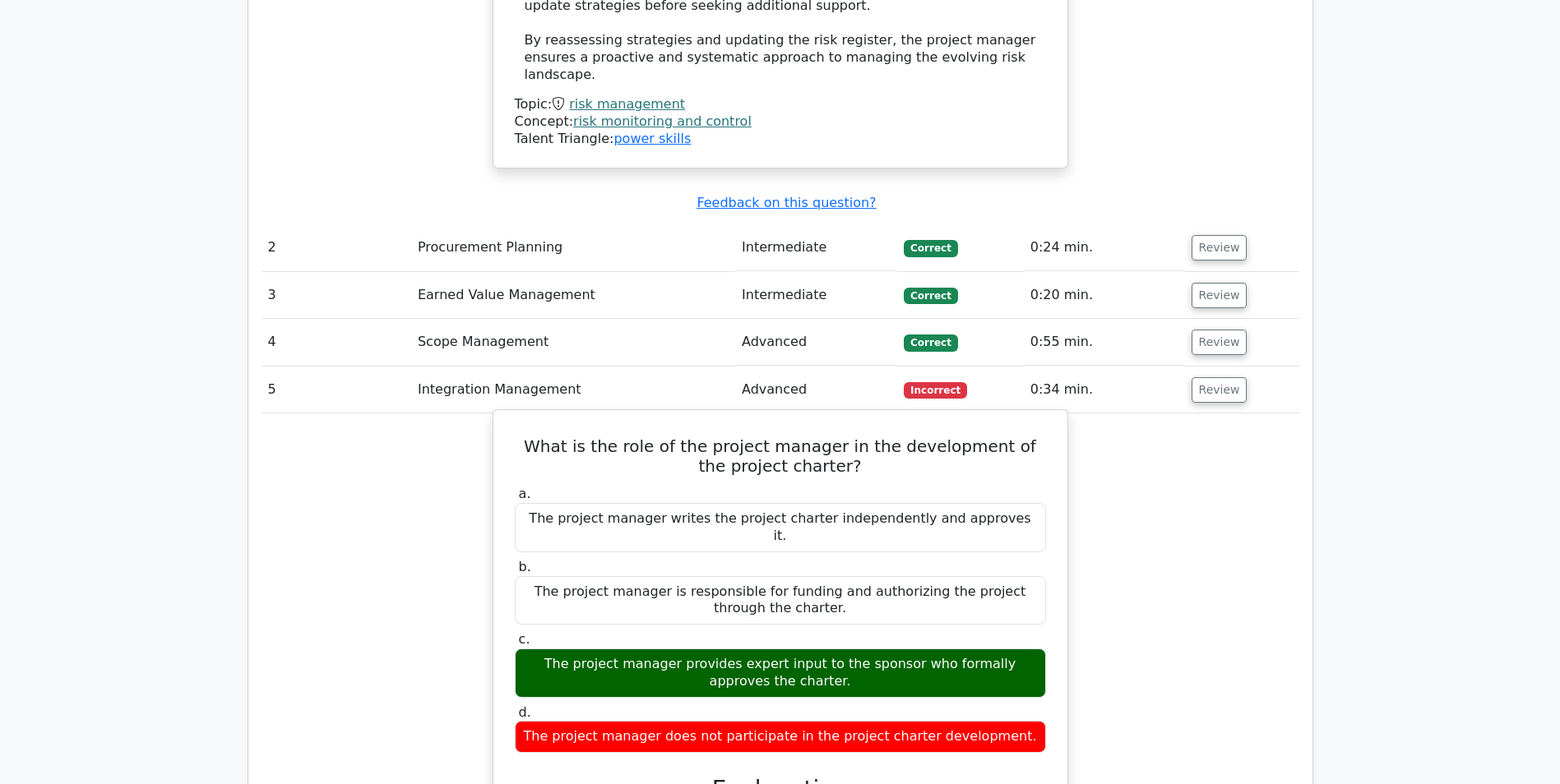
drag, startPoint x: 715, startPoint y: 650, endPoint x: 922, endPoint y: 650, distance: 207.0
drag, startPoint x: 640, startPoint y: 666, endPoint x: 980, endPoint y: 672, distance: 340.1
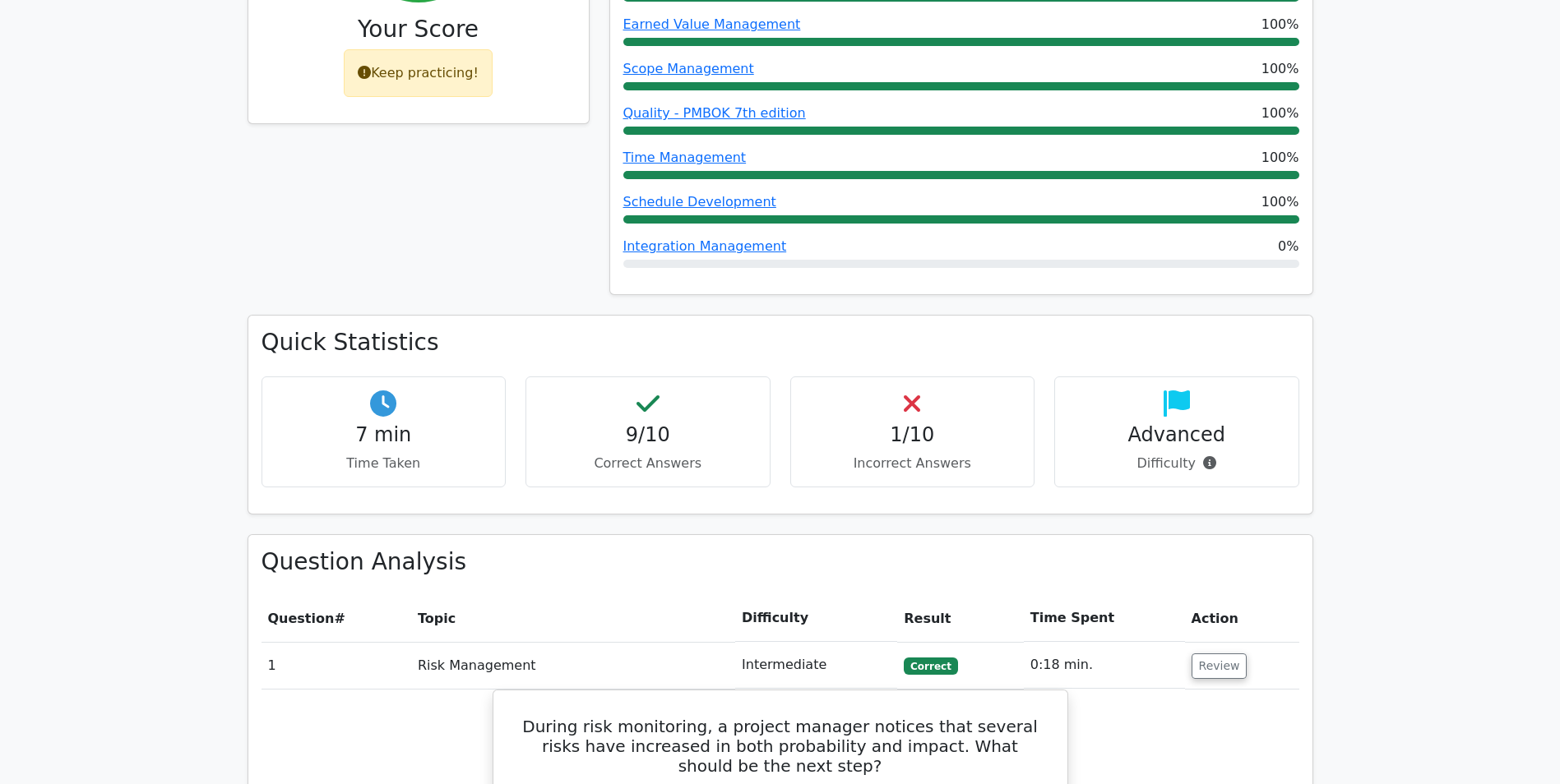
scroll to position [740, 0]
